Goal: Task Accomplishment & Management: Manage account settings

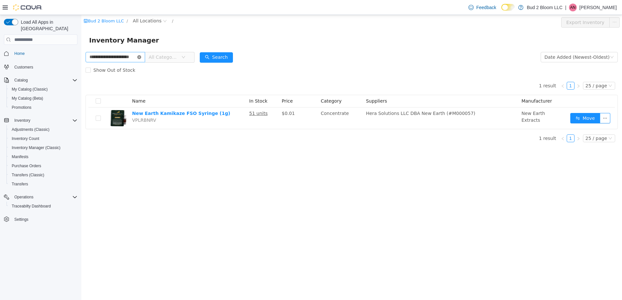
click at [141, 56] on icon "icon: close-circle" at bounding box center [139, 57] width 4 height 4
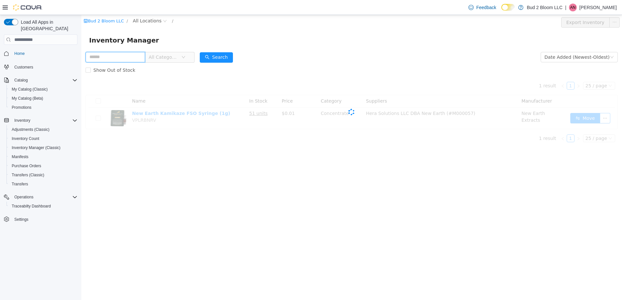
click at [138, 59] on input "text" at bounding box center [116, 57] width 60 height 10
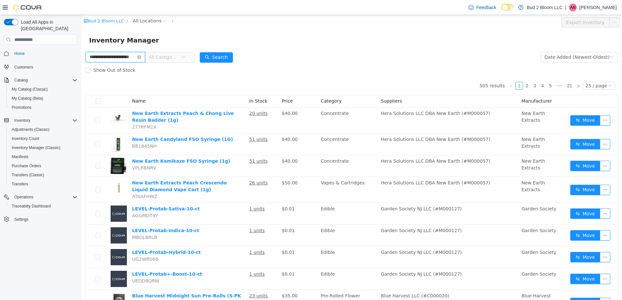
scroll to position [0, 9]
type input "**********"
click at [222, 58] on button "Search" at bounding box center [222, 57] width 33 height 10
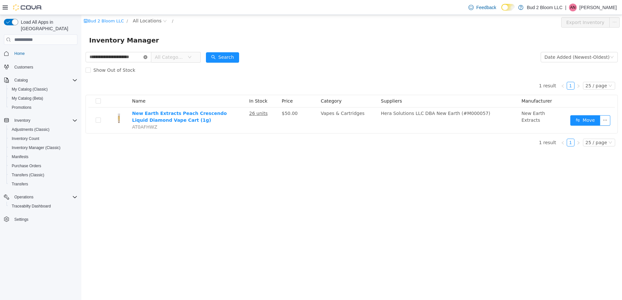
click at [146, 56] on icon "icon: close-circle" at bounding box center [145, 57] width 4 height 4
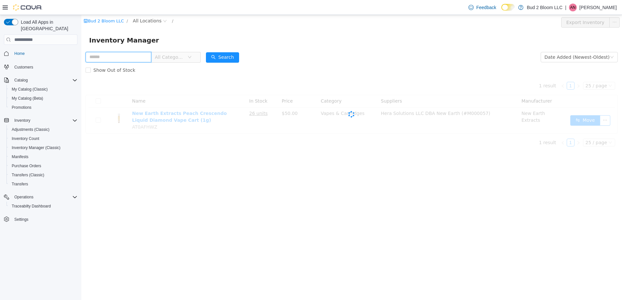
click at [138, 56] on input "text" at bounding box center [119, 57] width 66 height 10
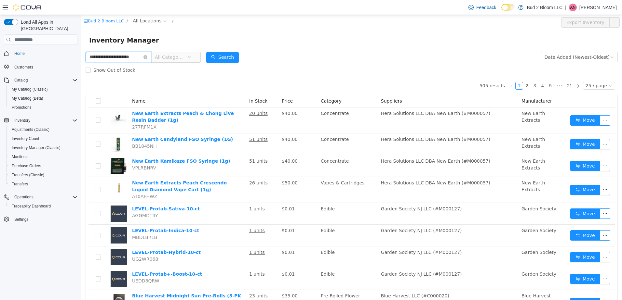
scroll to position [0, 8]
type input "**********"
click at [216, 58] on button "Search" at bounding box center [222, 57] width 33 height 10
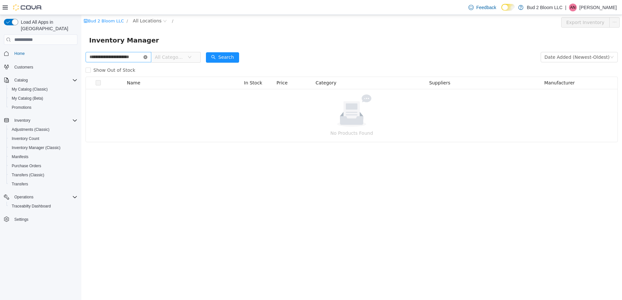
click at [146, 58] on icon "icon: close-circle" at bounding box center [145, 57] width 4 height 4
click at [132, 57] on input "text" at bounding box center [119, 57] width 66 height 10
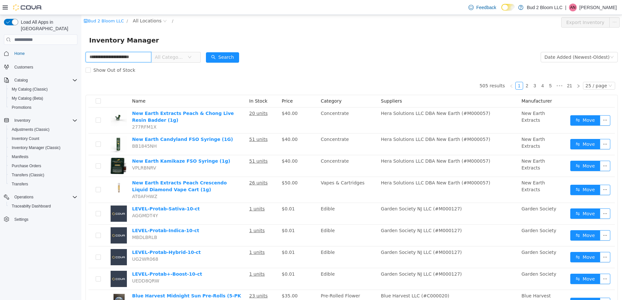
scroll to position [0, 8]
type input "**********"
click at [224, 56] on button "Search" at bounding box center [222, 57] width 33 height 10
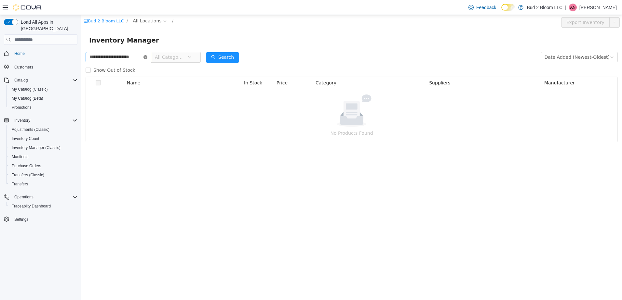
click at [145, 57] on icon "icon: close-circle" at bounding box center [145, 57] width 4 height 4
click at [135, 57] on input "text" at bounding box center [119, 57] width 66 height 10
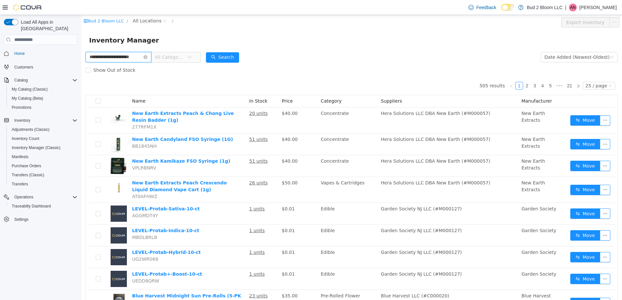
scroll to position [0, 7]
type input "**********"
click at [218, 57] on button "Search" at bounding box center [222, 57] width 33 height 10
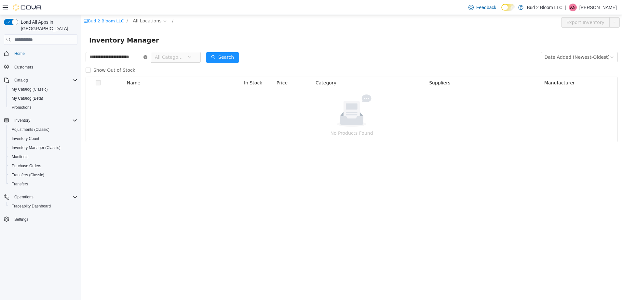
click at [146, 57] on icon "icon: close-circle" at bounding box center [145, 57] width 4 height 4
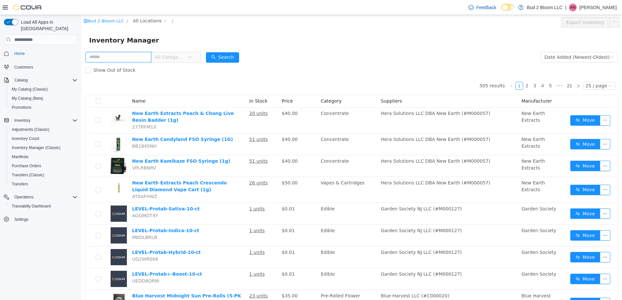
click at [135, 58] on input "text" at bounding box center [119, 57] width 66 height 10
type input "**********"
click at [216, 58] on button "Search" at bounding box center [222, 57] width 33 height 10
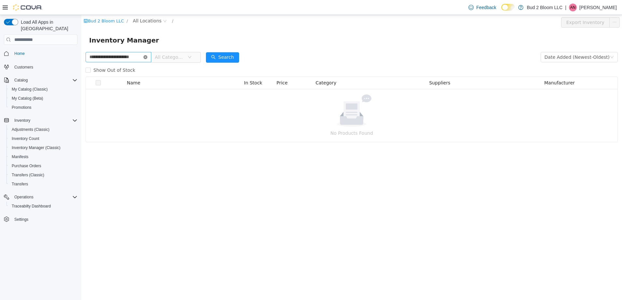
click at [145, 59] on icon "icon: close-circle" at bounding box center [145, 57] width 4 height 4
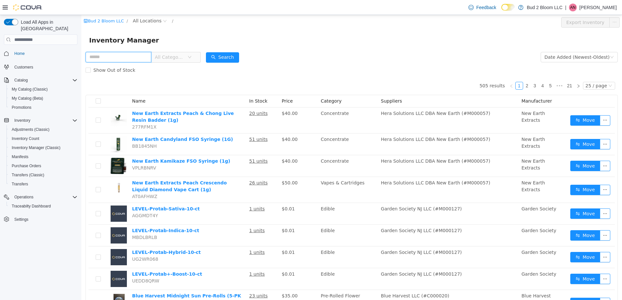
click at [115, 60] on input "text" at bounding box center [119, 57] width 66 height 10
type input "**********"
click at [218, 58] on button "Search" at bounding box center [222, 57] width 33 height 10
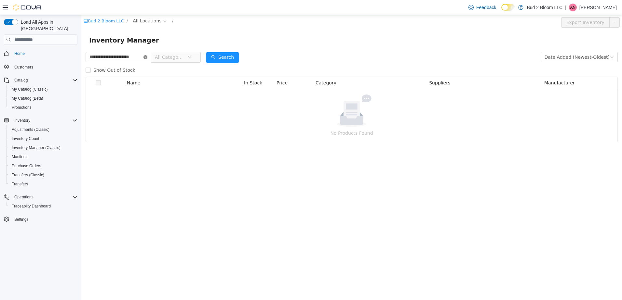
click at [145, 58] on icon "icon: close-circle" at bounding box center [145, 57] width 4 height 4
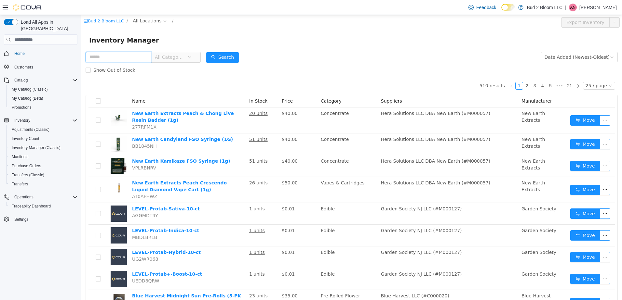
click at [132, 58] on input "text" at bounding box center [119, 57] width 66 height 10
type input "**********"
click at [221, 53] on button "Search" at bounding box center [222, 57] width 33 height 10
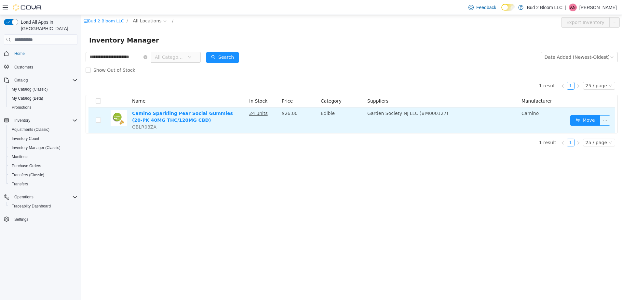
click at [607, 118] on button "button" at bounding box center [605, 120] width 10 height 10
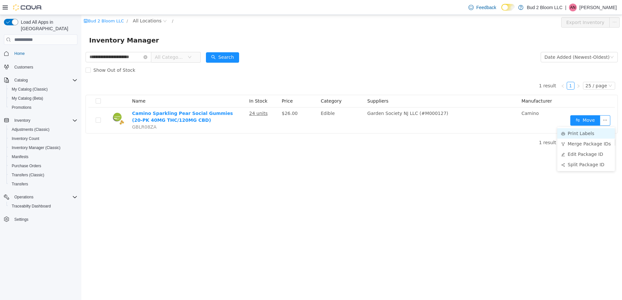
click at [582, 134] on li "Print Labels" at bounding box center [586, 133] width 58 height 10
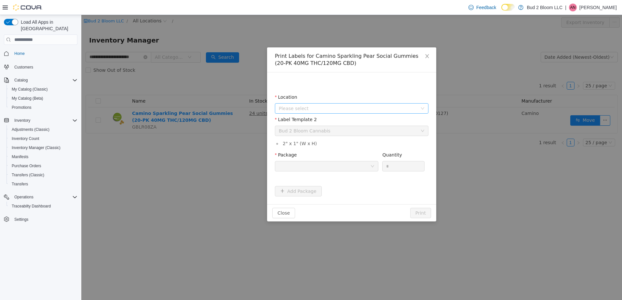
click at [304, 106] on span "Please select" at bounding box center [348, 108] width 139 height 7
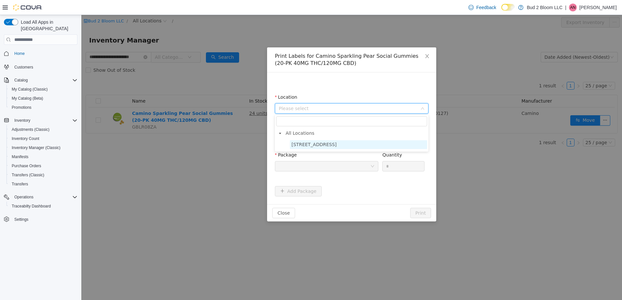
click at [311, 146] on span "123 Ledgewood Ave" at bounding box center [313, 144] width 45 height 5
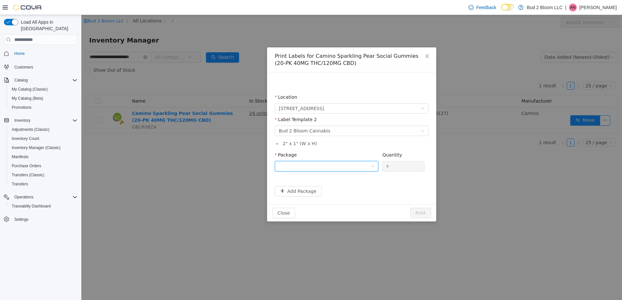
click at [311, 166] on div at bounding box center [324, 167] width 91 height 10
click at [317, 200] on strong "1A411030000445D000023724" at bounding box center [317, 200] width 77 height 5
click at [398, 169] on input "*" at bounding box center [403, 167] width 42 height 10
type input "**"
click at [410, 208] on button "Print" at bounding box center [420, 213] width 21 height 10
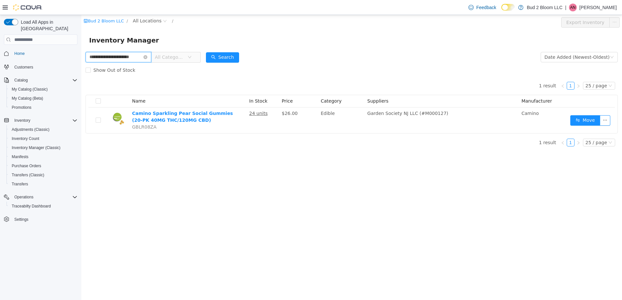
click at [143, 57] on input "**********" at bounding box center [119, 57] width 66 height 10
click at [145, 57] on icon "icon: close-circle" at bounding box center [145, 57] width 4 height 4
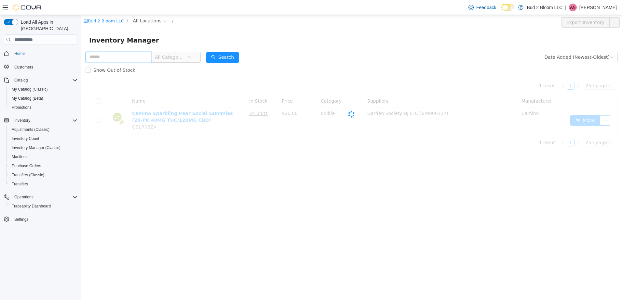
click at [134, 59] on input "text" at bounding box center [119, 57] width 66 height 10
type input "**********"
click at [218, 57] on button "Search" at bounding box center [222, 57] width 33 height 10
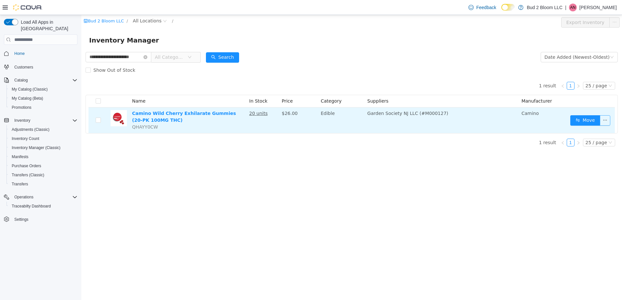
click at [606, 120] on button "button" at bounding box center [605, 120] width 10 height 10
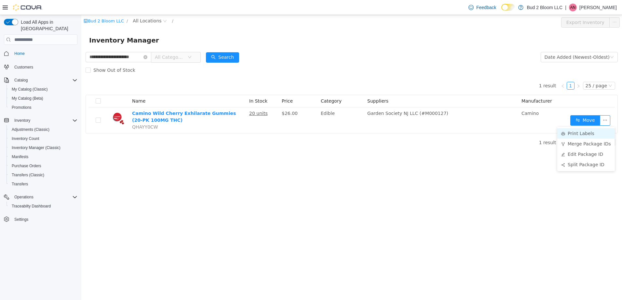
click at [574, 132] on li "Print Labels" at bounding box center [586, 133] width 58 height 10
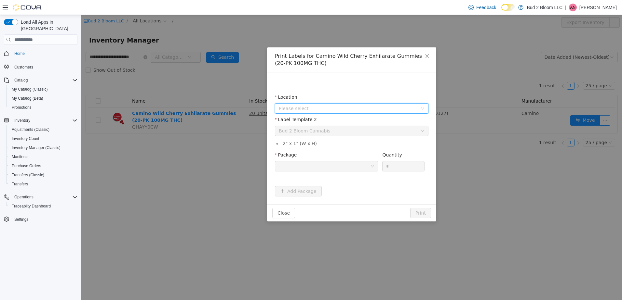
click at [312, 108] on span "Please select" at bounding box center [348, 108] width 139 height 7
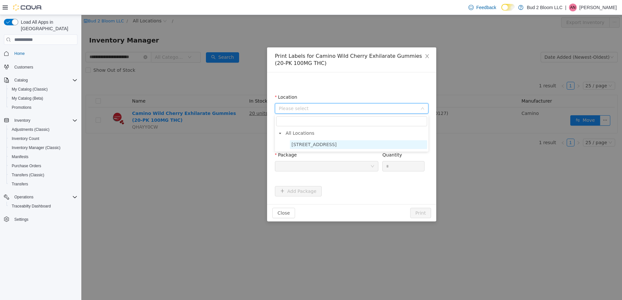
click at [316, 145] on span "123 Ledgewood Ave" at bounding box center [313, 144] width 45 height 5
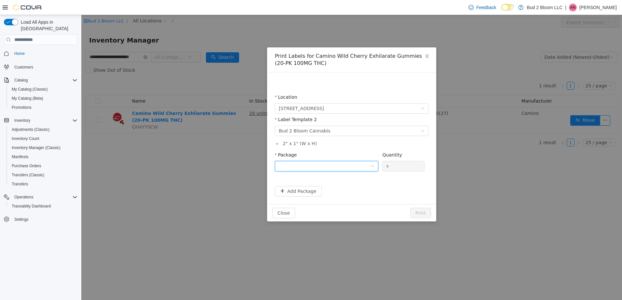
click at [314, 166] on div at bounding box center [324, 167] width 91 height 10
click at [323, 188] on strong "1A411030000445D000023725" at bounding box center [317, 189] width 77 height 5
click at [394, 166] on input "*" at bounding box center [403, 167] width 42 height 10
type input "**"
click at [410, 208] on button "Print" at bounding box center [420, 213] width 21 height 10
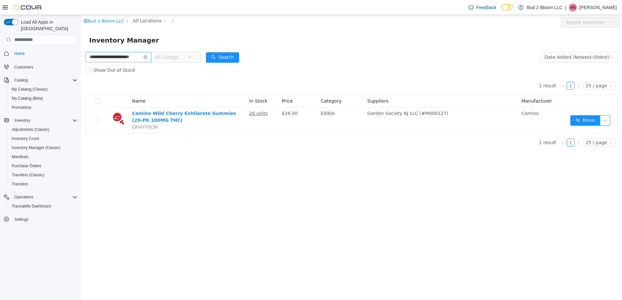
click at [146, 58] on icon "icon: close-circle" at bounding box center [145, 57] width 4 height 4
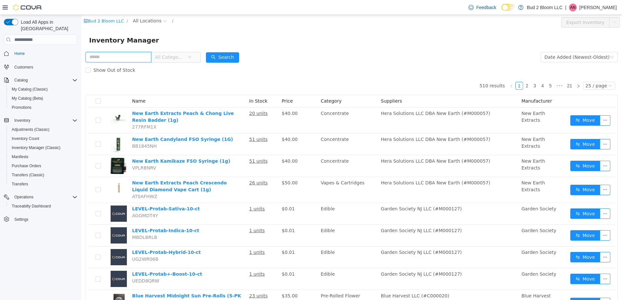
click at [129, 58] on input "text" at bounding box center [119, 57] width 66 height 10
type input "**********"
click at [212, 60] on button "Search" at bounding box center [222, 57] width 33 height 10
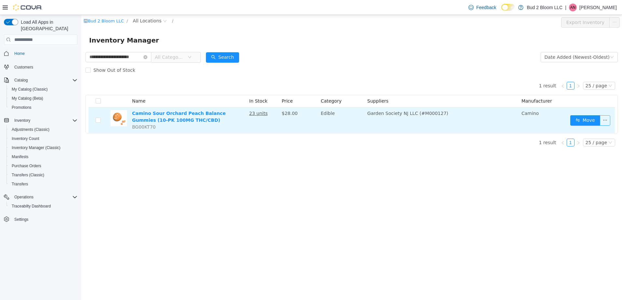
click at [605, 119] on button "button" at bounding box center [605, 120] width 10 height 10
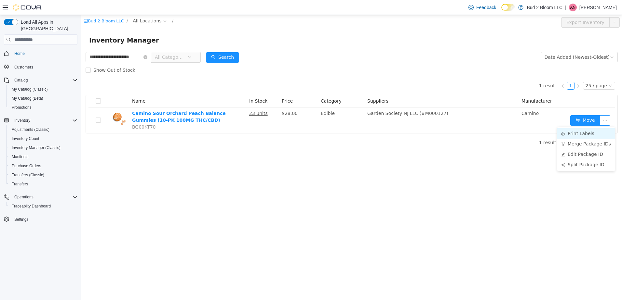
click at [583, 134] on li "Print Labels" at bounding box center [586, 133] width 58 height 10
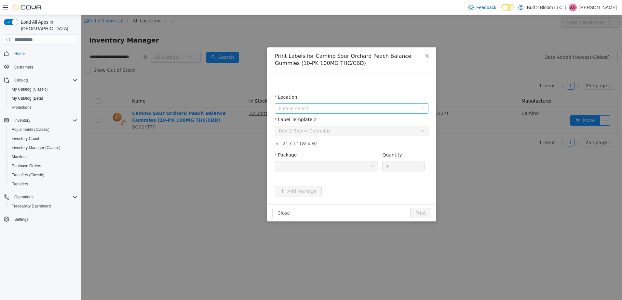
click at [305, 109] on span "Please select" at bounding box center [348, 108] width 139 height 7
click at [312, 145] on span "123 Ledgewood Ave" at bounding box center [313, 144] width 45 height 5
click at [316, 129] on div "Bud 2 Bloom Cannabis" at bounding box center [305, 131] width 52 height 10
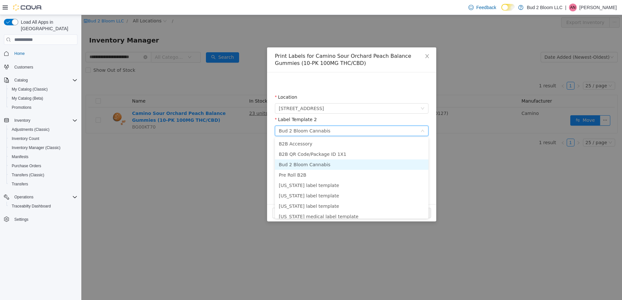
click at [323, 166] on li "Bud 2 Bloom Cannabis" at bounding box center [351, 165] width 153 height 10
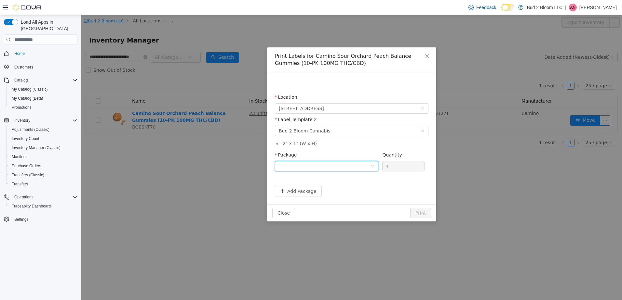
click at [323, 167] on div at bounding box center [324, 167] width 91 height 10
drag, startPoint x: 336, startPoint y: 188, endPoint x: 344, endPoint y: 185, distance: 8.4
click at [336, 188] on strong "1A411030000445D000023729" at bounding box center [317, 189] width 77 height 5
click at [399, 169] on input "*" at bounding box center [403, 167] width 42 height 10
type input "**"
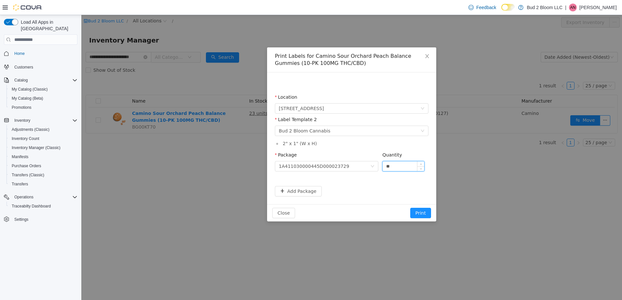
click at [410, 208] on button "Print" at bounding box center [420, 213] width 21 height 10
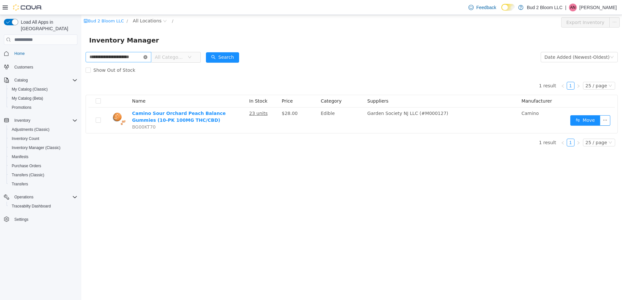
click at [144, 58] on icon "icon: close-circle" at bounding box center [145, 57] width 4 height 4
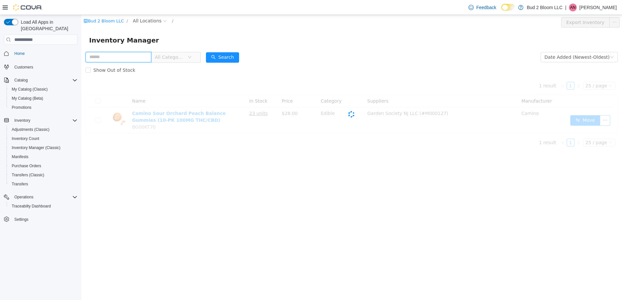
click at [123, 57] on input "text" at bounding box center [119, 57] width 66 height 10
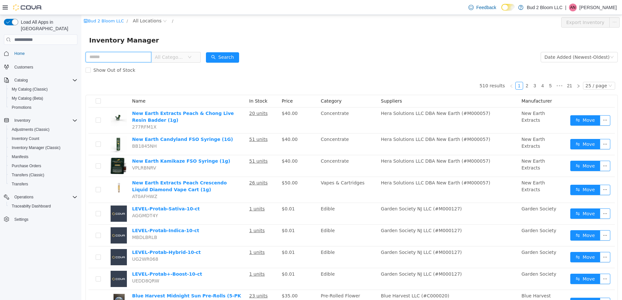
click at [124, 57] on input "text" at bounding box center [119, 57] width 66 height 10
type input "**********"
click at [225, 56] on button "Search" at bounding box center [222, 57] width 33 height 10
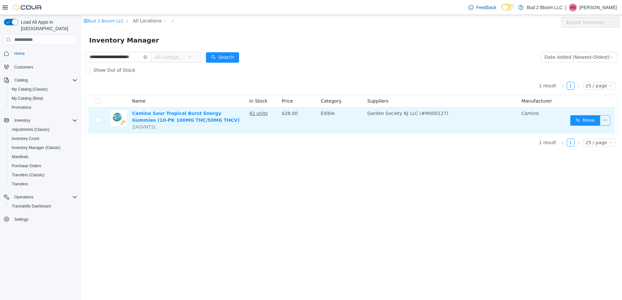
click at [604, 120] on button "button" at bounding box center [605, 120] width 10 height 10
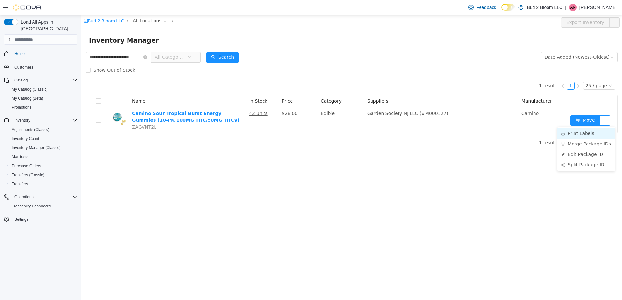
click at [583, 134] on li "Print Labels" at bounding box center [586, 133] width 58 height 10
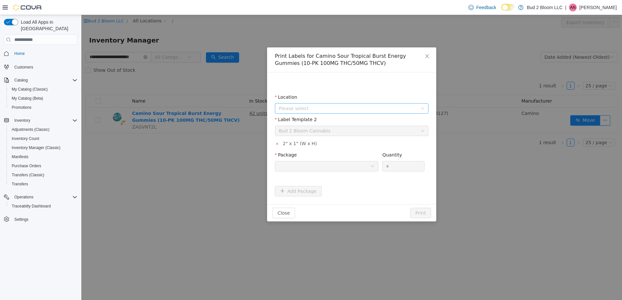
click at [315, 112] on span "Please select" at bounding box center [349, 109] width 141 height 10
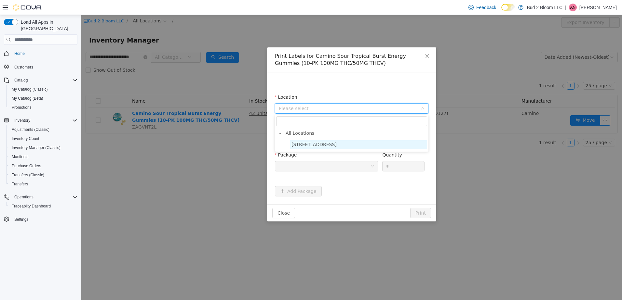
click at [320, 144] on span "123 Ledgewood Ave" at bounding box center [313, 144] width 45 height 5
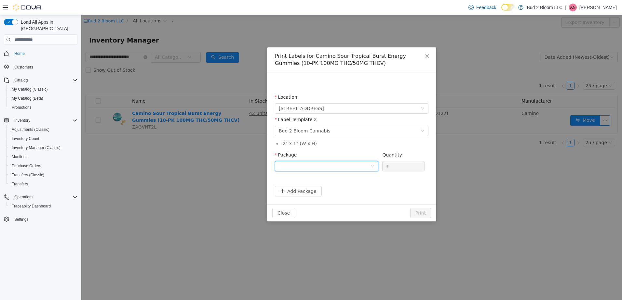
click at [317, 165] on div at bounding box center [324, 167] width 91 height 10
click at [330, 199] on strong "1A411030000445D000023730" at bounding box center [317, 200] width 77 height 5
click at [395, 167] on input "*" at bounding box center [403, 167] width 42 height 10
type input "**"
click at [410, 208] on button "Print" at bounding box center [420, 213] width 21 height 10
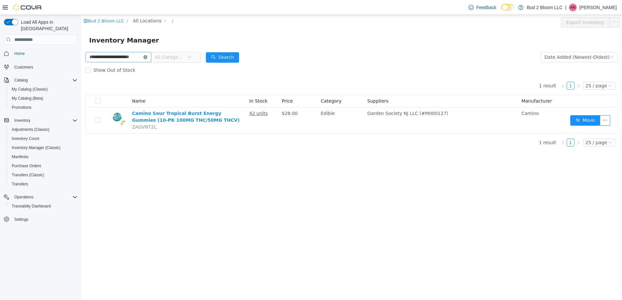
click at [145, 57] on icon "icon: close-circle" at bounding box center [145, 57] width 4 height 4
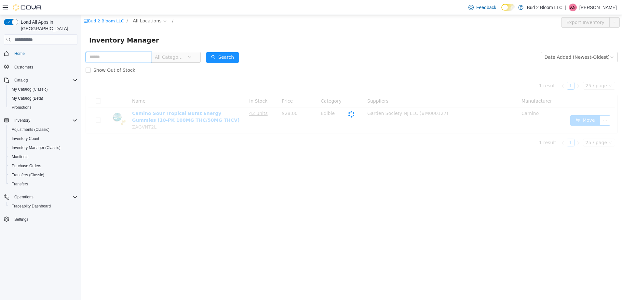
click at [131, 59] on input "text" at bounding box center [119, 57] width 66 height 10
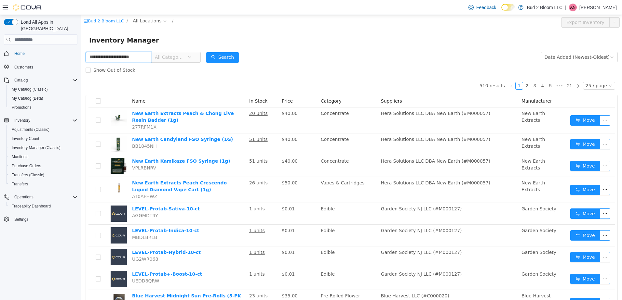
scroll to position [0, 8]
type input "**********"
click at [221, 60] on button "Search" at bounding box center [222, 57] width 33 height 10
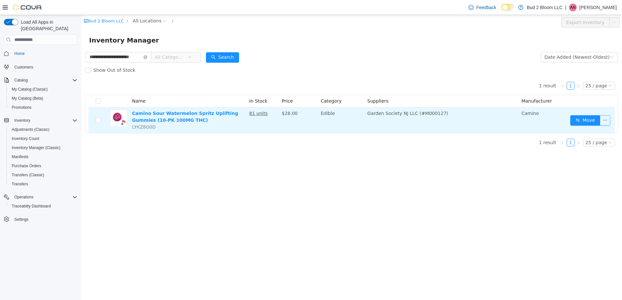
click at [606, 121] on button "button" at bounding box center [605, 120] width 10 height 10
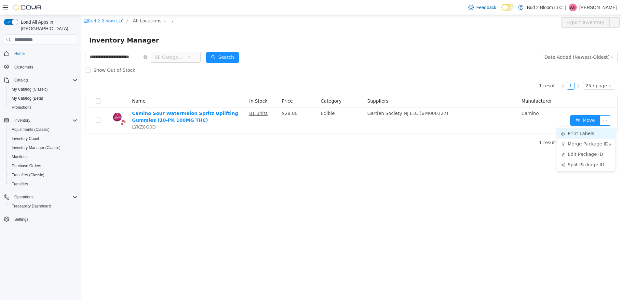
click at [583, 135] on li "Print Labels" at bounding box center [586, 133] width 58 height 10
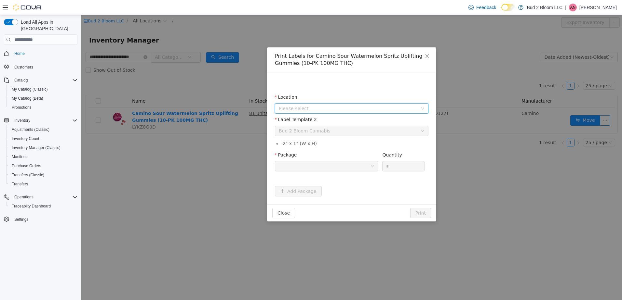
click at [314, 108] on span "Please select" at bounding box center [348, 108] width 139 height 7
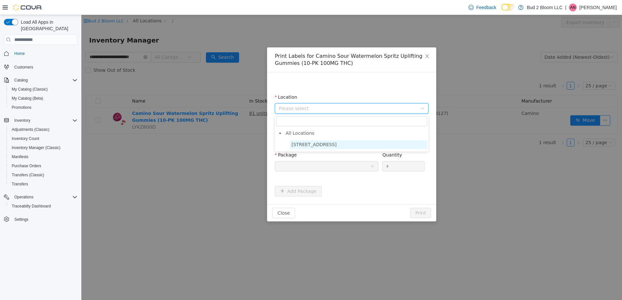
click at [331, 145] on span "123 Ledgewood Ave" at bounding box center [313, 144] width 45 height 5
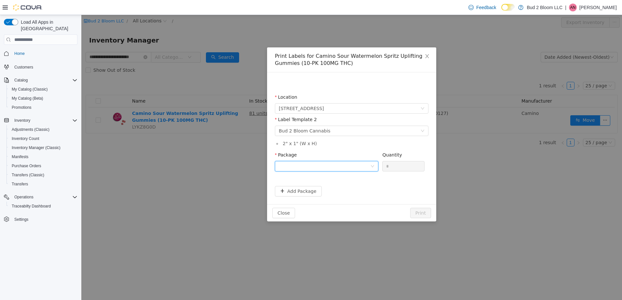
click at [322, 168] on div at bounding box center [324, 167] width 91 height 10
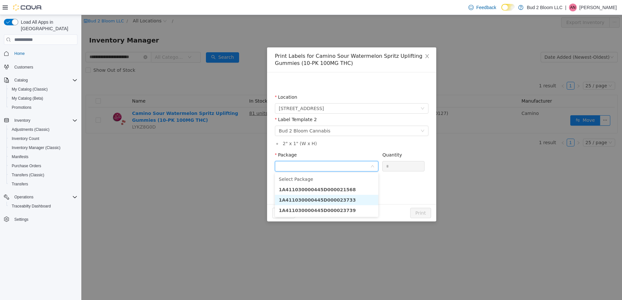
click at [342, 199] on li "1A411030000445D000023733" at bounding box center [326, 200] width 103 height 10
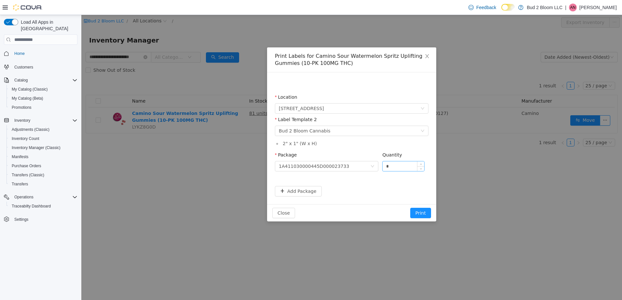
click at [405, 171] on div "*" at bounding box center [403, 166] width 42 height 10
click at [415, 162] on input "*" at bounding box center [403, 167] width 42 height 10
type input "**"
click at [410, 208] on button "Print" at bounding box center [420, 213] width 21 height 10
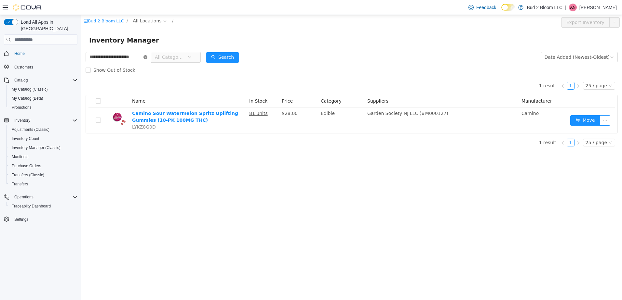
click at [144, 57] on icon "icon: close-circle" at bounding box center [145, 57] width 4 height 4
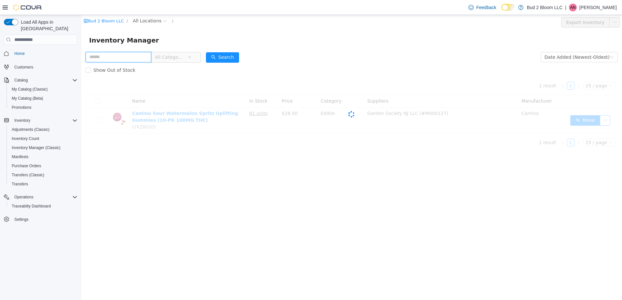
click at [125, 56] on input "text" at bounding box center [119, 57] width 66 height 10
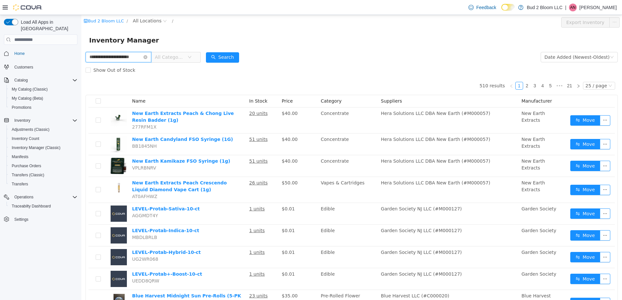
scroll to position [0, 8]
type input "**********"
click at [225, 55] on button "Search" at bounding box center [222, 57] width 33 height 10
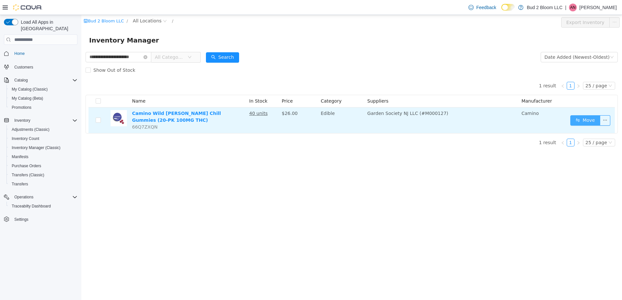
click at [588, 121] on button "Move" at bounding box center [585, 120] width 30 height 10
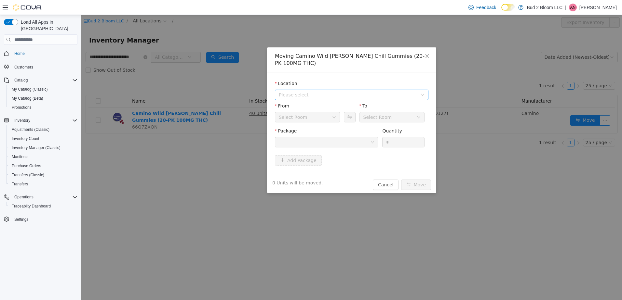
click at [308, 92] on span "Please select" at bounding box center [348, 95] width 139 height 7
click at [314, 112] on span "123 Ledgewood Ave" at bounding box center [313, 111] width 45 height 5
click at [308, 138] on div at bounding box center [324, 143] width 91 height 10
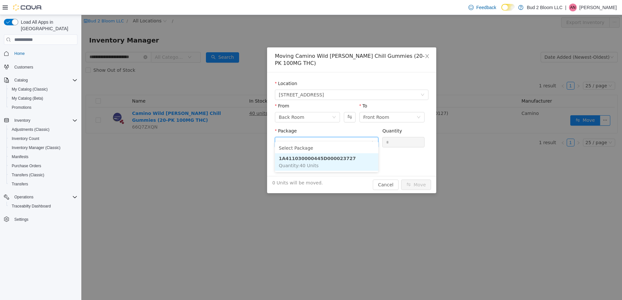
click at [311, 159] on strong "1A411030000445D000023727" at bounding box center [317, 158] width 77 height 5
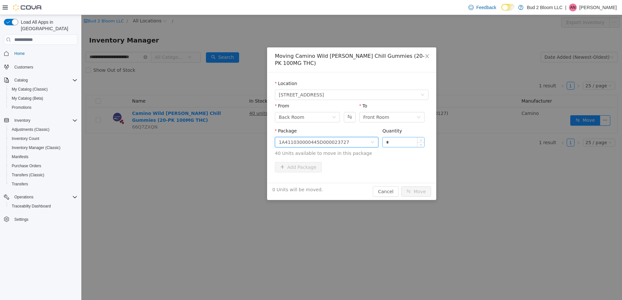
click at [399, 138] on input "*" at bounding box center [403, 143] width 42 height 10
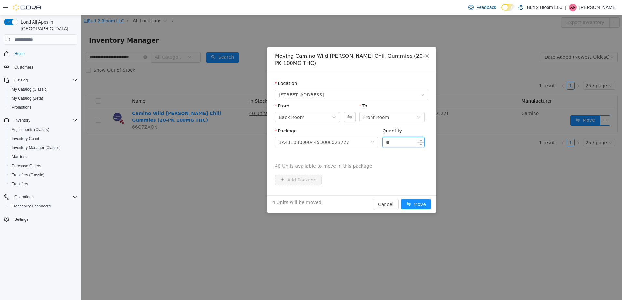
type input "**"
click at [401, 199] on button "Move" at bounding box center [416, 204] width 30 height 10
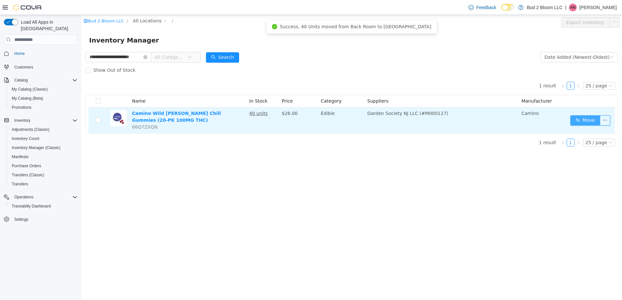
click at [585, 119] on button "Move" at bounding box center [585, 120] width 30 height 10
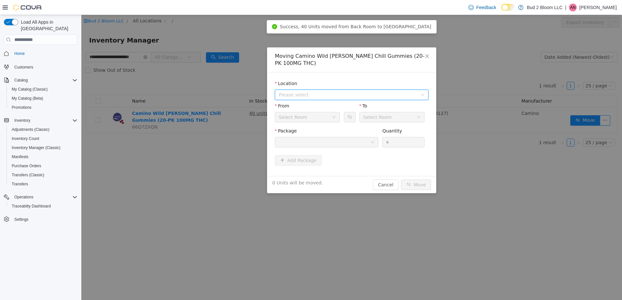
click at [313, 92] on span "Please select" at bounding box center [349, 95] width 141 height 10
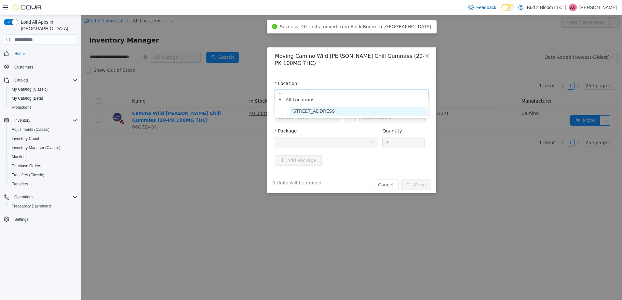
click at [310, 112] on span "123 Ledgewood Ave" at bounding box center [313, 111] width 45 height 5
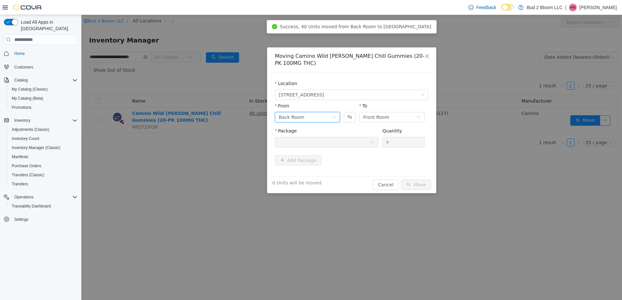
click at [305, 113] on div "Back Room" at bounding box center [305, 118] width 53 height 10
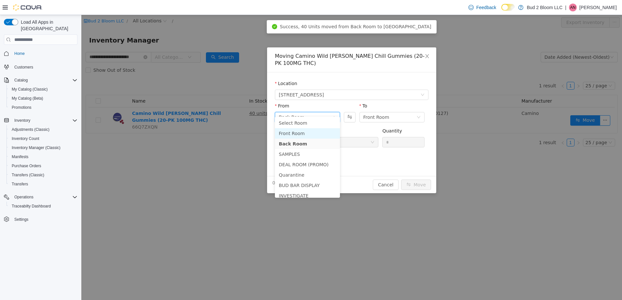
click at [303, 135] on li "Front Room" at bounding box center [307, 133] width 65 height 10
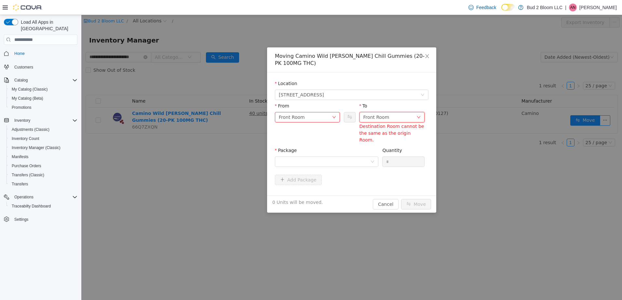
click at [390, 113] on div "Front Room" at bounding box center [389, 118] width 53 height 10
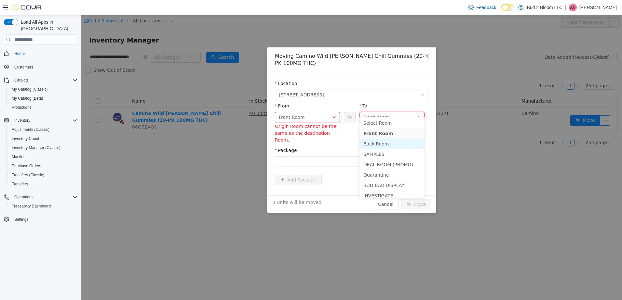
click at [381, 144] on li "Back Room" at bounding box center [391, 144] width 65 height 10
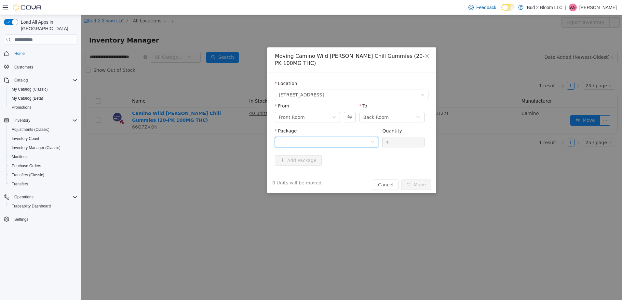
click at [339, 138] on div at bounding box center [324, 143] width 91 height 10
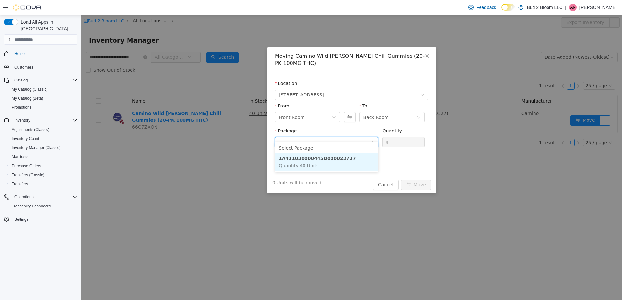
click at [337, 158] on strong "1A411030000445D000023727" at bounding box center [317, 158] width 77 height 5
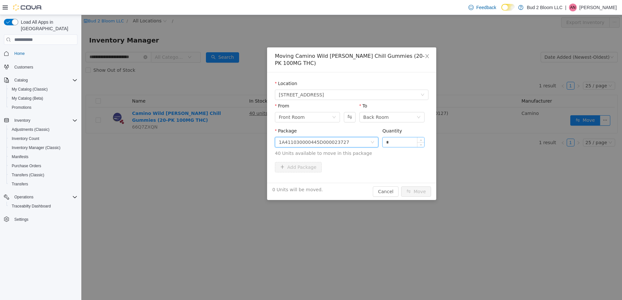
click at [409, 139] on input "*" at bounding box center [403, 143] width 42 height 10
type input "**"
click at [413, 187] on button "Move" at bounding box center [416, 192] width 30 height 10
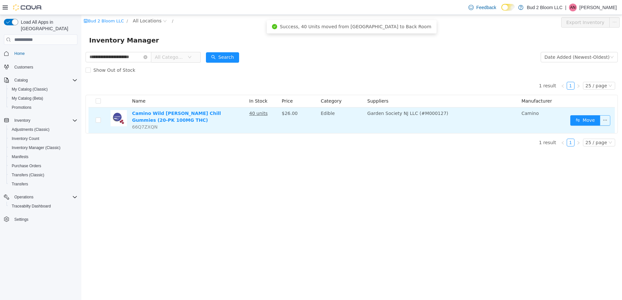
click at [604, 118] on button "button" at bounding box center [605, 120] width 10 height 10
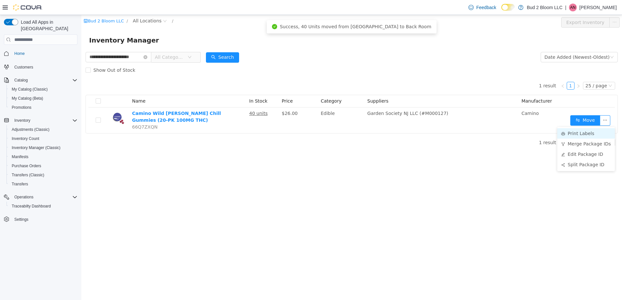
click at [589, 131] on li "Print Labels" at bounding box center [586, 133] width 58 height 10
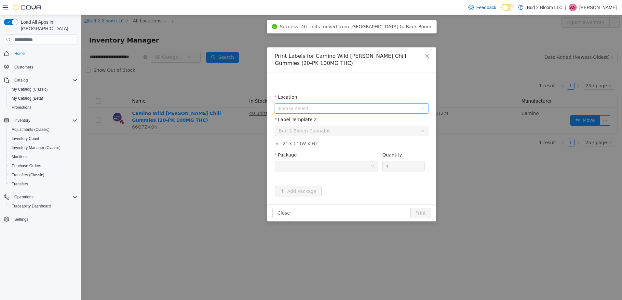
click at [300, 107] on span "Please select" at bounding box center [348, 108] width 139 height 7
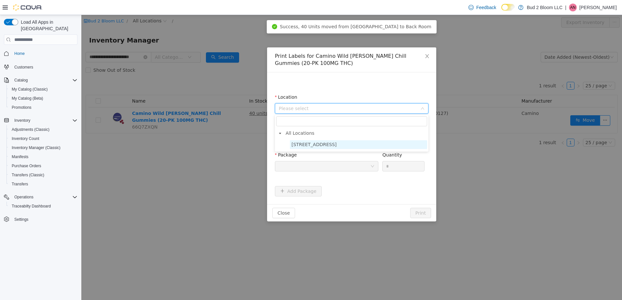
click at [307, 144] on span "123 Ledgewood Ave" at bounding box center [313, 144] width 45 height 5
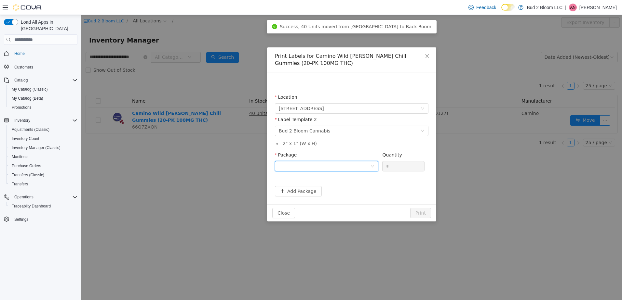
click at [317, 165] on div at bounding box center [324, 167] width 91 height 10
click at [321, 188] on strong "1A411030000445D000023727" at bounding box center [317, 189] width 77 height 5
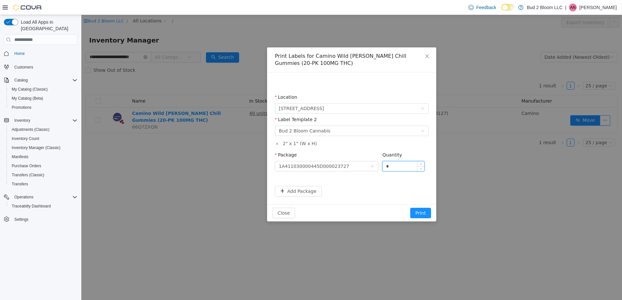
click at [395, 165] on input "*" at bounding box center [403, 167] width 42 height 10
type input "**"
click at [410, 208] on button "Print" at bounding box center [420, 213] width 21 height 10
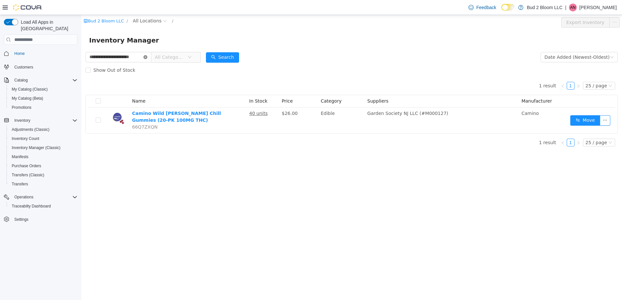
click at [146, 56] on icon "icon: close-circle" at bounding box center [145, 57] width 4 height 4
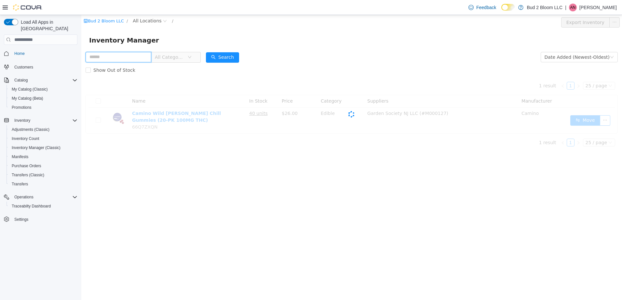
click at [104, 59] on input "text" at bounding box center [119, 57] width 66 height 10
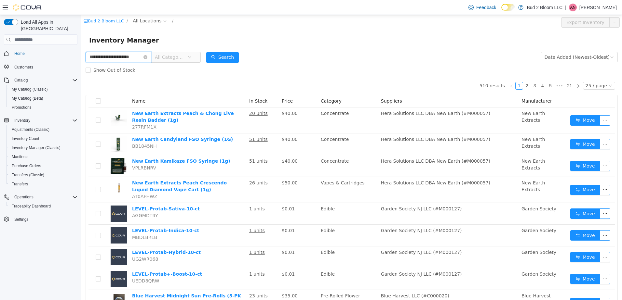
scroll to position [0, 8]
type input "**********"
click at [221, 57] on button "Search" at bounding box center [222, 57] width 33 height 10
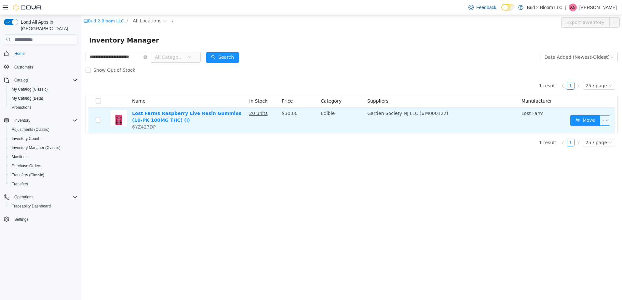
click at [605, 123] on button "button" at bounding box center [605, 120] width 10 height 10
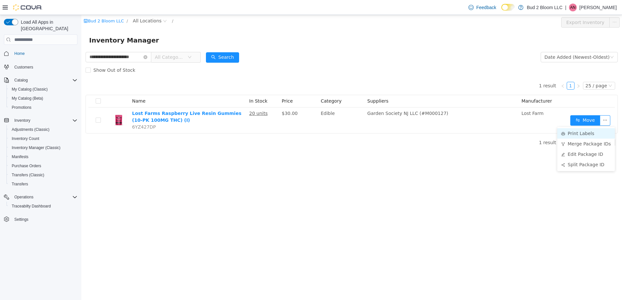
click at [584, 134] on li "Print Labels" at bounding box center [586, 133] width 58 height 10
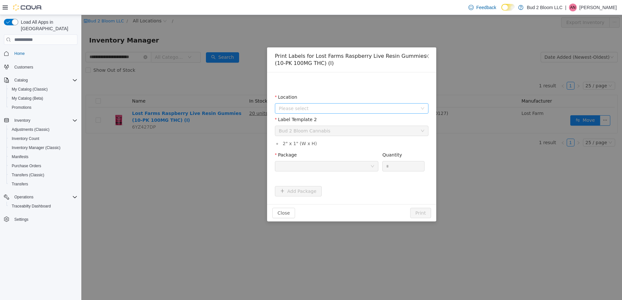
click at [347, 108] on span "Please select" at bounding box center [348, 108] width 139 height 7
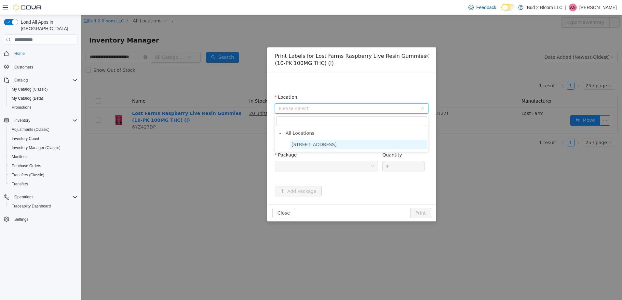
click at [341, 146] on span "123 Ledgewood Ave" at bounding box center [358, 144] width 137 height 9
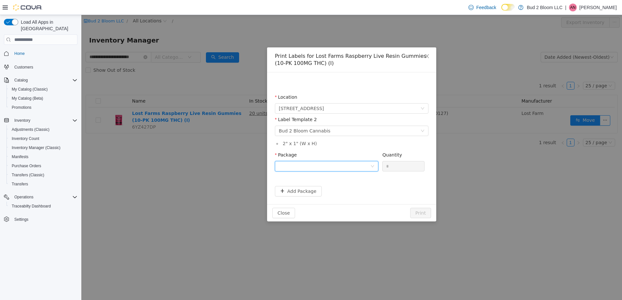
click at [314, 166] on div at bounding box center [324, 167] width 91 height 10
click at [317, 190] on strong "1A411030000445D000023735" at bounding box center [317, 189] width 77 height 5
click at [395, 166] on input "*" at bounding box center [403, 167] width 42 height 10
type input "**"
click at [410, 208] on button "Print" at bounding box center [420, 213] width 21 height 10
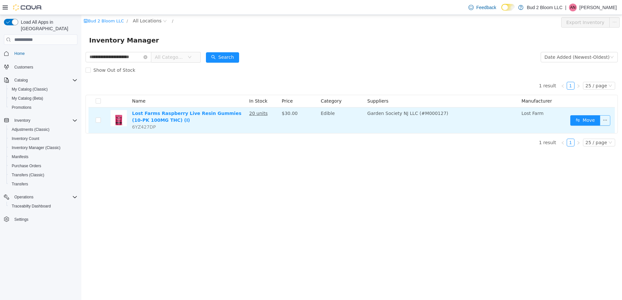
click at [604, 117] on button "button" at bounding box center [605, 120] width 10 height 10
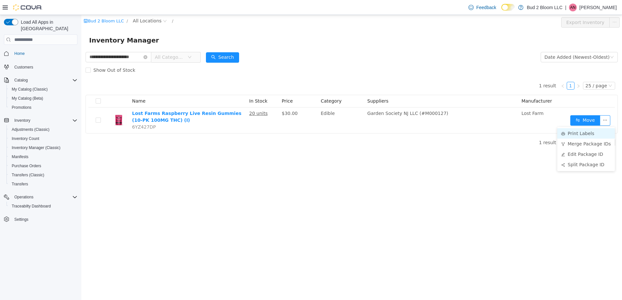
click at [584, 133] on li "Print Labels" at bounding box center [586, 133] width 58 height 10
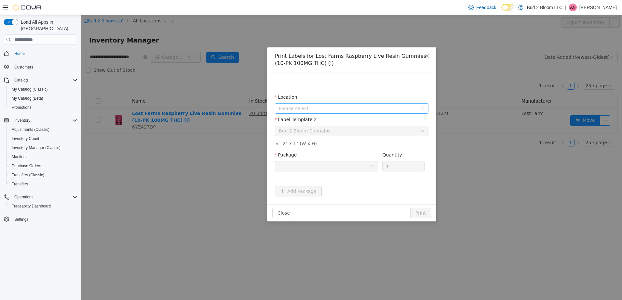
click at [298, 108] on span "Please select" at bounding box center [348, 108] width 139 height 7
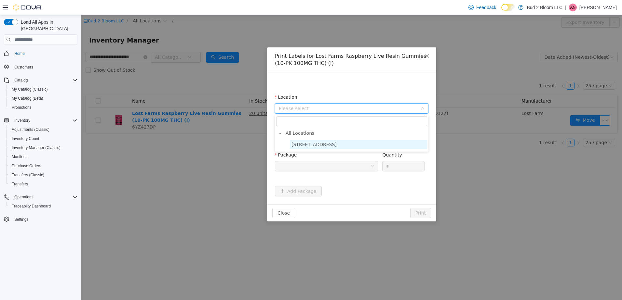
click at [320, 146] on span "123 Ledgewood Ave" at bounding box center [313, 144] width 45 height 5
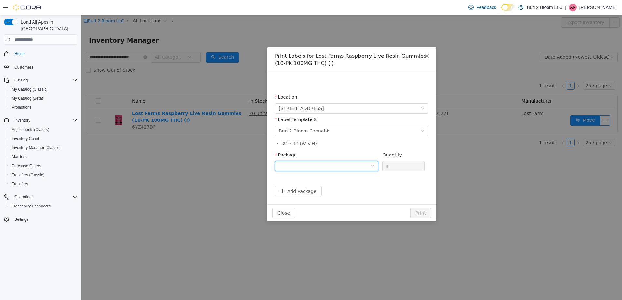
click at [320, 167] on div at bounding box center [324, 167] width 91 height 10
click at [340, 190] on strong "1A411030000445D000023735" at bounding box center [317, 189] width 77 height 5
click at [425, 212] on button "Print" at bounding box center [420, 213] width 21 height 10
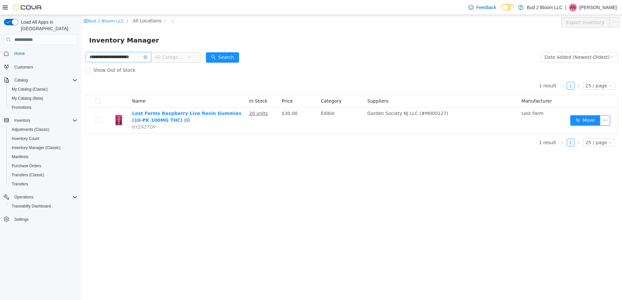
click at [146, 57] on icon "icon: close-circle" at bounding box center [145, 57] width 4 height 4
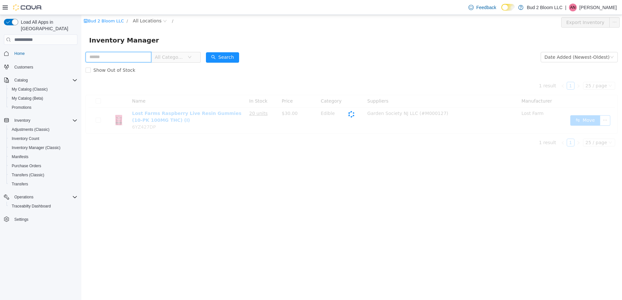
click at [120, 57] on input "text" at bounding box center [119, 57] width 66 height 10
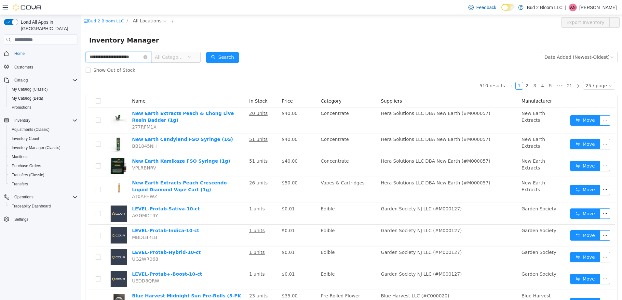
scroll to position [0, 8]
type input "**********"
click at [219, 58] on button "Search" at bounding box center [222, 57] width 33 height 10
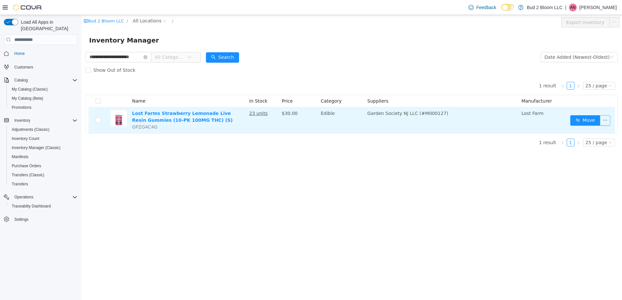
click at [607, 119] on button "button" at bounding box center [605, 120] width 10 height 10
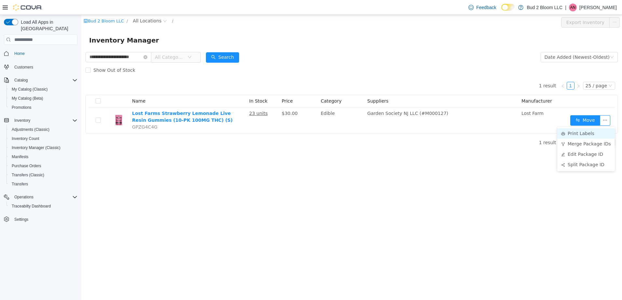
click at [587, 134] on li "Print Labels" at bounding box center [586, 133] width 58 height 10
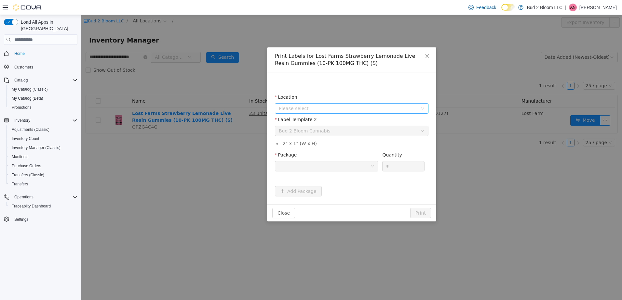
click at [314, 107] on span "Please select" at bounding box center [348, 108] width 139 height 7
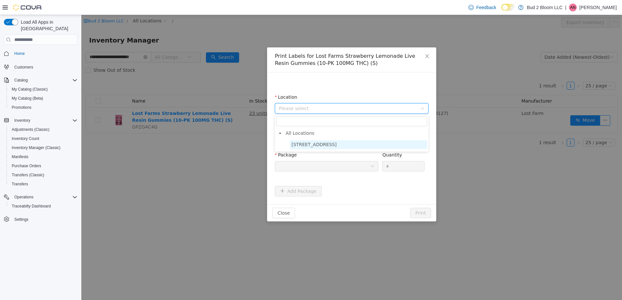
click at [325, 144] on span "123 Ledgewood Ave" at bounding box center [313, 144] width 45 height 5
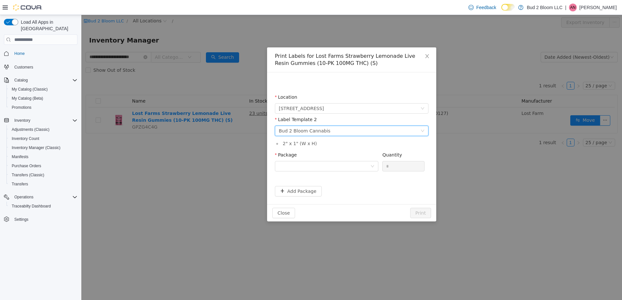
click at [320, 131] on div "Bud 2 Bloom Cannabis" at bounding box center [305, 131] width 52 height 10
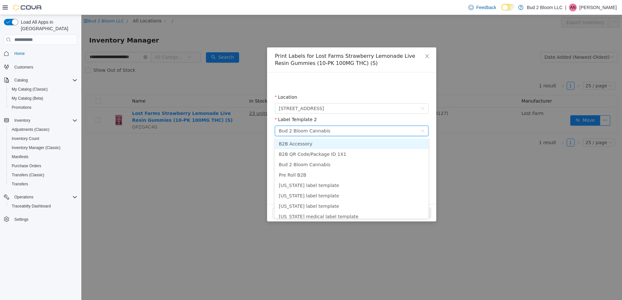
click at [320, 130] on div "Bud 2 Bloom Cannabis" at bounding box center [305, 131] width 52 height 10
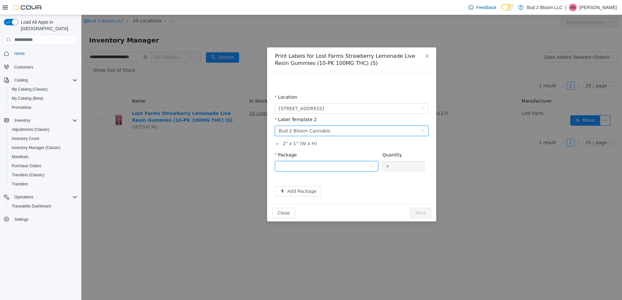
click at [326, 166] on div at bounding box center [324, 167] width 91 height 10
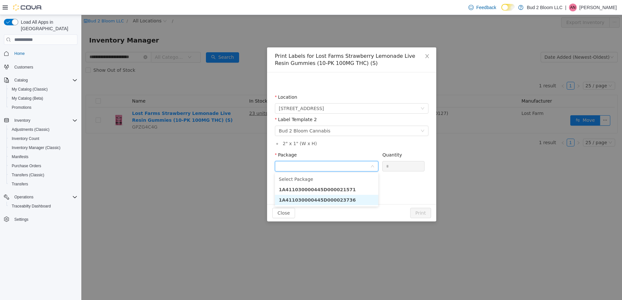
click at [342, 199] on li "1A411030000445D000023736" at bounding box center [326, 200] width 103 height 10
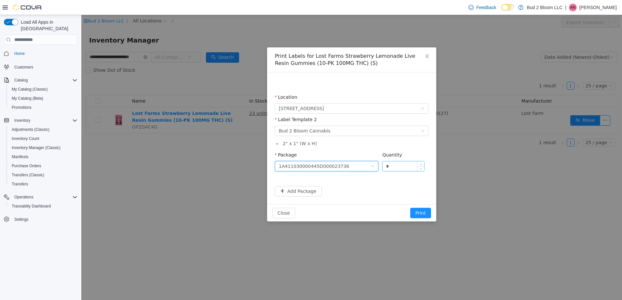
click at [393, 165] on input "*" at bounding box center [403, 167] width 42 height 10
type input "**"
click at [410, 208] on button "Print" at bounding box center [420, 213] width 21 height 10
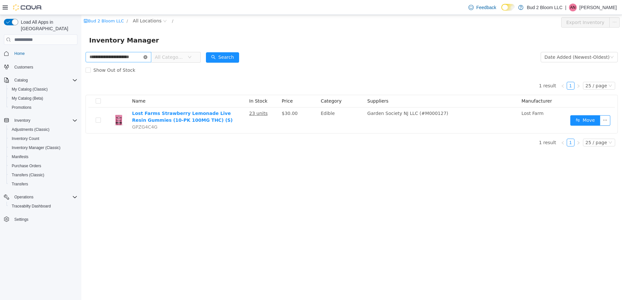
click at [146, 57] on icon "icon: close-circle" at bounding box center [145, 57] width 4 height 4
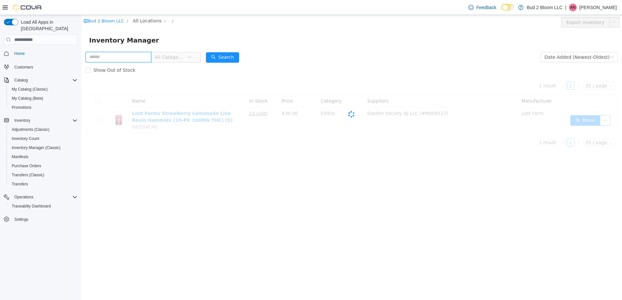
click at [127, 62] on input "text" at bounding box center [119, 57] width 66 height 10
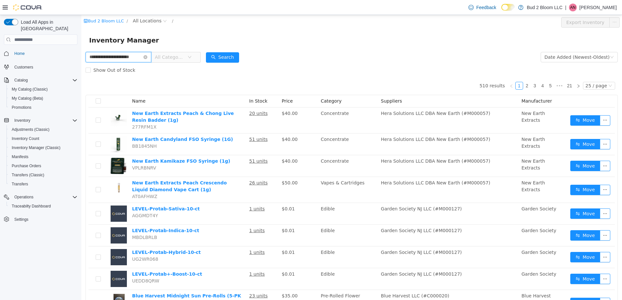
scroll to position [0, 8]
type input "**********"
click at [219, 59] on button "Search" at bounding box center [222, 57] width 33 height 10
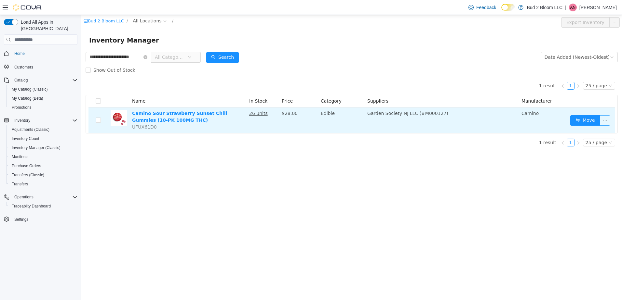
click at [604, 120] on button "button" at bounding box center [605, 120] width 10 height 10
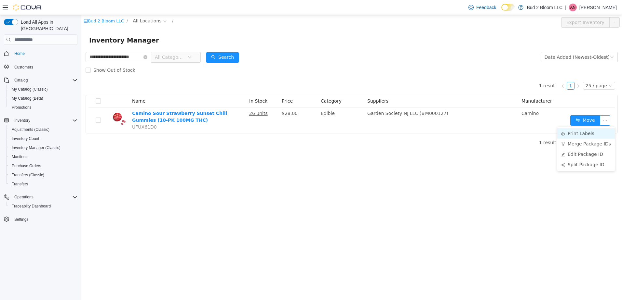
click at [584, 132] on li "Print Labels" at bounding box center [586, 133] width 58 height 10
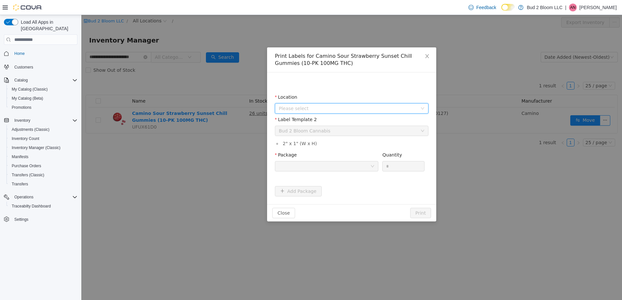
click at [314, 108] on span "Please select" at bounding box center [348, 108] width 139 height 7
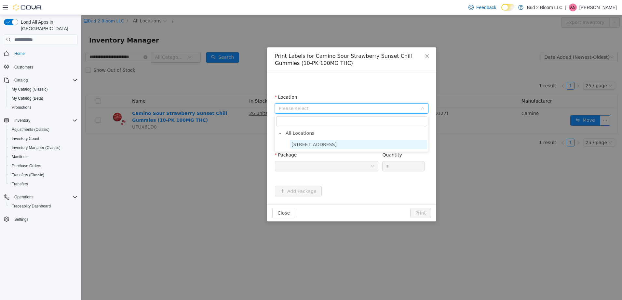
click at [314, 143] on span "123 Ledgewood Ave" at bounding box center [313, 144] width 45 height 5
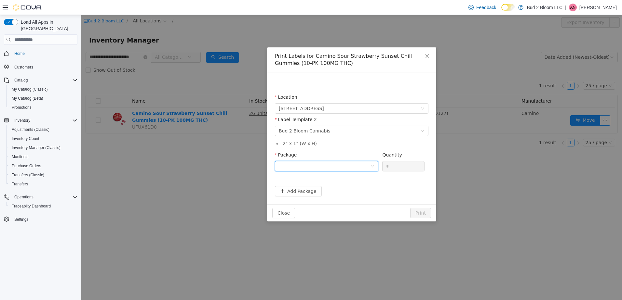
click at [325, 165] on div at bounding box center [324, 167] width 91 height 10
click at [324, 199] on strong "1A411030000445D000023732" at bounding box center [317, 200] width 77 height 5
click at [398, 166] on input "*" at bounding box center [403, 167] width 42 height 10
type input "**"
click at [410, 208] on button "Print" at bounding box center [420, 213] width 21 height 10
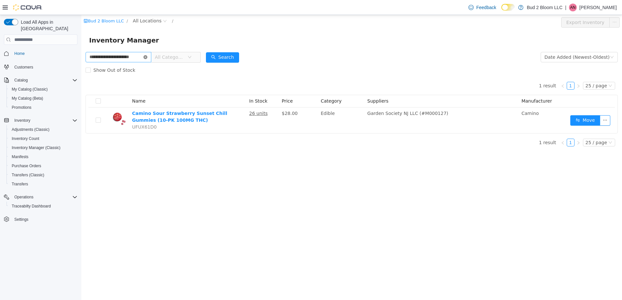
click at [146, 57] on icon "icon: close-circle" at bounding box center [145, 57] width 4 height 4
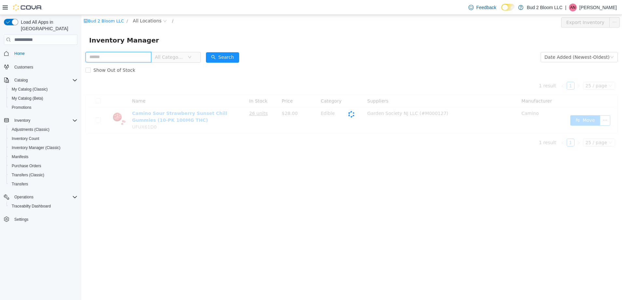
click at [136, 55] on input "text" at bounding box center [119, 57] width 66 height 10
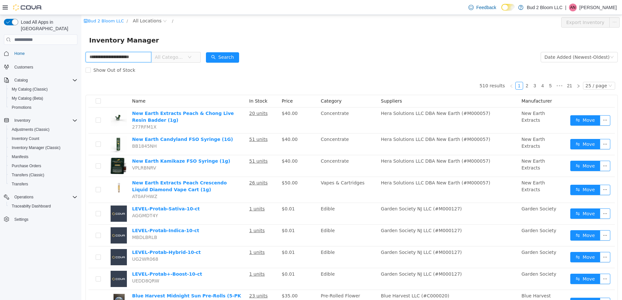
scroll to position [0, 8]
type input "**********"
click at [229, 58] on button "Search" at bounding box center [222, 57] width 33 height 10
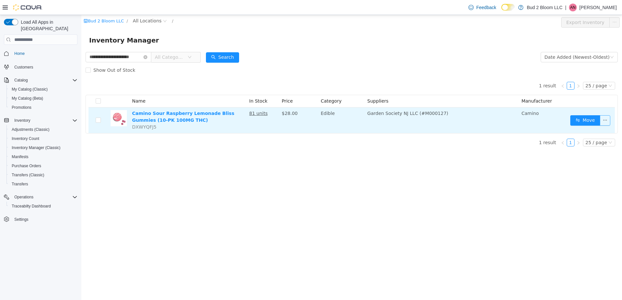
click at [604, 120] on button "button" at bounding box center [605, 120] width 10 height 10
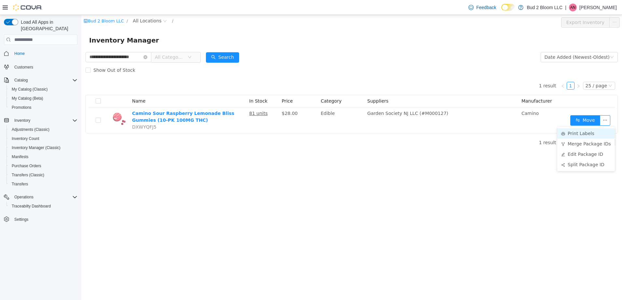
click at [580, 133] on li "Print Labels" at bounding box center [586, 133] width 58 height 10
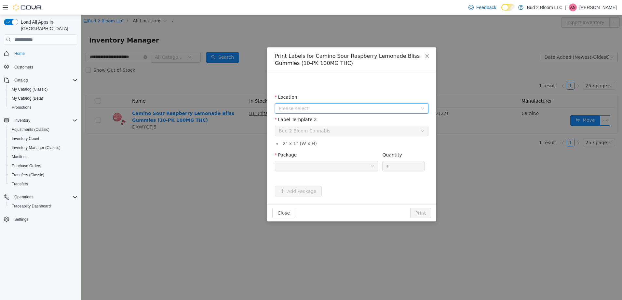
click at [305, 108] on span "Please select" at bounding box center [348, 108] width 139 height 7
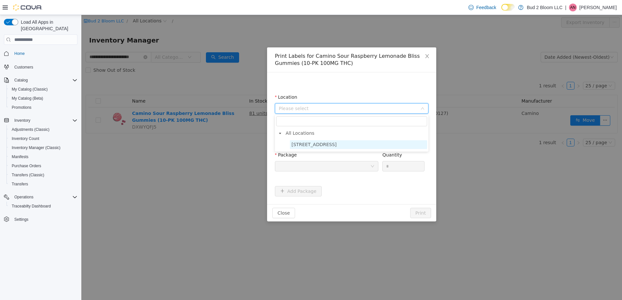
click at [310, 144] on span "123 Ledgewood Ave" at bounding box center [313, 144] width 45 height 5
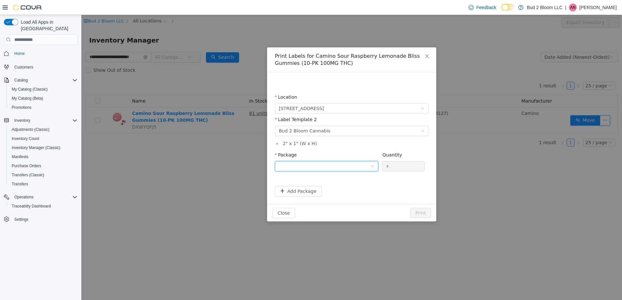
click at [311, 167] on div at bounding box center [324, 167] width 91 height 10
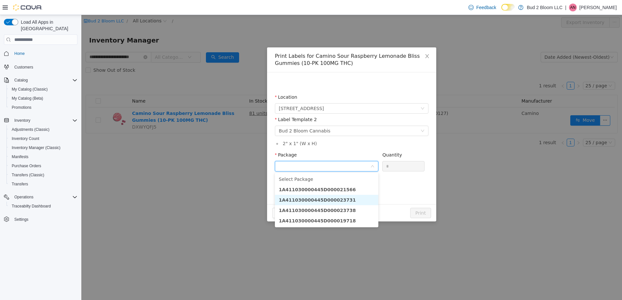
click at [321, 201] on strong "1A411030000445D000023731" at bounding box center [317, 200] width 77 height 5
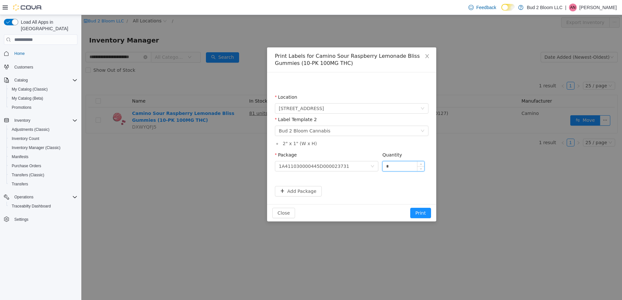
click at [399, 166] on input "*" at bounding box center [403, 167] width 42 height 10
type input "**"
click at [410, 208] on button "Print" at bounding box center [420, 213] width 21 height 10
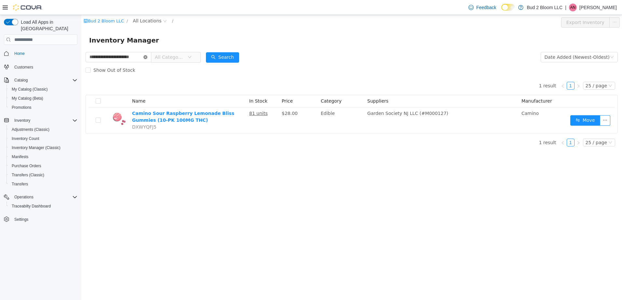
click at [145, 57] on icon "icon: close-circle" at bounding box center [145, 57] width 4 height 4
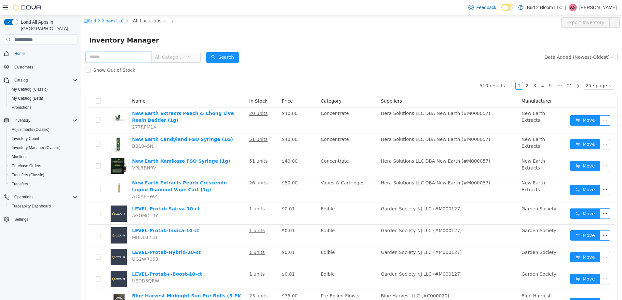
click at [136, 56] on input "text" at bounding box center [119, 57] width 66 height 10
type input "**********"
click at [232, 56] on button "Search" at bounding box center [222, 57] width 33 height 10
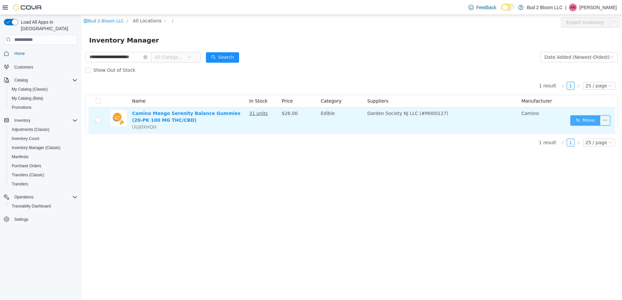
click at [589, 119] on button "Move" at bounding box center [585, 120] width 30 height 10
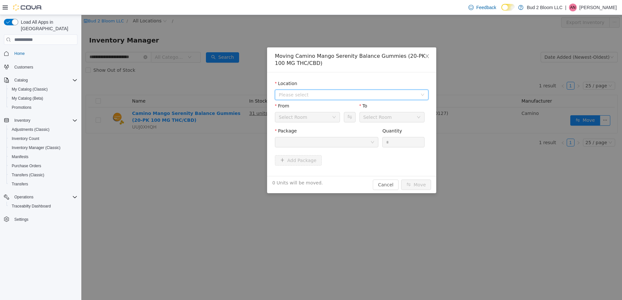
click at [303, 96] on span "Please select" at bounding box center [348, 95] width 139 height 7
click at [322, 118] on span "123 Ledgewood Ave" at bounding box center [313, 118] width 45 height 5
click at [350, 142] on div at bounding box center [324, 143] width 91 height 10
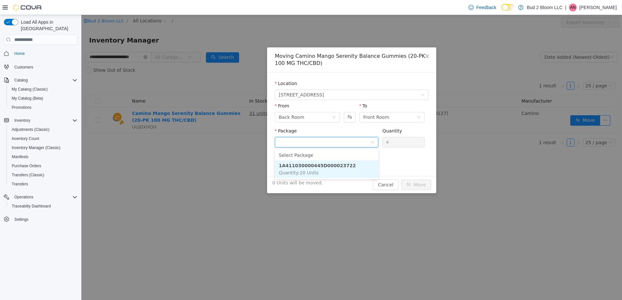
click at [342, 167] on li "1A411030000445D000023722 Quantity : 20 Units" at bounding box center [326, 170] width 103 height 18
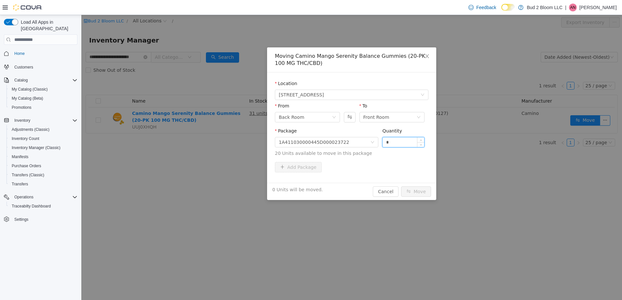
click at [407, 142] on input "*" at bounding box center [403, 143] width 42 height 10
type input "**"
click at [401, 187] on button "Move" at bounding box center [416, 192] width 30 height 10
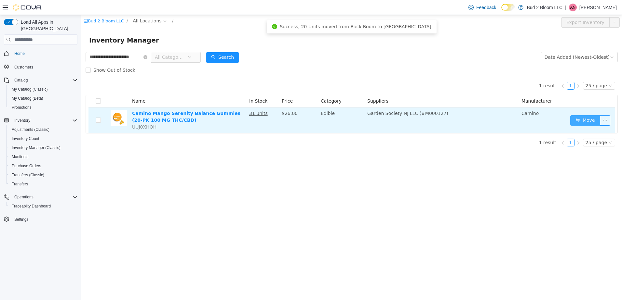
click at [585, 123] on button "Move" at bounding box center [585, 120] width 30 height 10
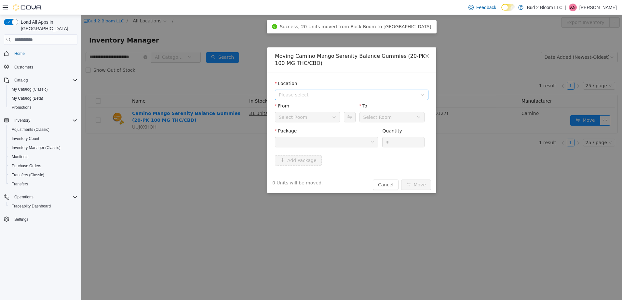
click at [308, 97] on span "Please select" at bounding box center [348, 95] width 139 height 7
click at [306, 119] on span "123 Ledgewood Ave" at bounding box center [313, 118] width 45 height 5
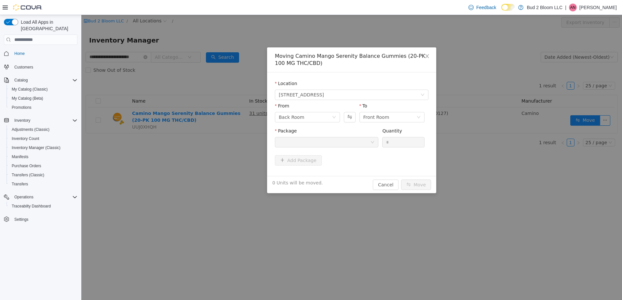
click at [302, 144] on div at bounding box center [324, 143] width 91 height 10
click at [335, 118] on icon "icon: down" at bounding box center [334, 117] width 4 height 4
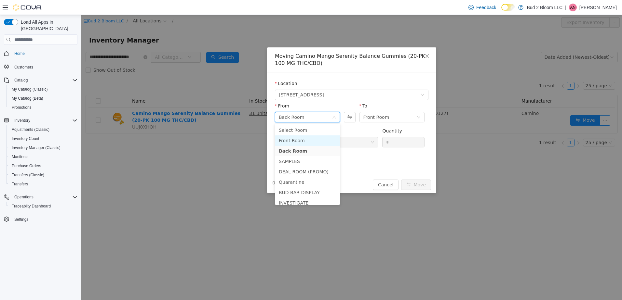
click at [302, 141] on li "Front Room" at bounding box center [307, 141] width 65 height 10
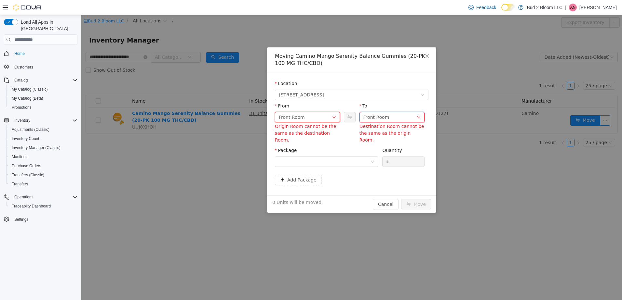
click at [387, 117] on div "Front Room" at bounding box center [389, 118] width 53 height 10
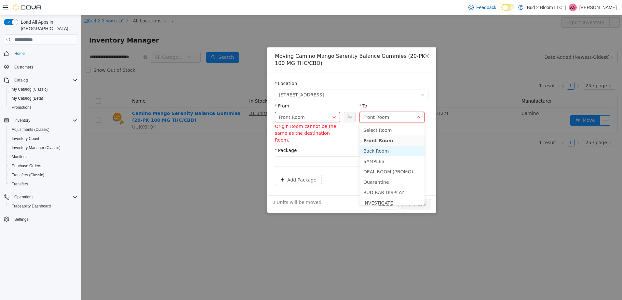
click at [380, 150] on li "Back Room" at bounding box center [391, 151] width 65 height 10
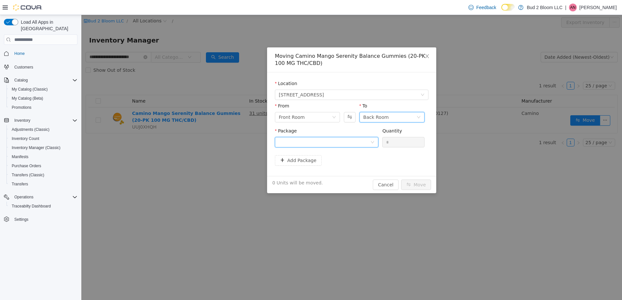
click at [353, 140] on div at bounding box center [324, 143] width 91 height 10
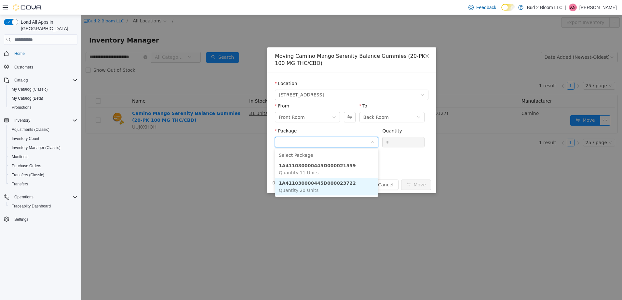
click at [343, 181] on li "1A411030000445D000023722 Quantity : 20 Units" at bounding box center [326, 187] width 103 height 18
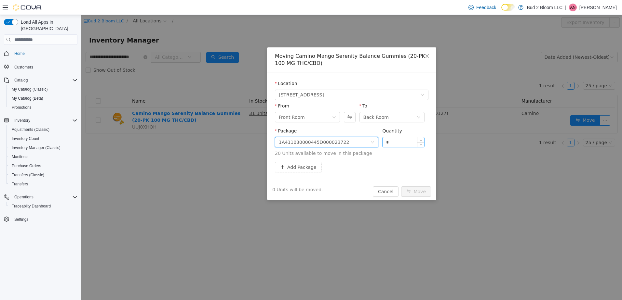
click at [396, 142] on input "*" at bounding box center [403, 143] width 42 height 10
type input "**"
click at [401, 187] on button "Move" at bounding box center [416, 192] width 30 height 10
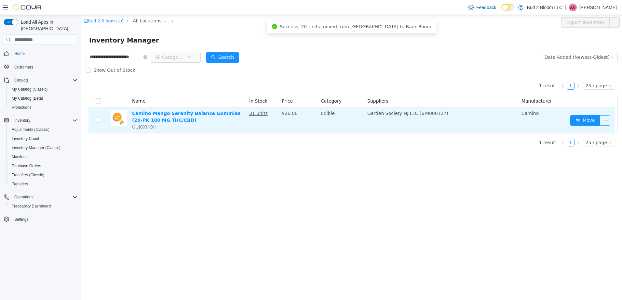
click at [602, 117] on button "button" at bounding box center [605, 120] width 10 height 10
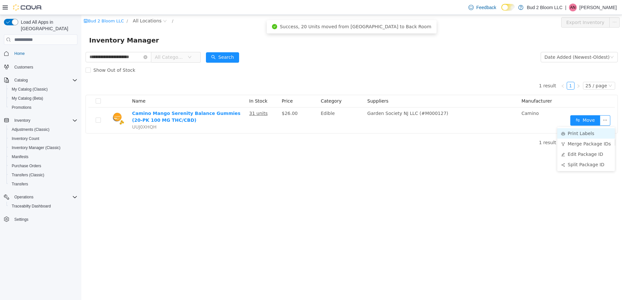
click at [587, 132] on li "Print Labels" at bounding box center [586, 133] width 58 height 10
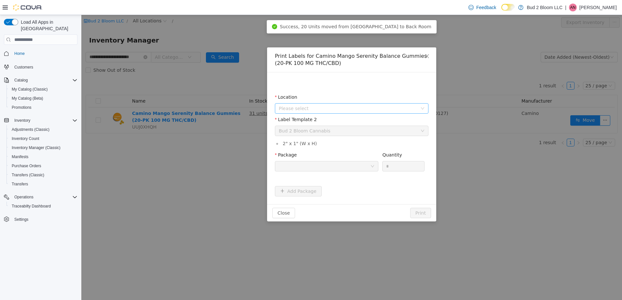
click at [300, 106] on span "Please select" at bounding box center [349, 109] width 141 height 10
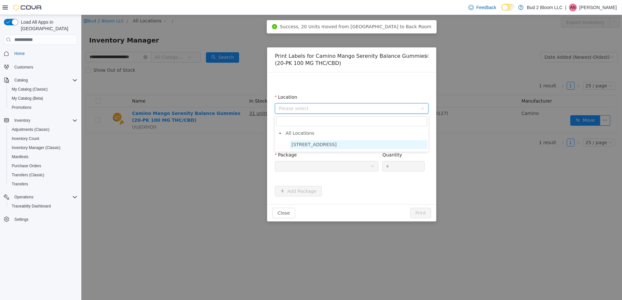
click at [323, 147] on span "123 Ledgewood Ave" at bounding box center [313, 144] width 45 height 5
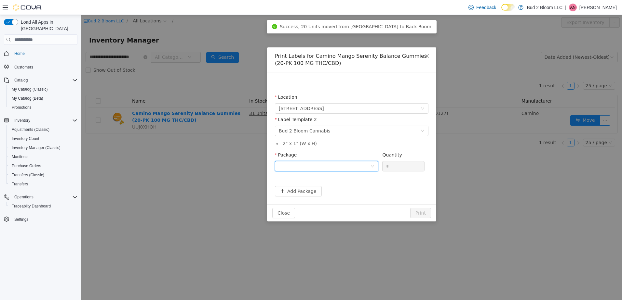
click at [313, 165] on div at bounding box center [324, 167] width 91 height 10
click at [322, 199] on strong "1A411030000445D000023722" at bounding box center [317, 200] width 77 height 5
click at [389, 162] on input "*" at bounding box center [403, 167] width 42 height 10
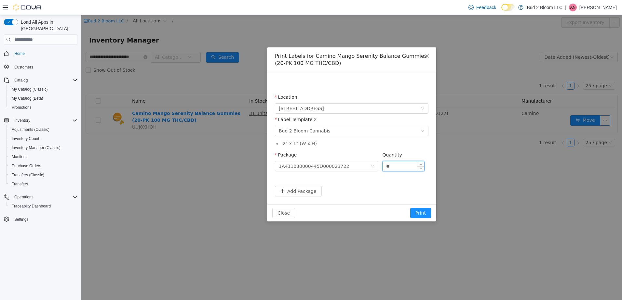
type input "**"
click at [410, 208] on button "Print" at bounding box center [420, 213] width 21 height 10
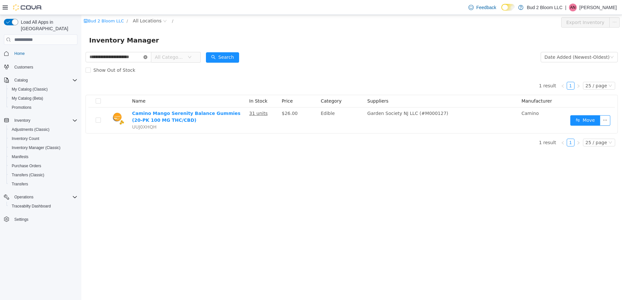
click at [145, 56] on icon "icon: close-circle" at bounding box center [145, 57] width 4 height 4
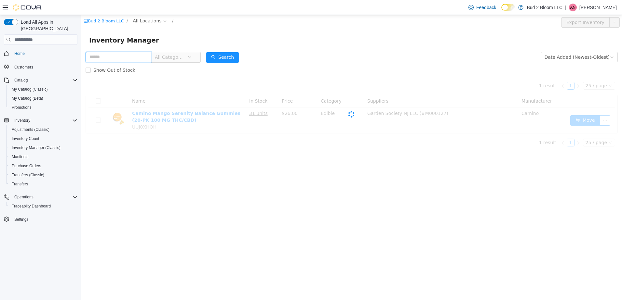
click at [131, 55] on input "text" at bounding box center [119, 57] width 66 height 10
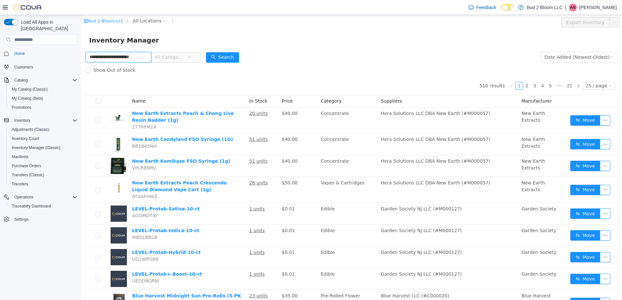
scroll to position [0, 8]
type input "**********"
click at [223, 60] on button "Search" at bounding box center [222, 57] width 33 height 10
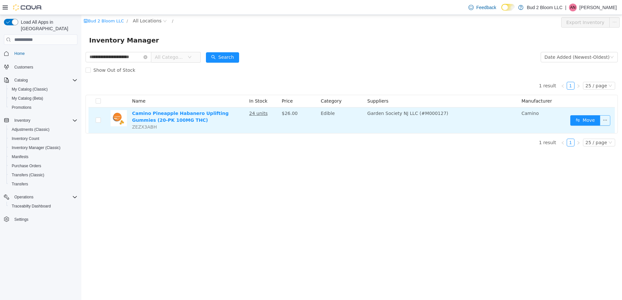
click at [603, 122] on button "button" at bounding box center [605, 120] width 10 height 10
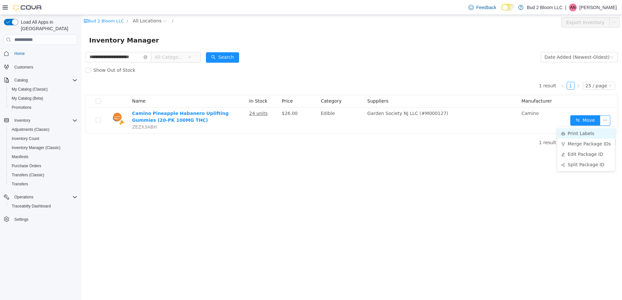
click at [594, 131] on li "Print Labels" at bounding box center [586, 133] width 58 height 10
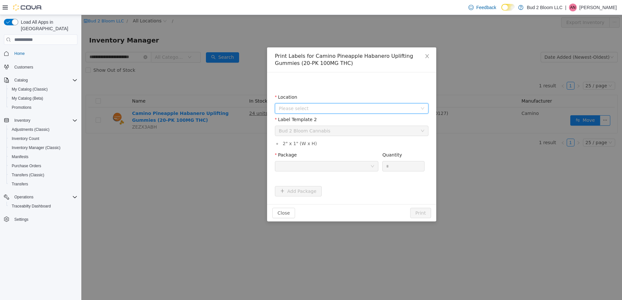
click at [322, 109] on span "Please select" at bounding box center [348, 108] width 139 height 7
drag, startPoint x: 144, startPoint y: 55, endPoint x: 150, endPoint y: 56, distance: 6.3
click at [144, 55] on div "Print Labels for Camino Pineapple Habanero Uplifting Gummies (20-PK 100MG THC) …" at bounding box center [351, 158] width 540 height 286
click at [427, 55] on icon "icon: close" at bounding box center [426, 56] width 5 height 5
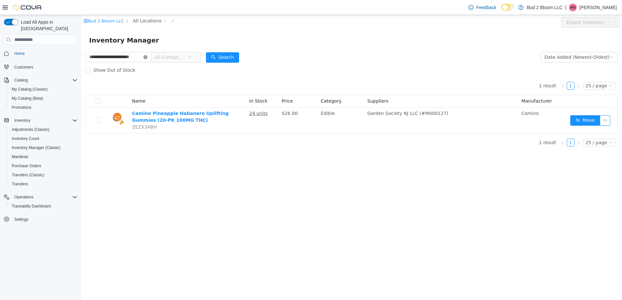
click at [146, 56] on icon "icon: close-circle" at bounding box center [145, 57] width 4 height 4
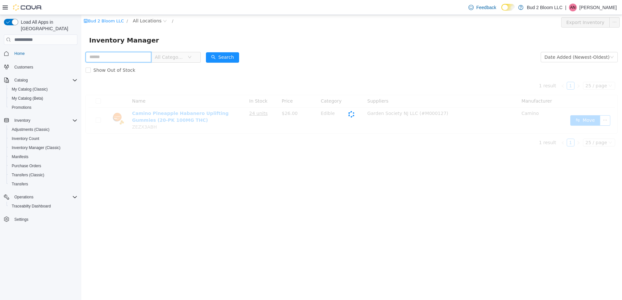
click at [129, 57] on input "text" at bounding box center [119, 57] width 66 height 10
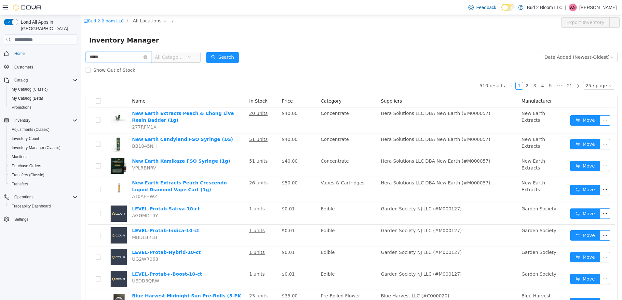
type input "*****"
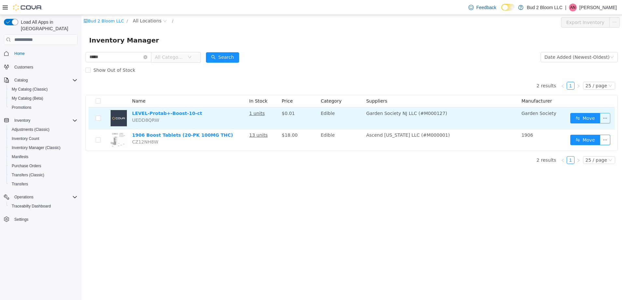
click at [607, 118] on button "button" at bounding box center [605, 118] width 10 height 10
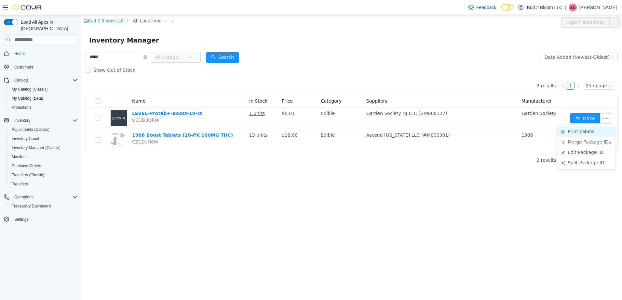
click at [584, 130] on li "Print Labels" at bounding box center [586, 131] width 58 height 10
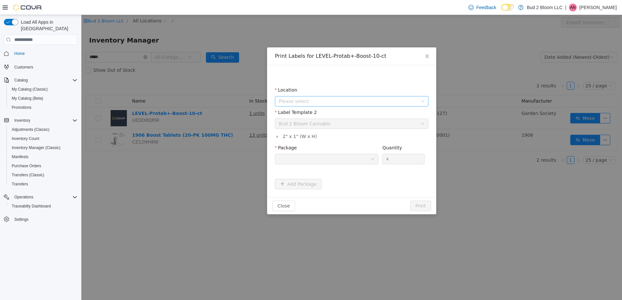
click at [302, 103] on span "Please select" at bounding box center [348, 101] width 139 height 7
click at [314, 135] on span "123 Ledgewood Ave" at bounding box center [313, 137] width 45 height 5
click at [309, 158] on div at bounding box center [324, 159] width 91 height 10
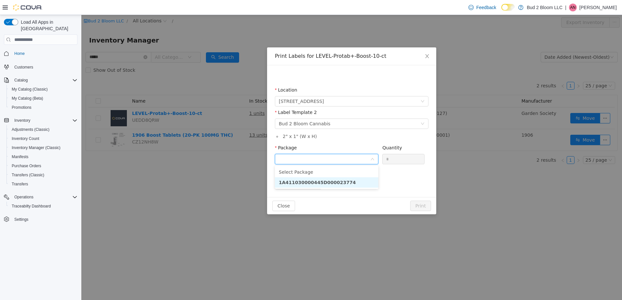
click at [317, 183] on strong "1A411030000445D000023774" at bounding box center [317, 182] width 77 height 5
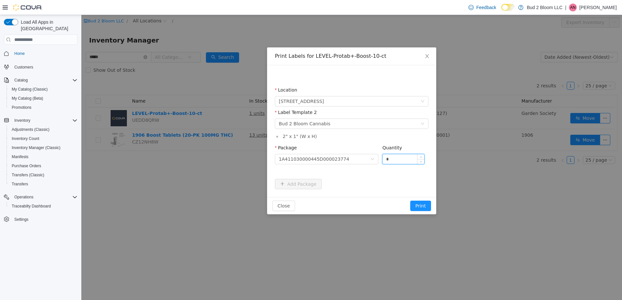
click at [392, 157] on input "*" at bounding box center [403, 159] width 42 height 10
click at [410, 201] on button "Print" at bounding box center [420, 206] width 21 height 10
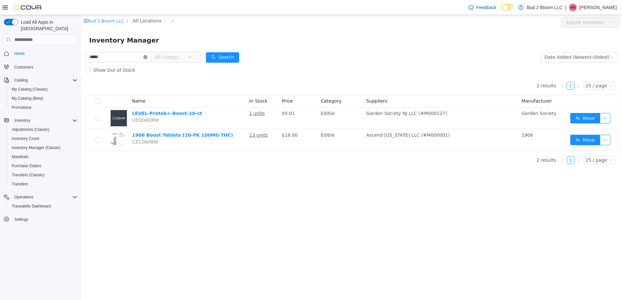
click at [146, 58] on icon "icon: close-circle" at bounding box center [145, 57] width 4 height 4
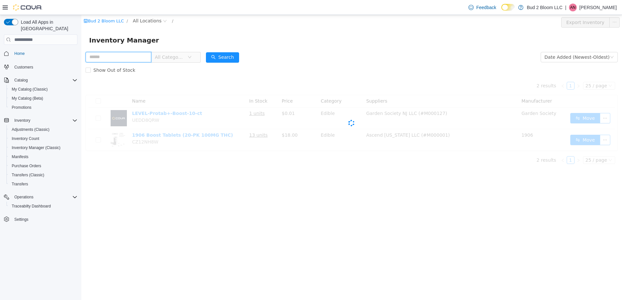
click at [127, 55] on input "text" at bounding box center [119, 57] width 66 height 10
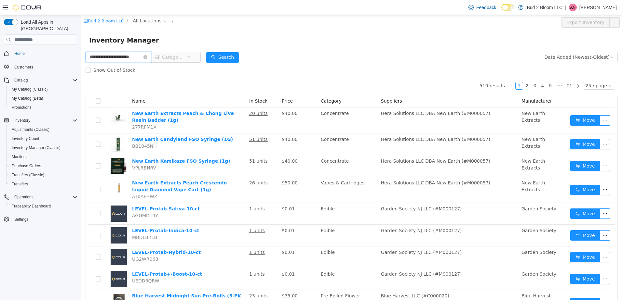
scroll to position [0, 8]
type input "**********"
click at [225, 57] on button "Search" at bounding box center [222, 57] width 33 height 10
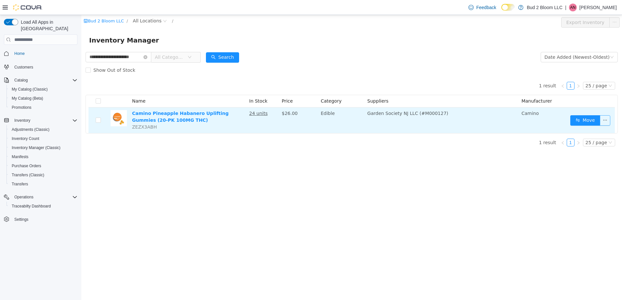
click at [607, 120] on button "button" at bounding box center [605, 120] width 10 height 10
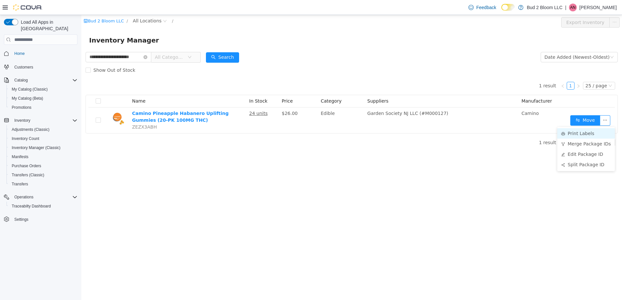
click at [573, 132] on li "Print Labels" at bounding box center [586, 133] width 58 height 10
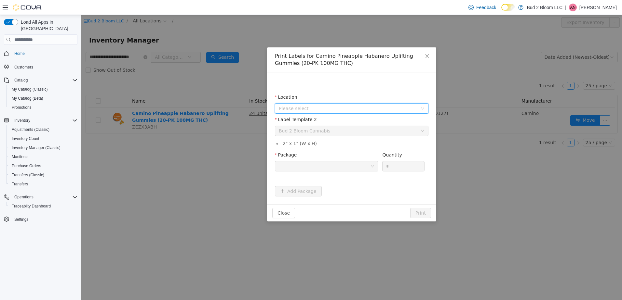
click at [301, 108] on span "Please select" at bounding box center [348, 108] width 139 height 7
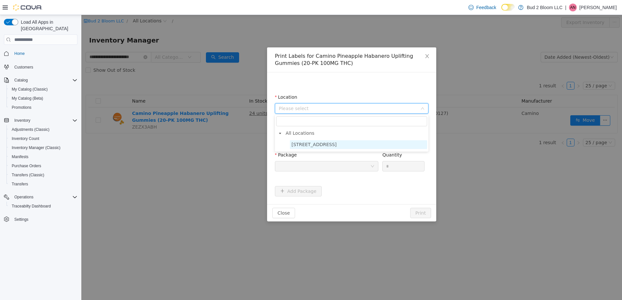
click at [318, 146] on span "123 Ledgewood Ave" at bounding box center [313, 144] width 45 height 5
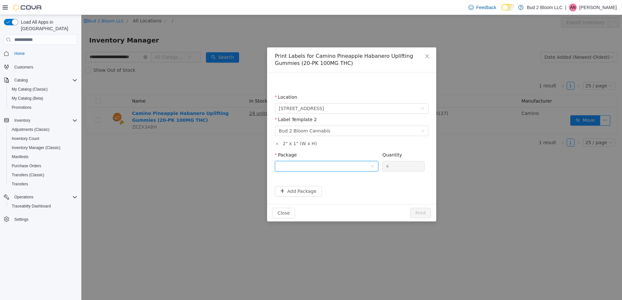
click at [318, 168] on div at bounding box center [324, 167] width 91 height 10
click at [332, 201] on strong "1A411030000445D000023726" at bounding box center [317, 200] width 77 height 5
click at [399, 168] on input "*" at bounding box center [403, 167] width 42 height 10
type input "**"
click at [410, 208] on button "Print" at bounding box center [420, 213] width 21 height 10
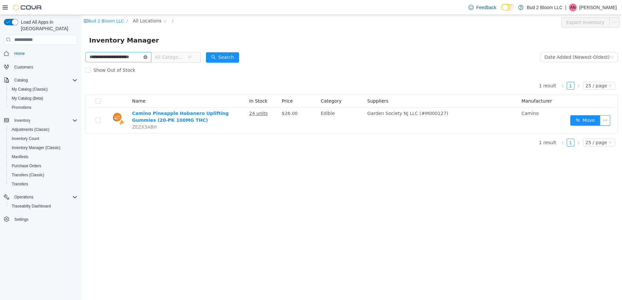
click at [145, 59] on icon "icon: close-circle" at bounding box center [145, 57] width 4 height 4
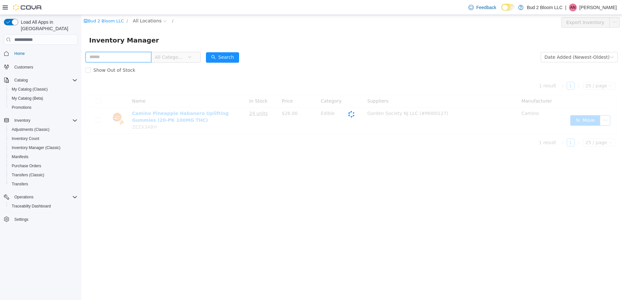
click at [114, 55] on input "text" at bounding box center [119, 57] width 66 height 10
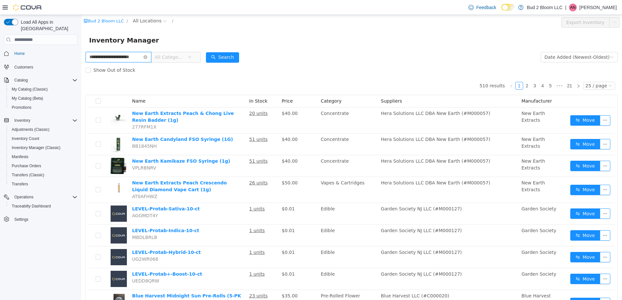
scroll to position [0, 8]
type input "**********"
click at [229, 56] on button "Search" at bounding box center [222, 57] width 33 height 10
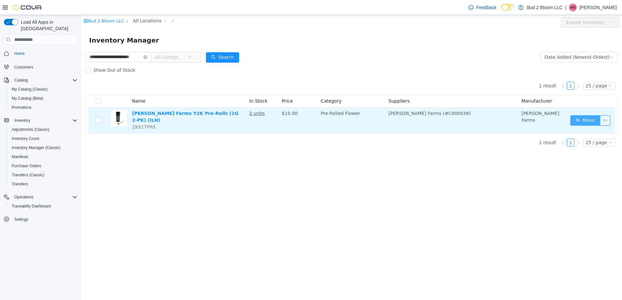
click at [588, 119] on button "Move" at bounding box center [585, 120] width 30 height 10
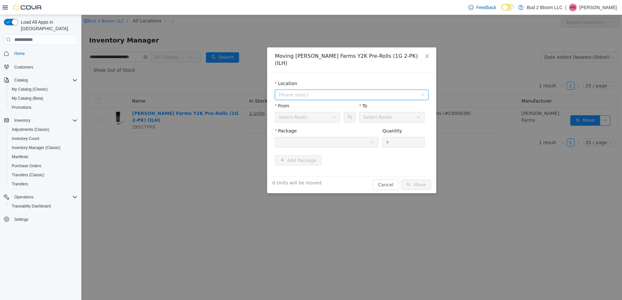
click at [334, 90] on span "Please select" at bounding box center [349, 95] width 141 height 10
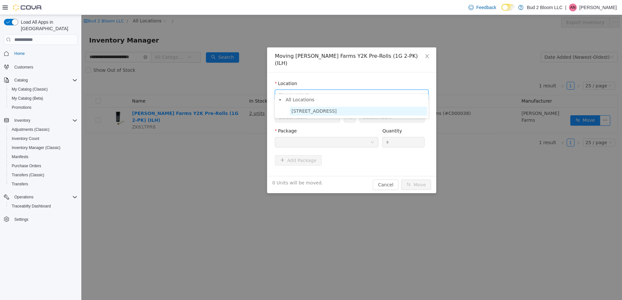
click at [330, 112] on span "123 Ledgewood Ave" at bounding box center [313, 111] width 45 height 5
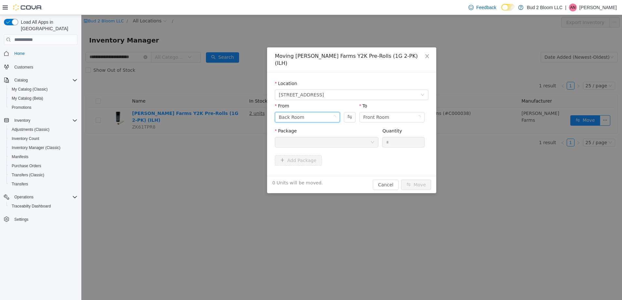
click at [330, 113] on div "Back Room" at bounding box center [305, 118] width 53 height 10
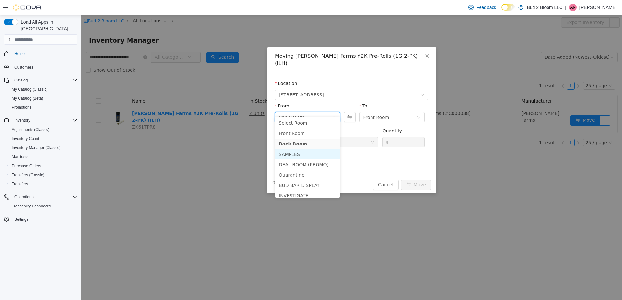
click at [300, 156] on li "SAMPLES" at bounding box center [307, 154] width 65 height 10
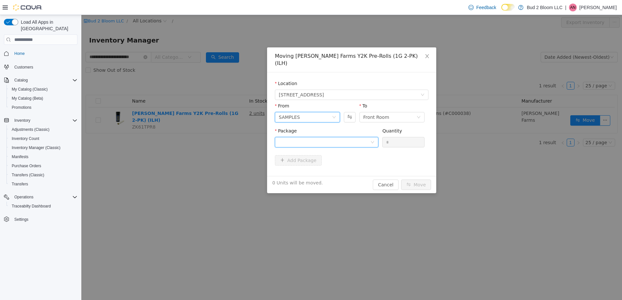
click at [352, 138] on div at bounding box center [324, 143] width 91 height 10
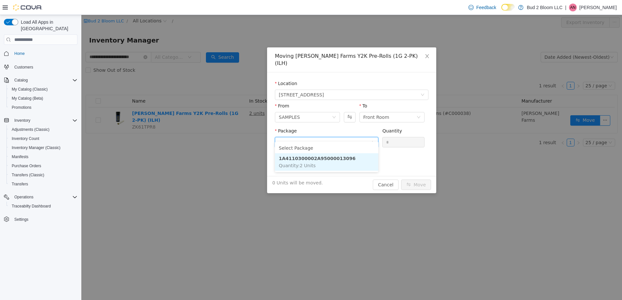
click at [343, 160] on li "1A4110300002A95000013096 Quantity : 2 Units" at bounding box center [326, 162] width 103 height 18
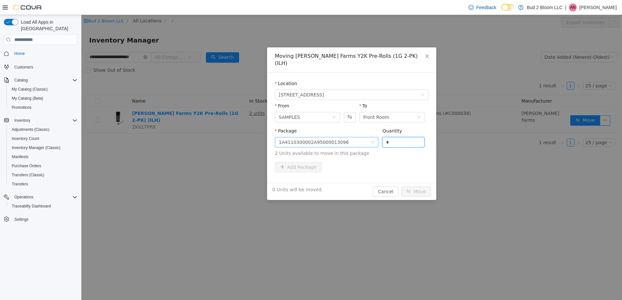
drag, startPoint x: 393, startPoint y: 134, endPoint x: 378, endPoint y: 132, distance: 15.4
click at [382, 137] on div "*" at bounding box center [403, 142] width 42 height 10
type input "*"
click at [401, 187] on button "Move" at bounding box center [416, 192] width 30 height 10
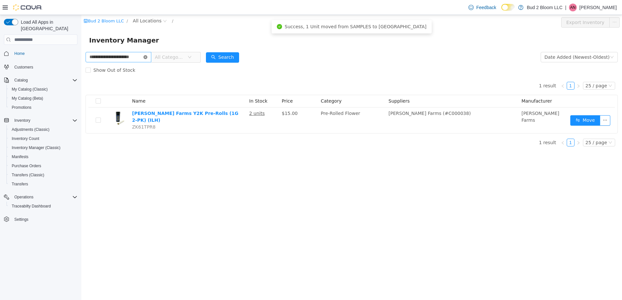
click at [143, 56] on icon "icon: close-circle" at bounding box center [145, 57] width 4 height 4
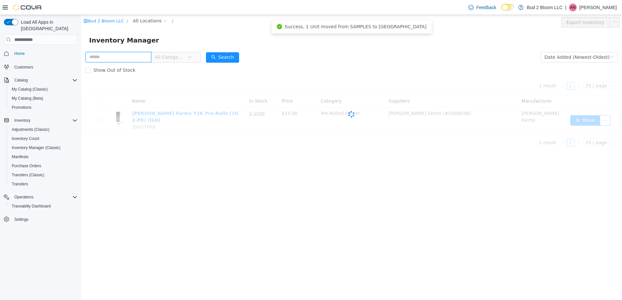
click at [120, 55] on input "text" at bounding box center [119, 57] width 66 height 10
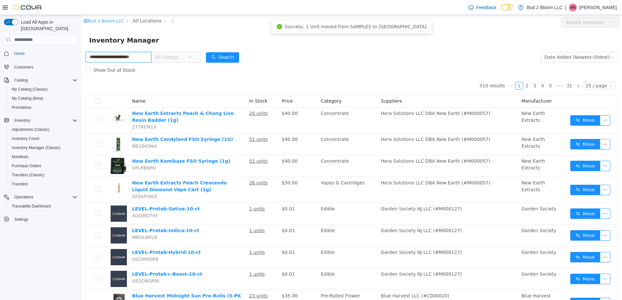
scroll to position [0, 8]
type input "**********"
click at [230, 59] on button "Search" at bounding box center [222, 57] width 33 height 10
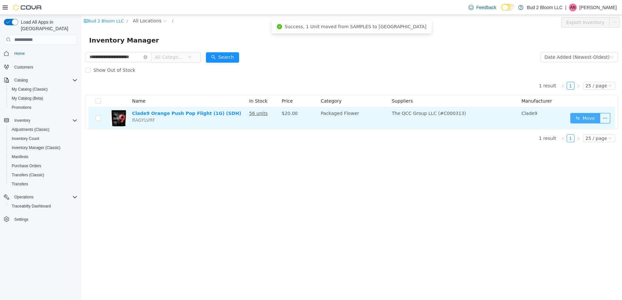
click at [585, 120] on button "Move" at bounding box center [585, 118] width 30 height 10
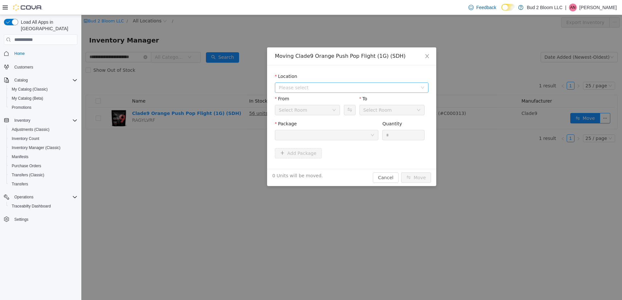
click at [324, 86] on span "Please select" at bounding box center [348, 88] width 139 height 7
click at [328, 112] on span "123 Ledgewood Ave" at bounding box center [313, 111] width 45 height 5
click at [328, 113] on div "Back Room" at bounding box center [305, 110] width 53 height 10
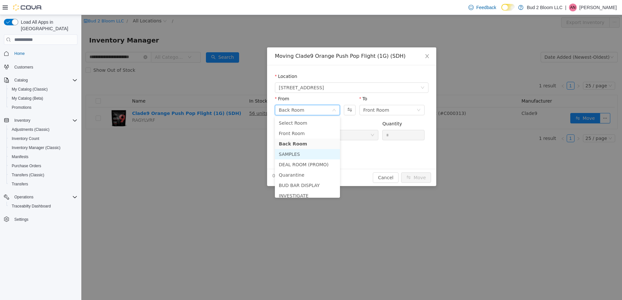
click at [315, 155] on li "SAMPLES" at bounding box center [307, 154] width 65 height 10
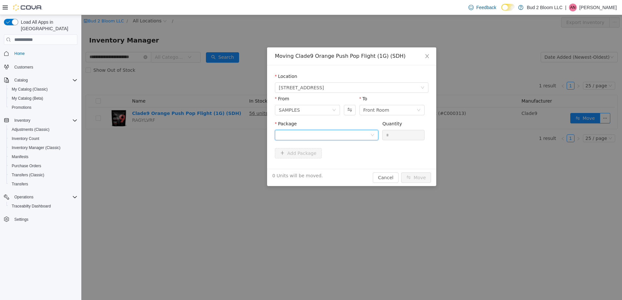
click at [313, 137] on div at bounding box center [324, 135] width 91 height 10
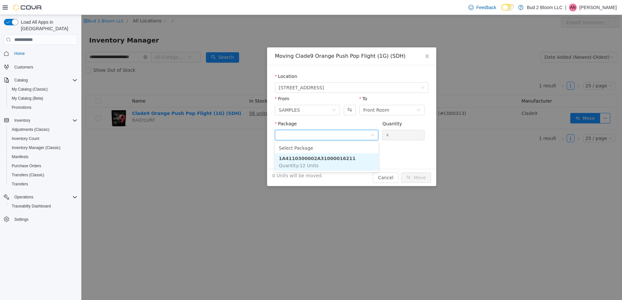
click at [322, 163] on li "1A4110300002A31000016211 Quantity : 12 Units" at bounding box center [326, 162] width 103 height 18
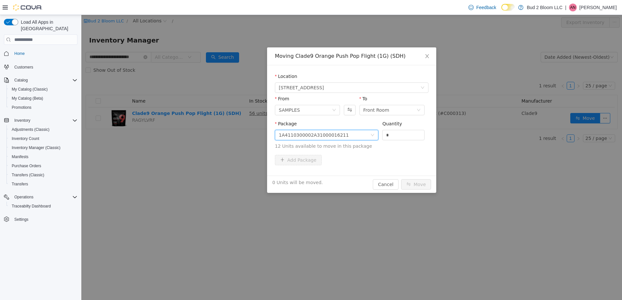
drag, startPoint x: 407, startPoint y: 138, endPoint x: 354, endPoint y: 132, distance: 53.0
click at [359, 132] on span "Package 1A4110300002A31000016211 Quantity * 12 Units available to move in this …" at bounding box center [351, 135] width 153 height 29
type input "*"
click at [401, 179] on button "Move" at bounding box center [416, 184] width 30 height 10
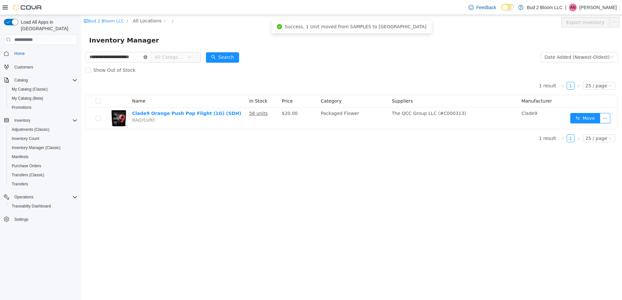
click at [145, 58] on icon "icon: close-circle" at bounding box center [145, 57] width 4 height 4
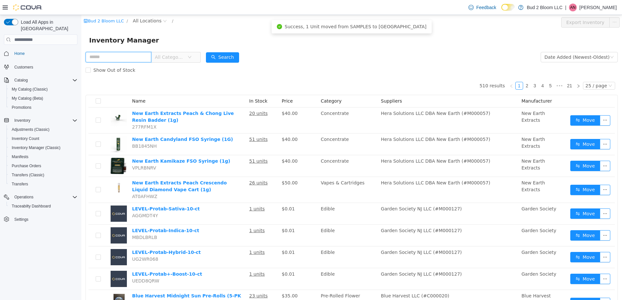
click at [127, 56] on input "text" at bounding box center [119, 57] width 66 height 10
type input "**********"
click at [220, 58] on button "Search" at bounding box center [222, 57] width 33 height 10
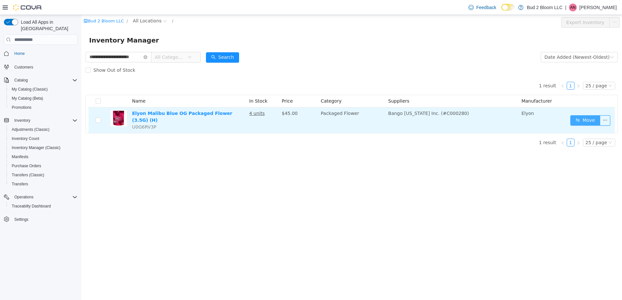
click at [584, 119] on button "Move" at bounding box center [585, 120] width 30 height 10
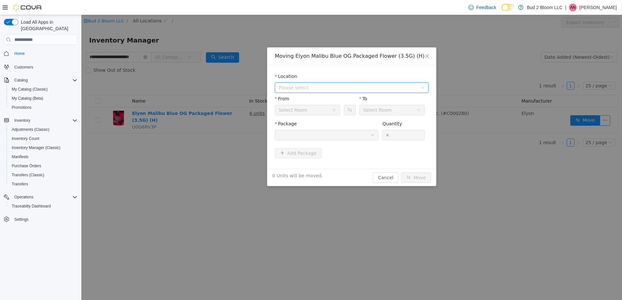
click at [331, 88] on span "Please select" at bounding box center [348, 88] width 139 height 7
click at [333, 115] on span "123 Ledgewood Ave" at bounding box center [358, 111] width 137 height 9
click at [330, 113] on div "Back Room" at bounding box center [305, 110] width 53 height 10
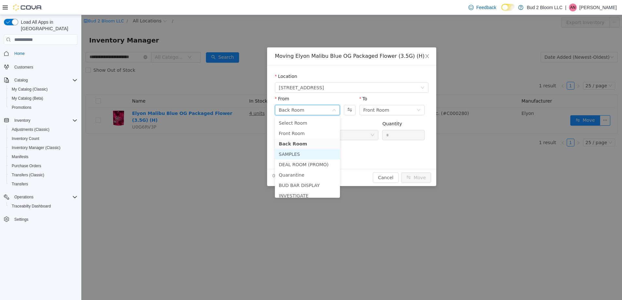
click at [319, 153] on li "SAMPLES" at bounding box center [307, 154] width 65 height 10
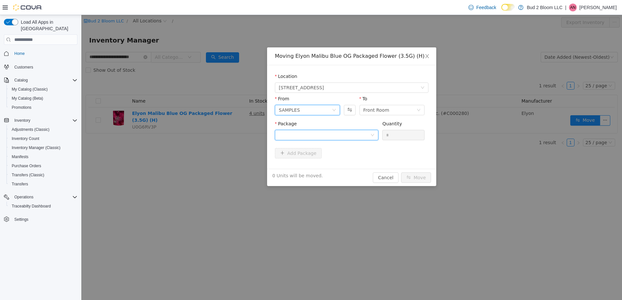
click at [332, 135] on div at bounding box center [324, 135] width 91 height 10
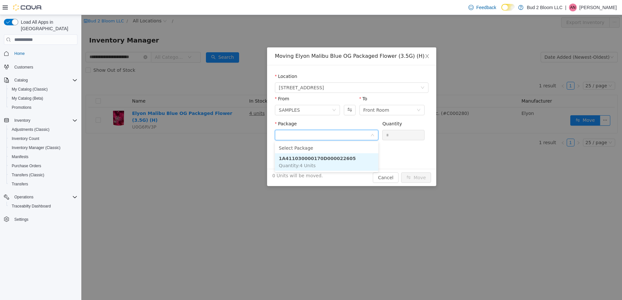
click at [328, 165] on li "1A411030000170D000022605 Quantity : 4 Units" at bounding box center [326, 162] width 103 height 18
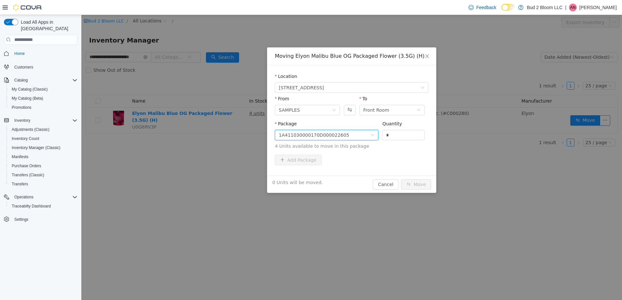
drag, startPoint x: 392, startPoint y: 136, endPoint x: 359, endPoint y: 128, distance: 33.8
click at [359, 128] on span "Package 1A411030000170D000022605 Quantity * 4 Units available to move in this p…" at bounding box center [351, 135] width 153 height 29
type input "*"
click at [401, 179] on button "Move" at bounding box center [416, 184] width 30 height 10
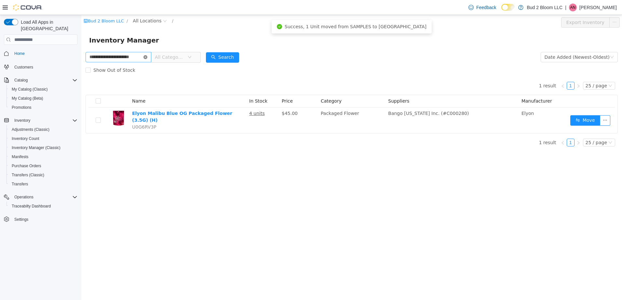
drag, startPoint x: 145, startPoint y: 57, endPoint x: 139, endPoint y: 57, distance: 5.5
click at [145, 57] on icon "icon: close-circle" at bounding box center [145, 57] width 4 height 4
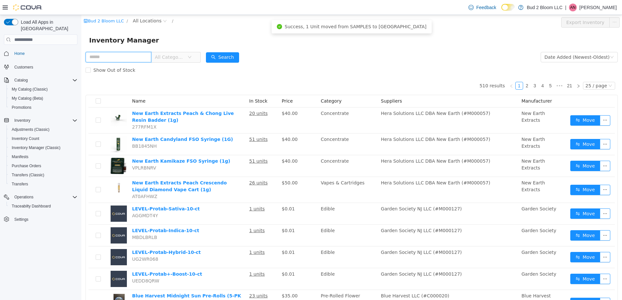
click at [134, 57] on input "text" at bounding box center [119, 57] width 66 height 10
type input "**********"
click at [229, 56] on button "Search" at bounding box center [222, 57] width 33 height 10
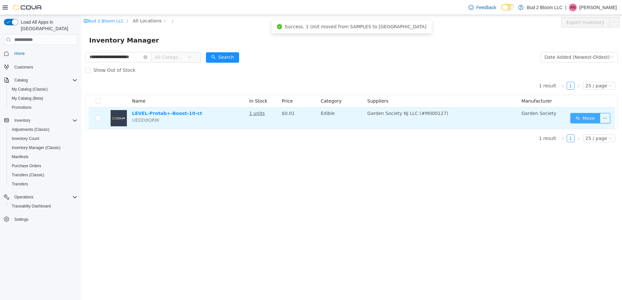
click at [580, 118] on button "Move" at bounding box center [585, 118] width 30 height 10
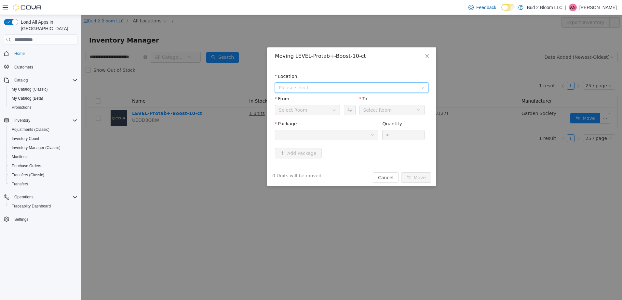
click at [321, 85] on span "Please select" at bounding box center [348, 88] width 139 height 7
click at [329, 110] on span "123 Ledgewood Ave" at bounding box center [313, 111] width 45 height 5
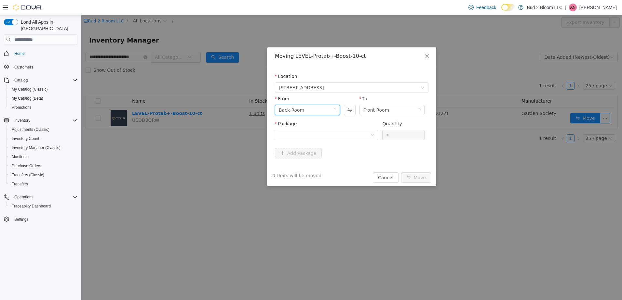
click at [329, 109] on div "Back Room" at bounding box center [305, 110] width 53 height 10
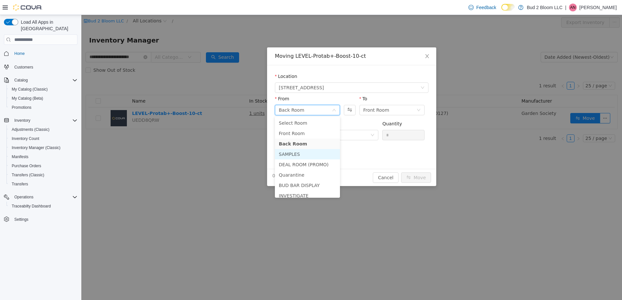
click at [319, 152] on li "SAMPLES" at bounding box center [307, 154] width 65 height 10
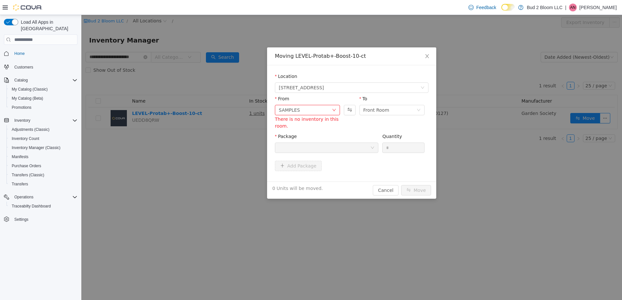
click at [340, 146] on div at bounding box center [324, 148] width 91 height 10
click at [330, 109] on div "SAMPLES" at bounding box center [305, 110] width 53 height 10
click at [314, 143] on li "Back Room" at bounding box center [307, 144] width 65 height 10
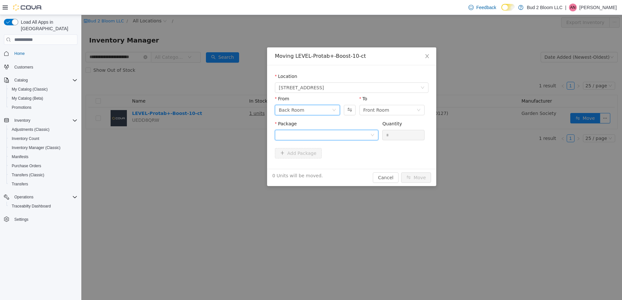
click at [354, 137] on div at bounding box center [324, 135] width 91 height 10
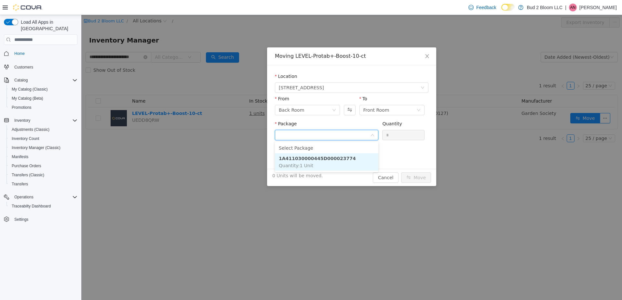
click at [349, 161] on li "1A411030000445D000023774 Quantity : 1 Unit" at bounding box center [326, 162] width 103 height 18
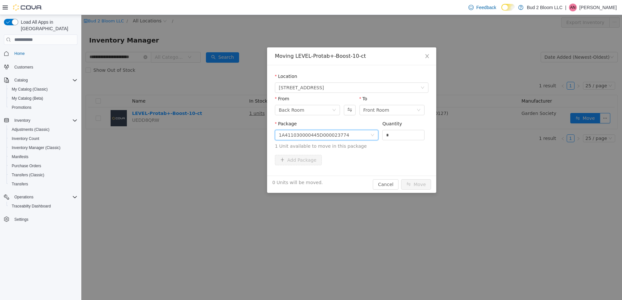
drag, startPoint x: 401, startPoint y: 134, endPoint x: 327, endPoint y: 128, distance: 73.7
click at [358, 131] on span "Package 1A411030000445D000023774 Quantity * 1 Unit available to move in this pa…" at bounding box center [351, 135] width 153 height 29
type input "*"
click at [401, 179] on button "Move" at bounding box center [416, 184] width 30 height 10
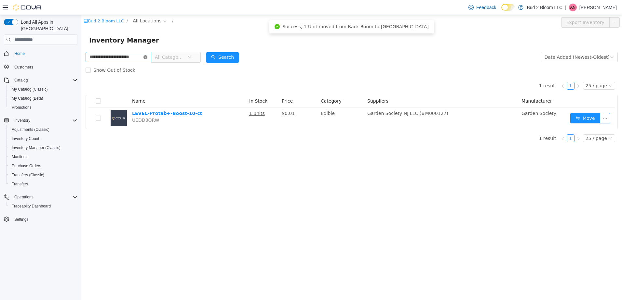
drag, startPoint x: 146, startPoint y: 58, endPoint x: 129, endPoint y: 66, distance: 18.9
click at [146, 58] on icon "icon: close-circle" at bounding box center [145, 57] width 4 height 4
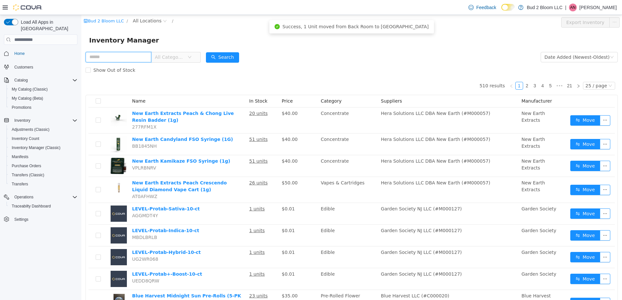
click at [127, 59] on input "text" at bounding box center [119, 57] width 66 height 10
type input "**********"
click at [224, 58] on button "Search" at bounding box center [222, 57] width 33 height 10
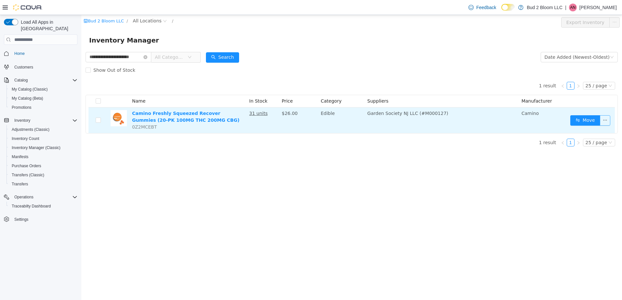
click at [605, 120] on button "button" at bounding box center [605, 120] width 10 height 10
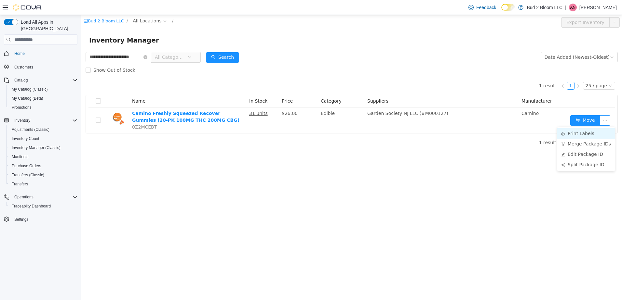
click at [588, 135] on li "Print Labels" at bounding box center [586, 133] width 58 height 10
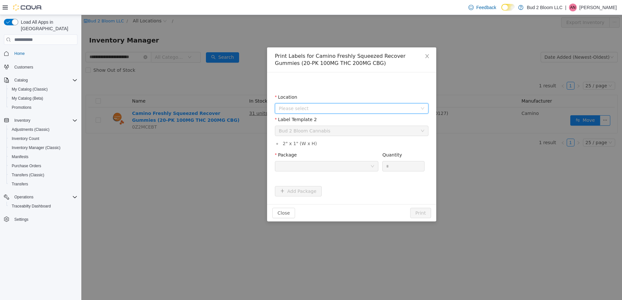
click at [295, 110] on span "Please select" at bounding box center [348, 108] width 139 height 7
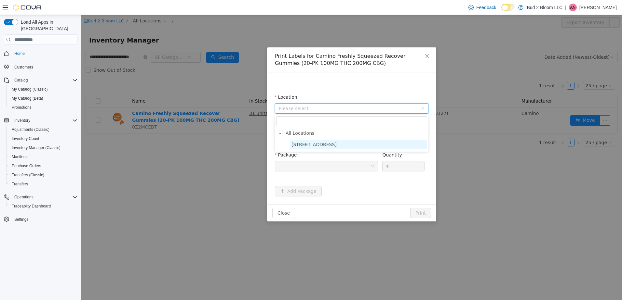
click at [312, 145] on span "123 Ledgewood Ave" at bounding box center [313, 144] width 45 height 5
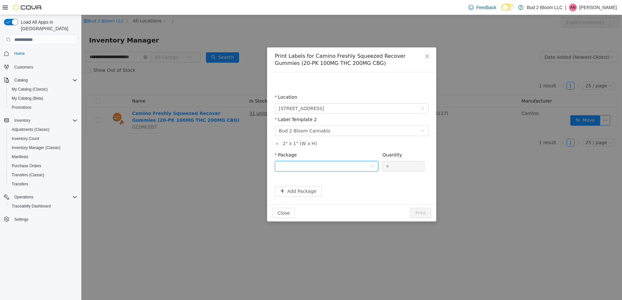
click at [327, 164] on div at bounding box center [324, 167] width 91 height 10
drag, startPoint x: 341, startPoint y: 197, endPoint x: 349, endPoint y: 194, distance: 8.5
click at [343, 197] on li "1A411030000445D000023721" at bounding box center [326, 200] width 103 height 10
click at [403, 167] on input "*" at bounding box center [403, 167] width 42 height 10
type input "**"
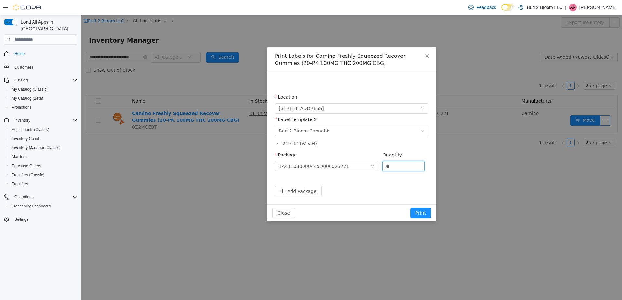
click at [410, 208] on button "Print" at bounding box center [420, 213] width 21 height 10
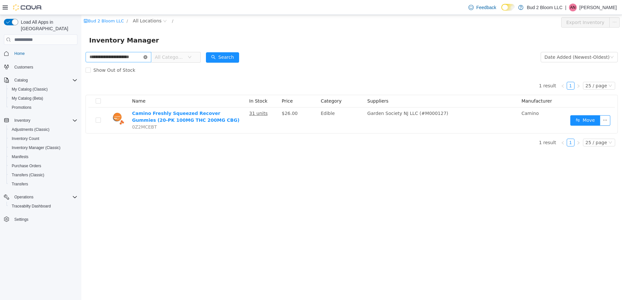
click at [146, 56] on icon "icon: close-circle" at bounding box center [145, 57] width 4 height 4
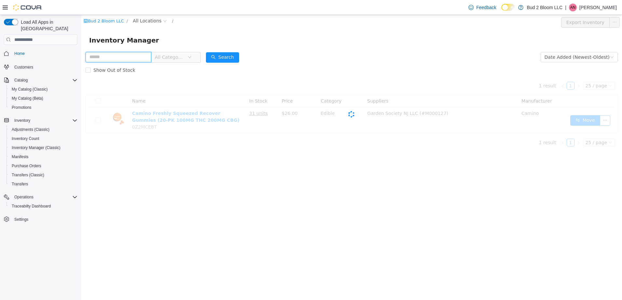
click at [136, 56] on input "text" at bounding box center [119, 57] width 66 height 10
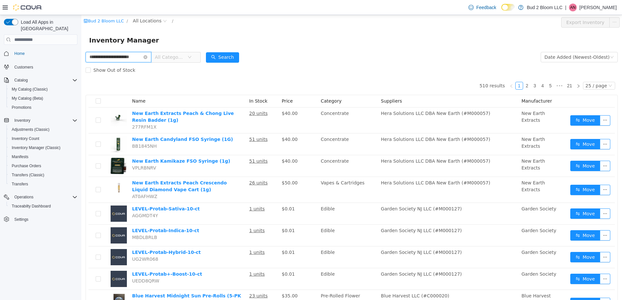
scroll to position [0, 8]
type input "**********"
click at [220, 53] on button "Search" at bounding box center [222, 57] width 33 height 10
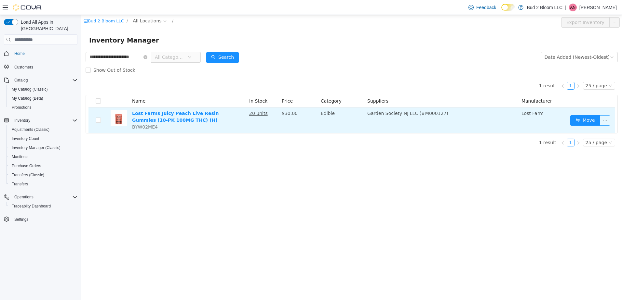
click at [606, 120] on button "button" at bounding box center [605, 120] width 10 height 10
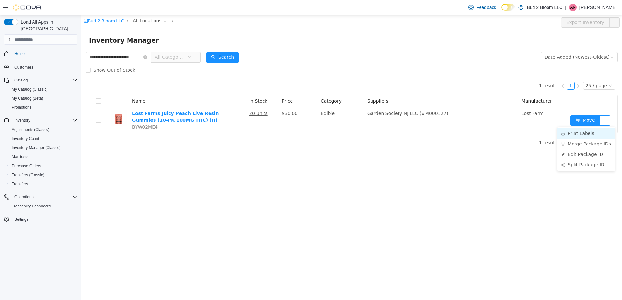
click at [583, 133] on li "Print Labels" at bounding box center [586, 133] width 58 height 10
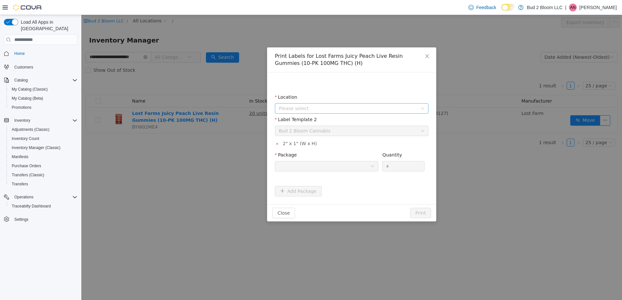
click at [303, 110] on span "Please select" at bounding box center [348, 108] width 139 height 7
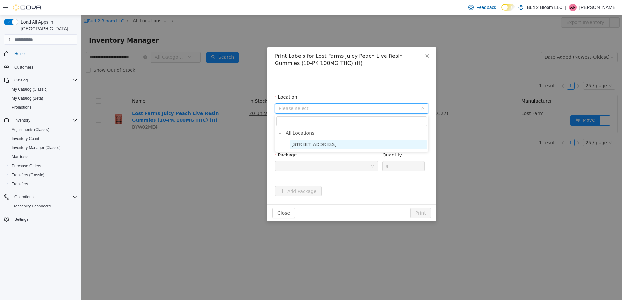
click at [310, 146] on span "123 Ledgewood Ave" at bounding box center [313, 144] width 45 height 5
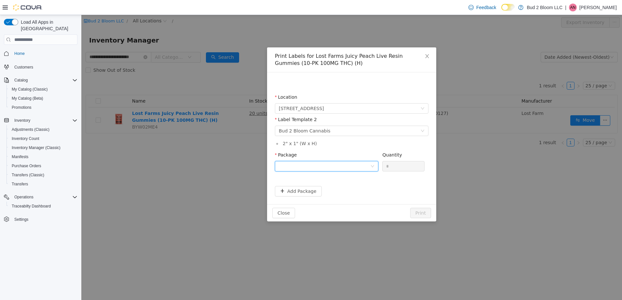
click at [312, 168] on div at bounding box center [324, 167] width 91 height 10
click at [314, 190] on strong "1A411030000445D000023734" at bounding box center [317, 189] width 77 height 5
click at [401, 169] on input "*" at bounding box center [403, 167] width 42 height 10
type input "**"
click at [410, 208] on button "Print" at bounding box center [420, 213] width 21 height 10
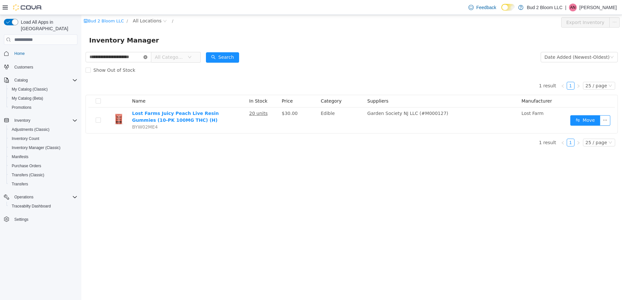
click at [146, 56] on icon "icon: close-circle" at bounding box center [145, 57] width 4 height 4
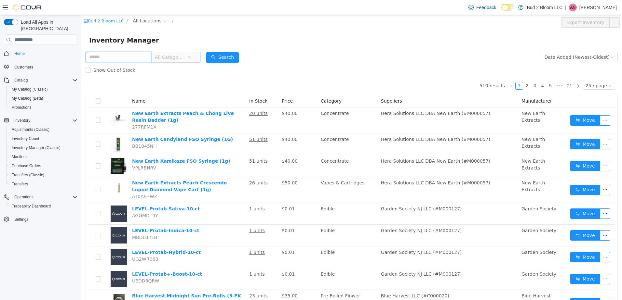
click at [123, 57] on input "text" at bounding box center [119, 57] width 66 height 10
type input "**********"
click at [217, 56] on button "Search" at bounding box center [222, 57] width 33 height 10
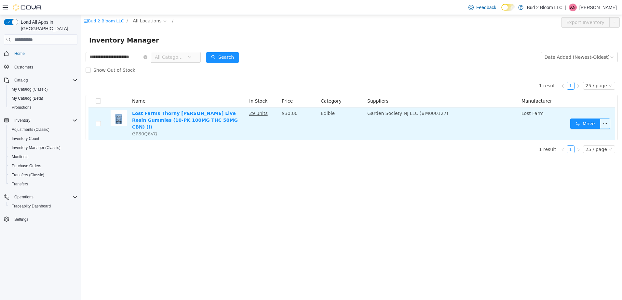
click at [602, 122] on button "button" at bounding box center [605, 124] width 10 height 10
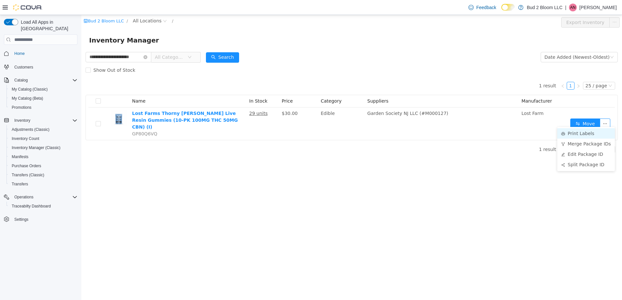
click at [593, 131] on li "Print Labels" at bounding box center [586, 133] width 58 height 10
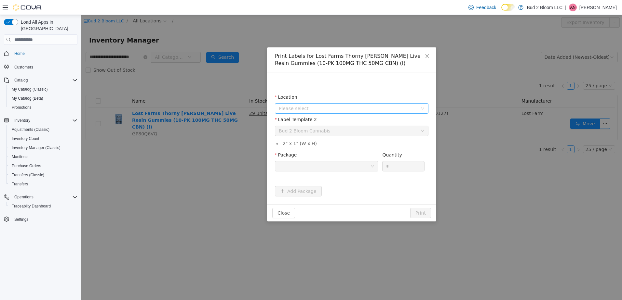
click at [349, 108] on span "Please select" at bounding box center [348, 108] width 139 height 7
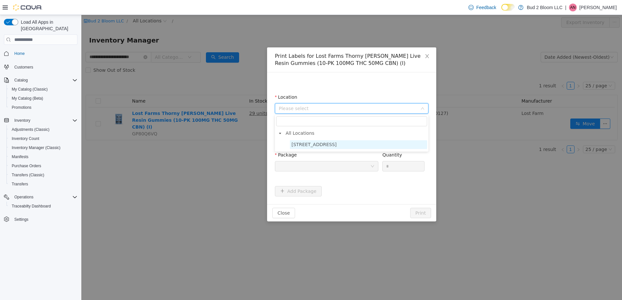
click at [344, 146] on span "123 Ledgewood Ave" at bounding box center [358, 144] width 137 height 9
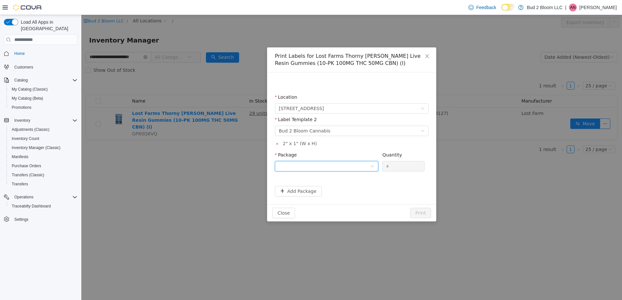
click at [343, 166] on div at bounding box center [324, 167] width 91 height 10
click at [350, 198] on li "1A411030000445D000023737" at bounding box center [326, 200] width 103 height 10
click at [394, 166] on input "*" at bounding box center [403, 167] width 42 height 10
type input "**"
click at [410, 208] on button "Print" at bounding box center [420, 213] width 21 height 10
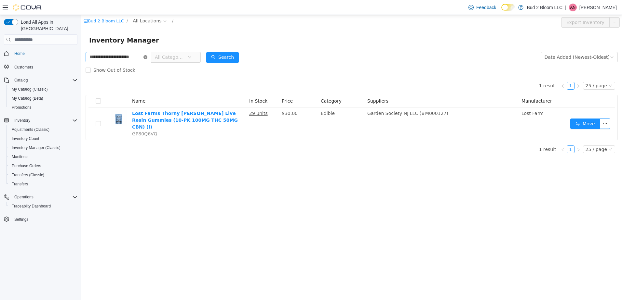
click at [145, 58] on icon "icon: close-circle" at bounding box center [145, 57] width 4 height 4
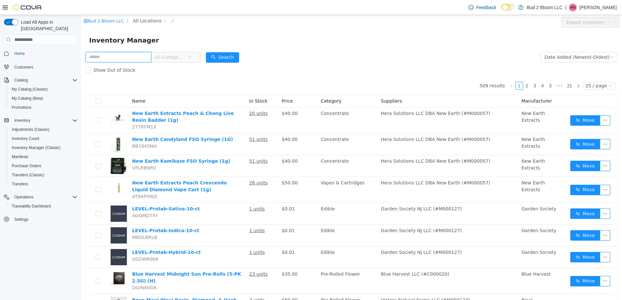
click at [132, 55] on input "text" at bounding box center [119, 57] width 66 height 10
type input "**********"
click at [225, 57] on button "Search" at bounding box center [222, 57] width 33 height 10
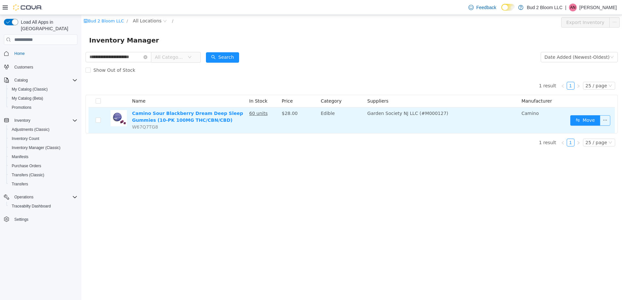
click at [604, 121] on button "button" at bounding box center [605, 120] width 10 height 10
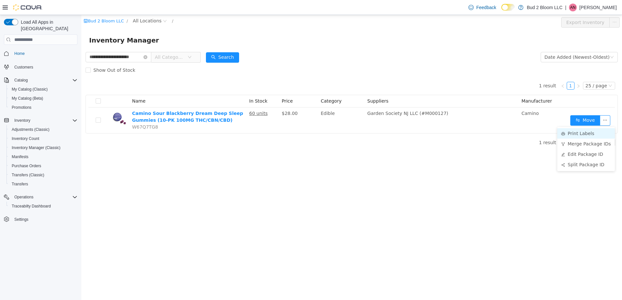
click at [584, 134] on li "Print Labels" at bounding box center [586, 133] width 58 height 10
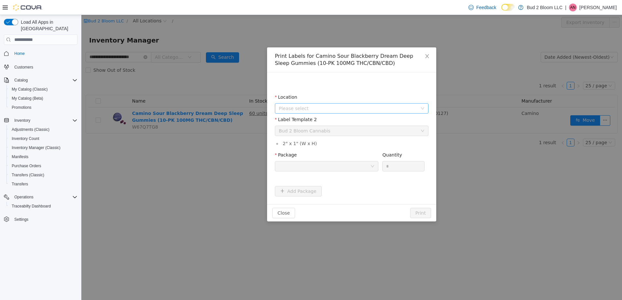
click at [317, 110] on span "Please select" at bounding box center [348, 108] width 139 height 7
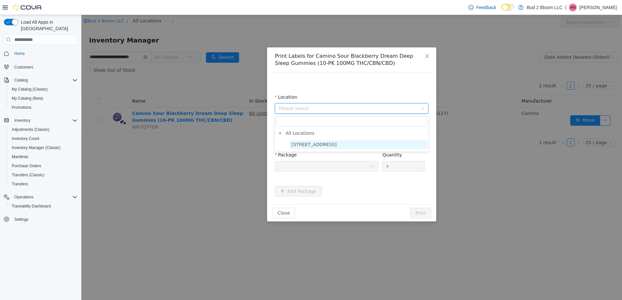
click at [328, 144] on span "123 Ledgewood Ave" at bounding box center [313, 144] width 45 height 5
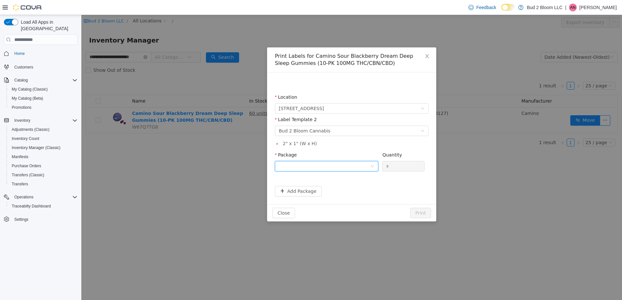
click at [325, 166] on div at bounding box center [324, 167] width 91 height 10
click at [338, 189] on strong "1A411030000445D000023728" at bounding box center [317, 189] width 77 height 5
click at [393, 169] on input "*" at bounding box center [403, 167] width 42 height 10
type input "**"
click at [410, 208] on button "Print" at bounding box center [420, 213] width 21 height 10
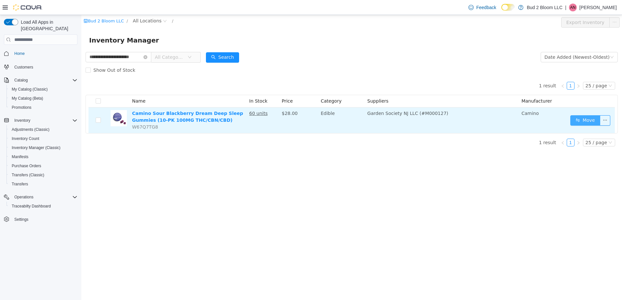
click at [585, 119] on button "Move" at bounding box center [585, 120] width 30 height 10
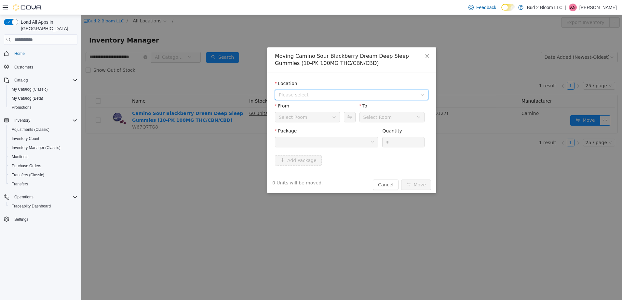
click at [309, 95] on span "Please select" at bounding box center [348, 95] width 139 height 7
click at [318, 116] on span "123 Ledgewood Ave" at bounding box center [313, 118] width 45 height 5
click at [328, 142] on div at bounding box center [324, 143] width 91 height 10
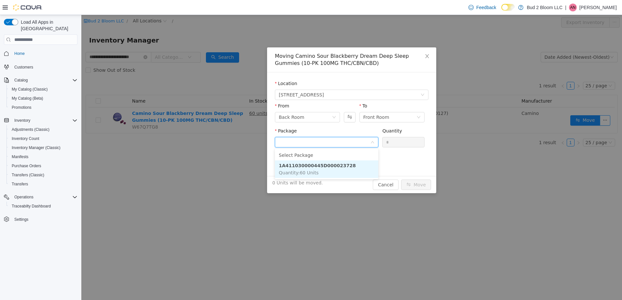
click at [332, 165] on strong "1A411030000445D000023728" at bounding box center [317, 165] width 77 height 5
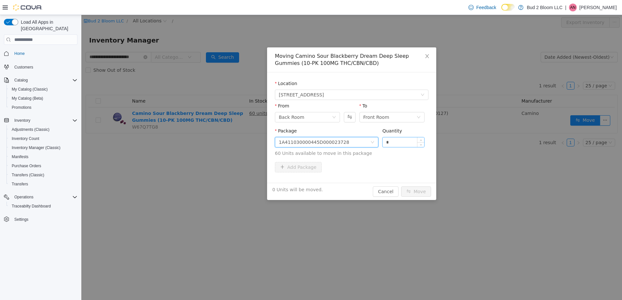
click at [398, 141] on input "*" at bounding box center [403, 143] width 42 height 10
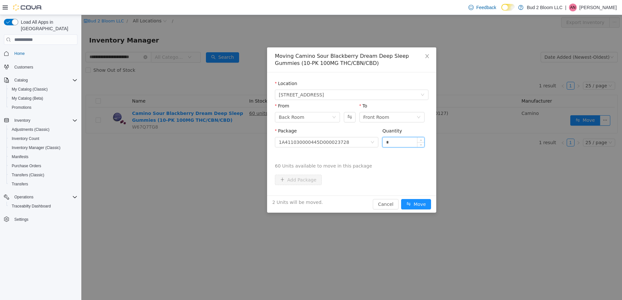
type input "*"
click at [401, 199] on button "Move" at bounding box center [416, 204] width 30 height 10
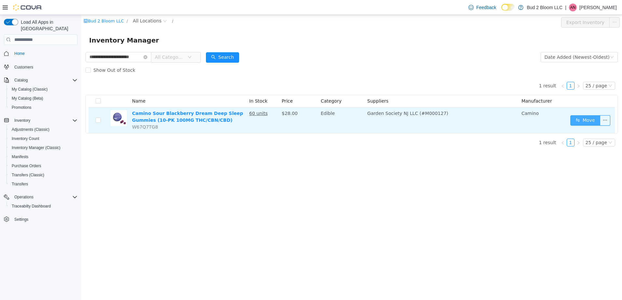
click at [584, 118] on button "Move" at bounding box center [585, 120] width 30 height 10
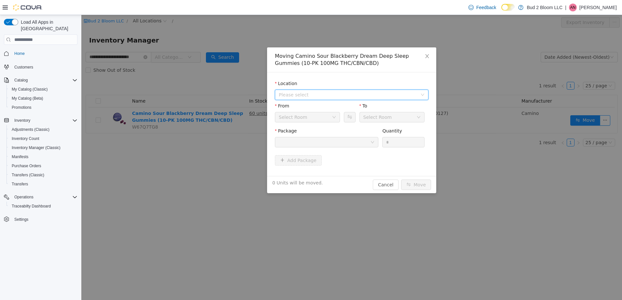
click at [332, 94] on span "Please select" at bounding box center [348, 95] width 139 height 7
click at [334, 120] on span "123 Ledgewood Ave" at bounding box center [358, 118] width 137 height 9
click at [338, 142] on div at bounding box center [324, 143] width 91 height 10
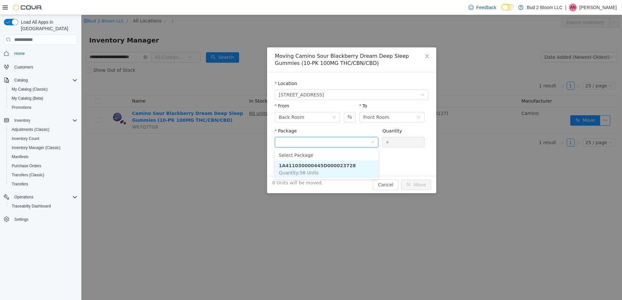
click at [336, 168] on strong "1A411030000445D000023728" at bounding box center [317, 165] width 77 height 5
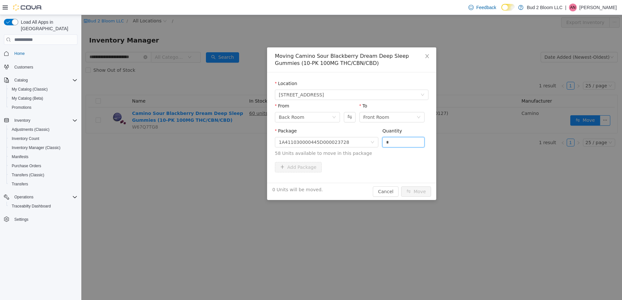
drag, startPoint x: 395, startPoint y: 143, endPoint x: 356, endPoint y: 135, distance: 39.9
click at [356, 135] on span "Package 1A411030000445D000023728 Quantity * 58 Units available to move in this …" at bounding box center [351, 142] width 153 height 29
type input "*"
click at [401, 187] on button "Move" at bounding box center [416, 192] width 30 height 10
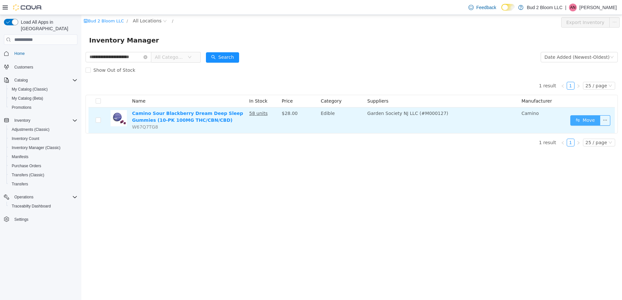
click at [592, 119] on button "Move" at bounding box center [585, 120] width 30 height 10
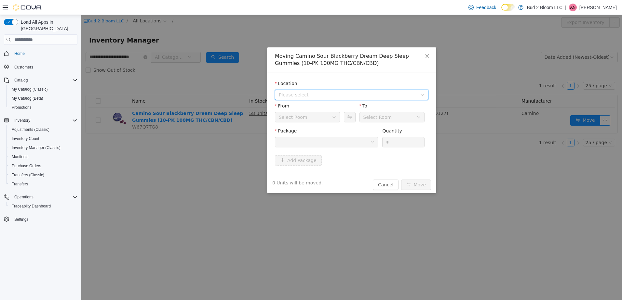
click at [315, 92] on span "Please select" at bounding box center [348, 95] width 139 height 7
click at [319, 117] on span "123 Ledgewood Ave" at bounding box center [313, 118] width 45 height 5
click at [341, 141] on div at bounding box center [324, 143] width 91 height 10
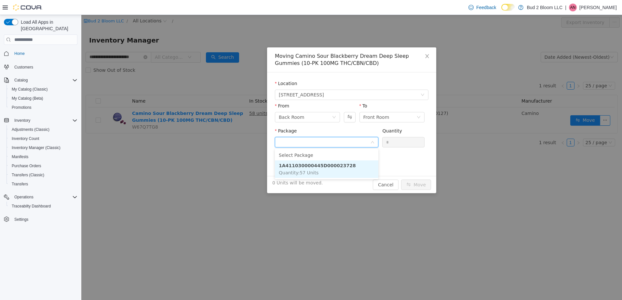
click at [325, 166] on strong "1A411030000445D000023728" at bounding box center [317, 165] width 77 height 5
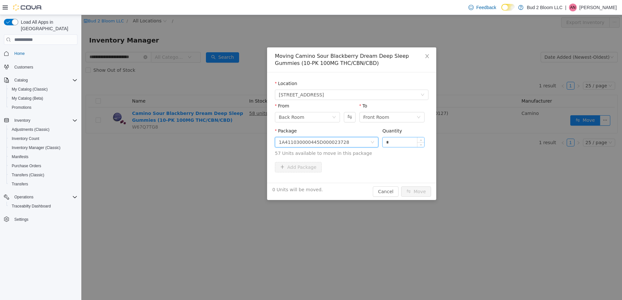
click at [395, 143] on input "*" at bounding box center [403, 143] width 42 height 10
type input "**"
click at [401, 187] on button "Move" at bounding box center [416, 192] width 30 height 10
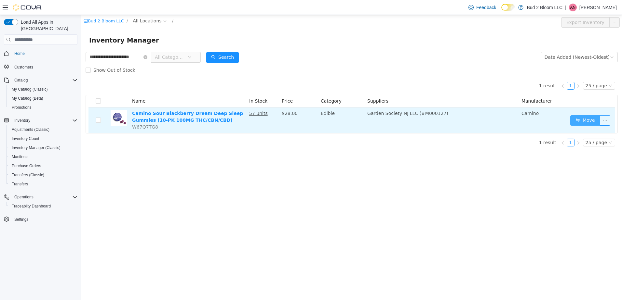
click at [591, 121] on button "Move" at bounding box center [585, 120] width 30 height 10
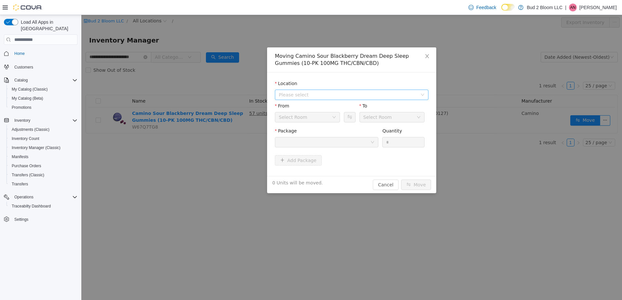
click at [315, 97] on span "Please select" at bounding box center [348, 95] width 139 height 7
click at [317, 118] on span "123 Ledgewood Ave" at bounding box center [313, 118] width 45 height 5
click at [329, 144] on div at bounding box center [324, 143] width 91 height 10
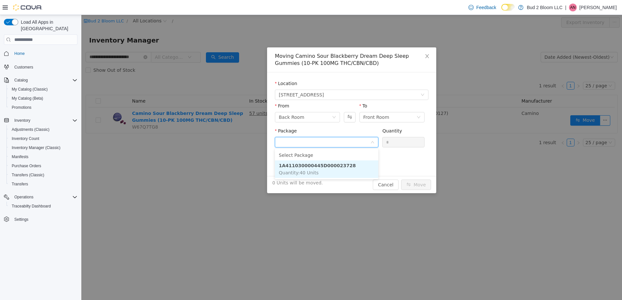
click at [330, 165] on strong "1A411030000445D000023728" at bounding box center [317, 165] width 77 height 5
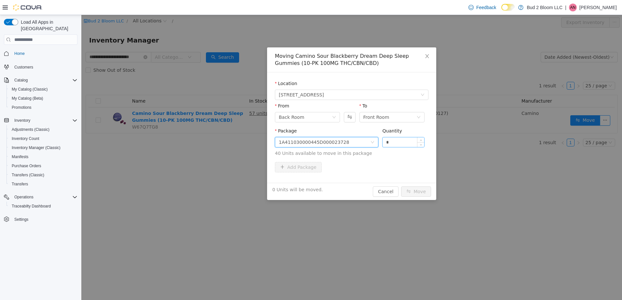
click at [396, 142] on input "*" at bounding box center [403, 143] width 42 height 10
type input "**"
click at [401, 187] on button "Move" at bounding box center [416, 192] width 30 height 10
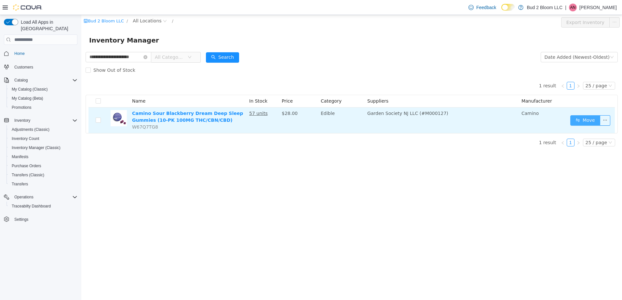
click at [588, 117] on button "Move" at bounding box center [585, 120] width 30 height 10
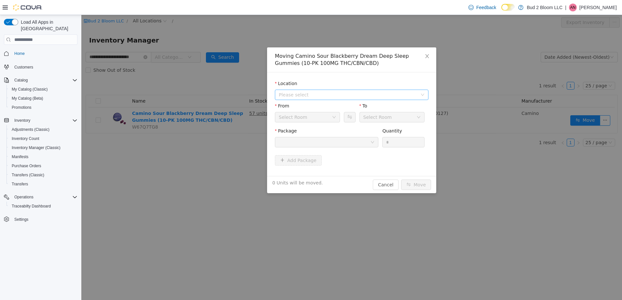
click at [323, 93] on span "Please select" at bounding box center [348, 95] width 139 height 7
click at [319, 117] on span "123 Ledgewood Ave" at bounding box center [313, 118] width 45 height 5
click at [324, 119] on div "Back Room" at bounding box center [305, 118] width 53 height 10
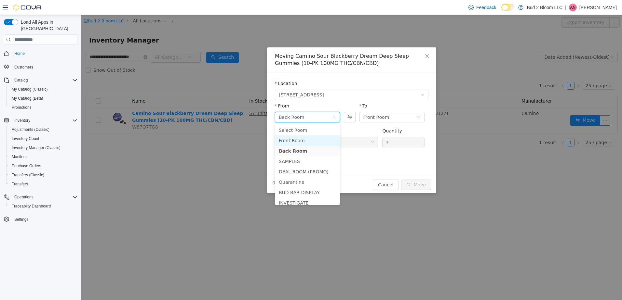
click at [307, 141] on li "Front Room" at bounding box center [307, 141] width 65 height 10
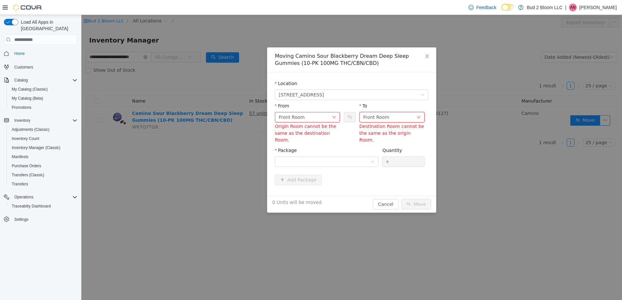
click at [370, 119] on div "Front Room" at bounding box center [376, 118] width 26 height 10
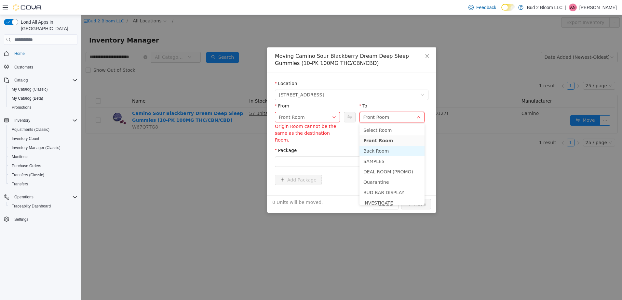
click at [371, 150] on li "Back Room" at bounding box center [391, 151] width 65 height 10
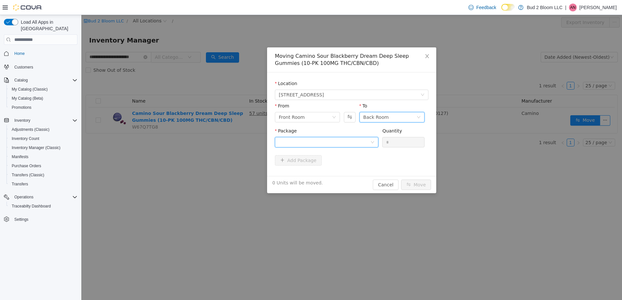
click at [330, 141] on div at bounding box center [324, 143] width 91 height 10
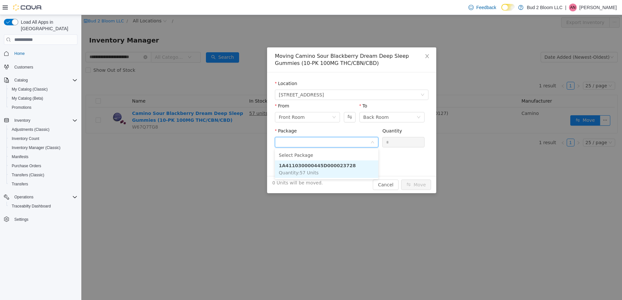
click at [330, 164] on strong "1A411030000445D000023728" at bounding box center [317, 165] width 77 height 5
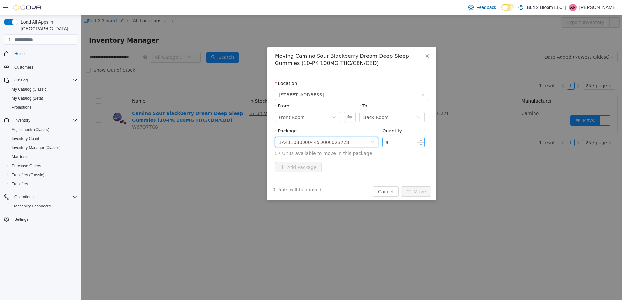
click at [394, 140] on input "*" at bounding box center [403, 143] width 42 height 10
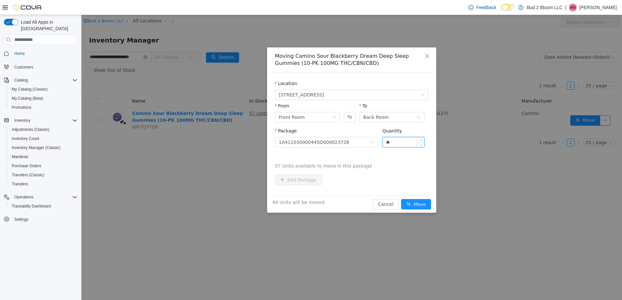
type input "**"
click at [401, 199] on button "Move" at bounding box center [416, 204] width 30 height 10
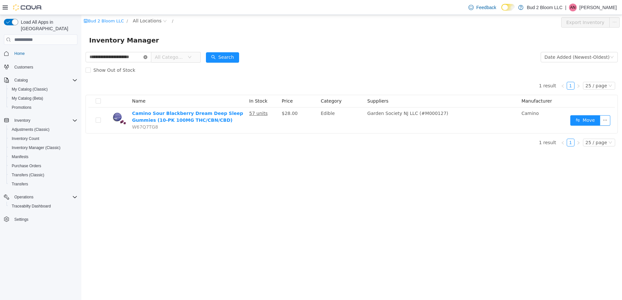
click at [145, 56] on icon "icon: close-circle" at bounding box center [145, 57] width 4 height 4
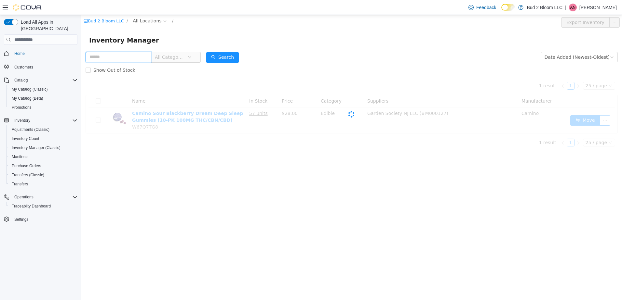
click at [125, 55] on input "text" at bounding box center [119, 57] width 66 height 10
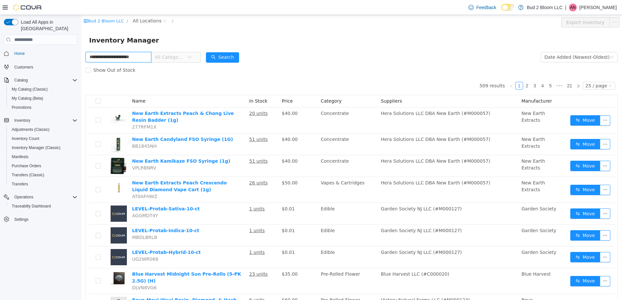
scroll to position [0, 8]
type input "**********"
click at [227, 56] on button "Search" at bounding box center [222, 57] width 33 height 10
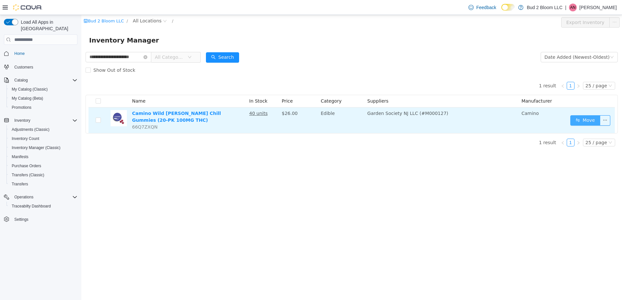
click at [582, 122] on button "Move" at bounding box center [585, 120] width 30 height 10
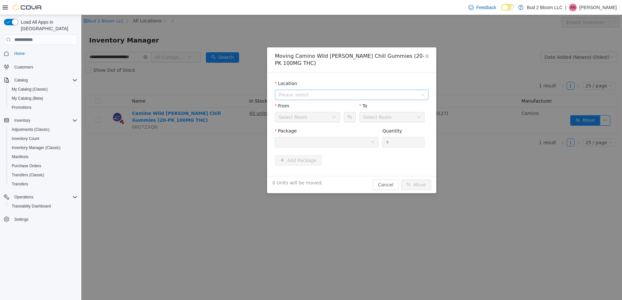
click at [303, 92] on span "Please select" at bounding box center [348, 95] width 139 height 7
click at [306, 113] on span "123 Ledgewood Ave" at bounding box center [313, 111] width 45 height 5
click at [315, 138] on div at bounding box center [324, 143] width 91 height 10
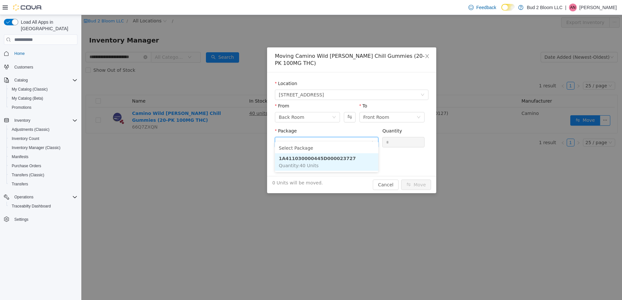
click at [310, 158] on strong "1A411030000445D000023727" at bounding box center [317, 158] width 77 height 5
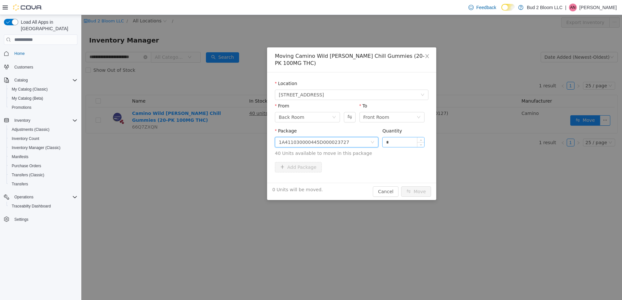
click at [394, 138] on input "*" at bounding box center [403, 143] width 42 height 10
type input "*"
click at [401, 187] on button "Move" at bounding box center [416, 192] width 30 height 10
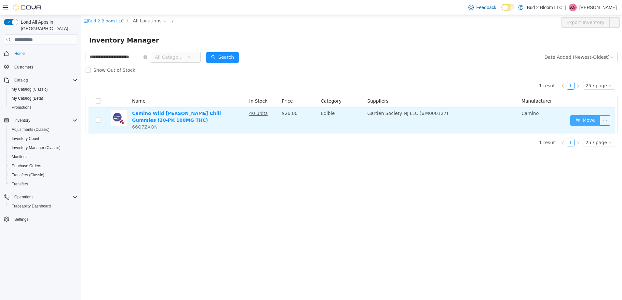
click at [589, 123] on button "Move" at bounding box center [585, 120] width 30 height 10
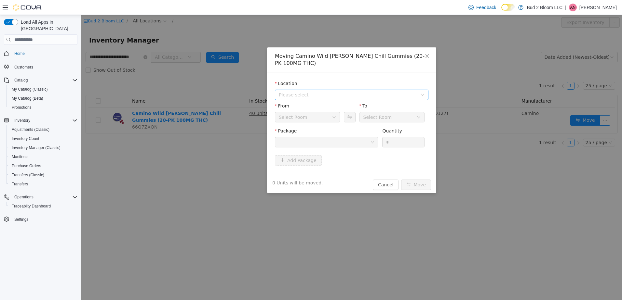
click at [297, 90] on span "Please select" at bounding box center [349, 95] width 141 height 10
click at [323, 111] on span "123 Ledgewood Ave" at bounding box center [313, 111] width 45 height 5
click at [311, 138] on div at bounding box center [324, 143] width 91 height 10
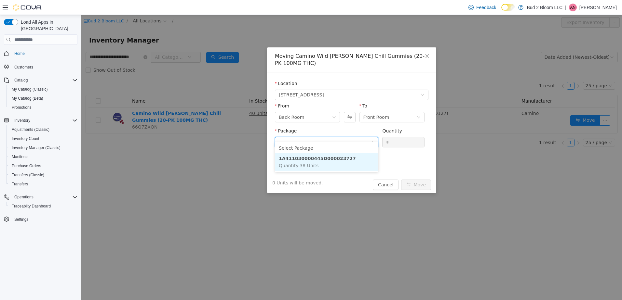
click at [335, 155] on li "1A411030000445D000023727 Quantity : 38 Units" at bounding box center [326, 162] width 103 height 18
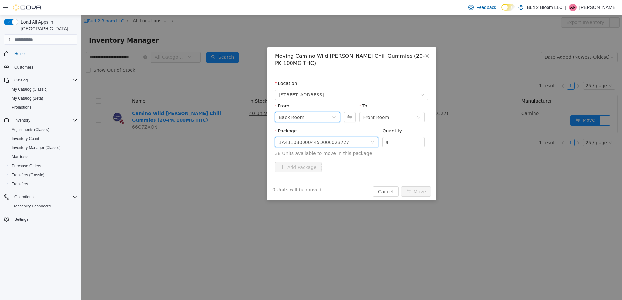
click at [323, 113] on div "Back Room" at bounding box center [305, 118] width 53 height 10
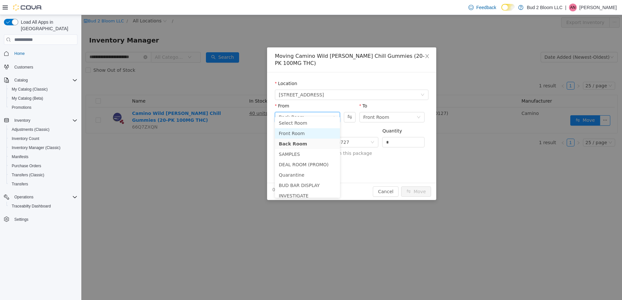
click at [308, 131] on li "Front Room" at bounding box center [307, 133] width 65 height 10
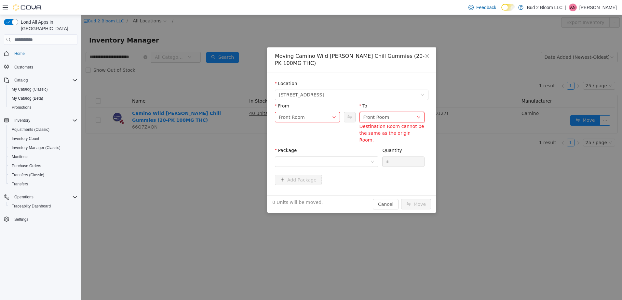
click at [380, 113] on div "Front Room" at bounding box center [376, 118] width 26 height 10
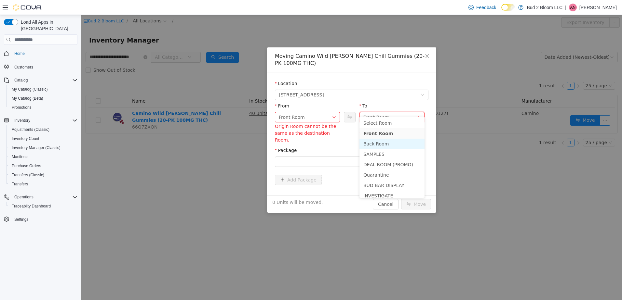
click at [373, 143] on li "Back Room" at bounding box center [391, 144] width 65 height 10
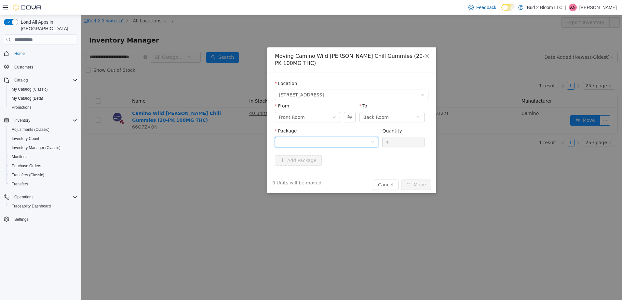
click at [364, 138] on div at bounding box center [324, 143] width 91 height 10
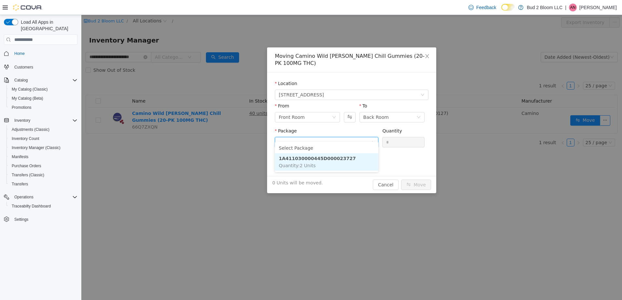
click at [337, 160] on strong "1A411030000445D000023727" at bounding box center [317, 158] width 77 height 5
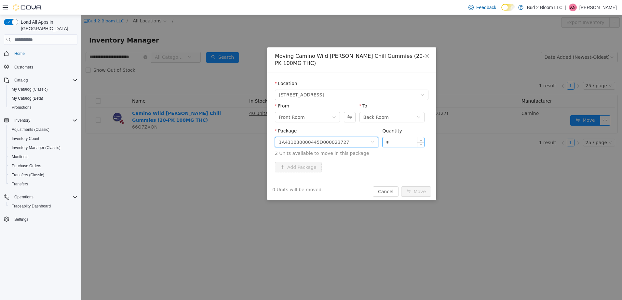
click at [393, 138] on input "*" at bounding box center [403, 143] width 42 height 10
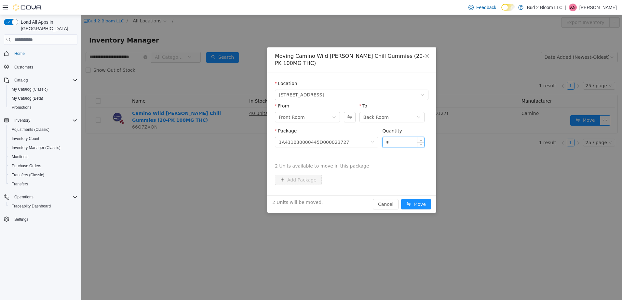
type input "*"
click at [401, 199] on button "Move" at bounding box center [416, 204] width 30 height 10
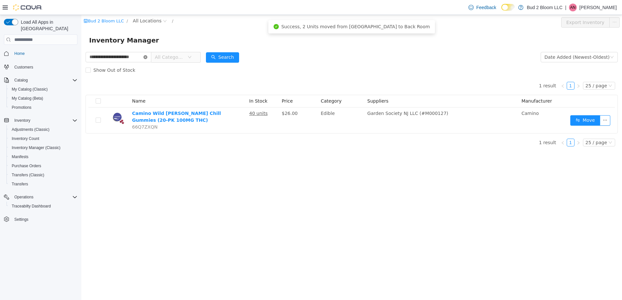
click at [144, 57] on icon "icon: close-circle" at bounding box center [145, 57] width 4 height 4
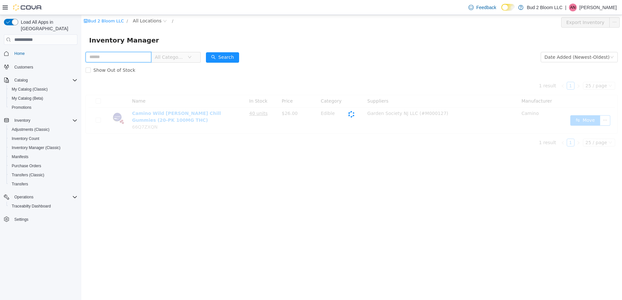
click at [127, 57] on input "text" at bounding box center [119, 57] width 66 height 10
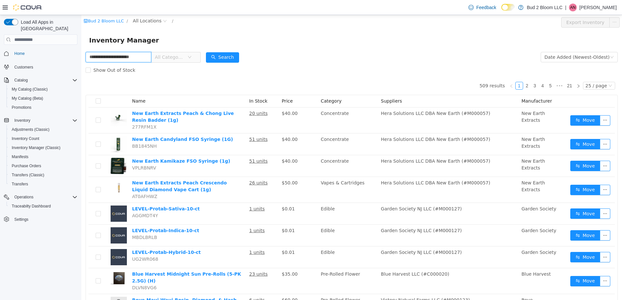
scroll to position [0, 8]
type input "**********"
click at [217, 55] on button "Search" at bounding box center [222, 57] width 33 height 10
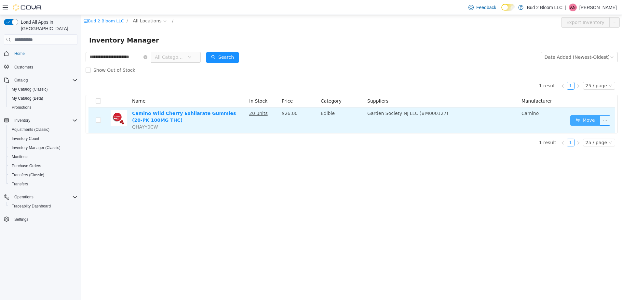
click at [592, 120] on button "Move" at bounding box center [585, 120] width 30 height 10
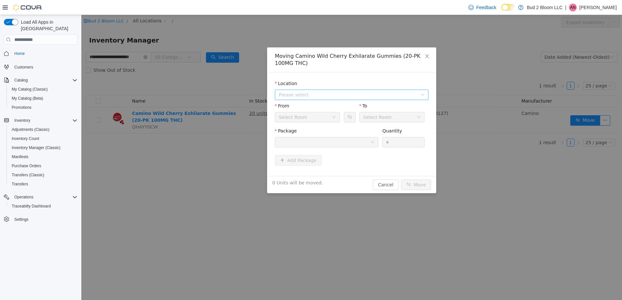
click at [304, 95] on span "Please select" at bounding box center [348, 95] width 139 height 7
click at [319, 117] on span "123 Ledgewood Ave" at bounding box center [313, 118] width 45 height 5
click at [323, 141] on div at bounding box center [324, 143] width 91 height 10
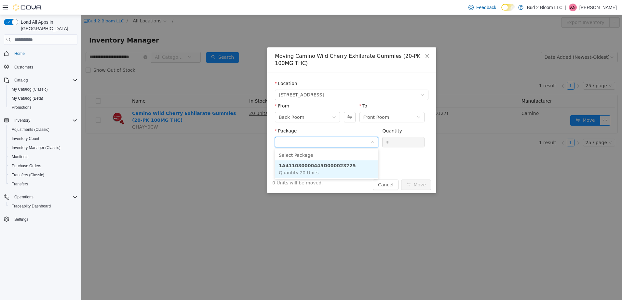
click at [327, 165] on strong "1A411030000445D000023725" at bounding box center [317, 165] width 77 height 5
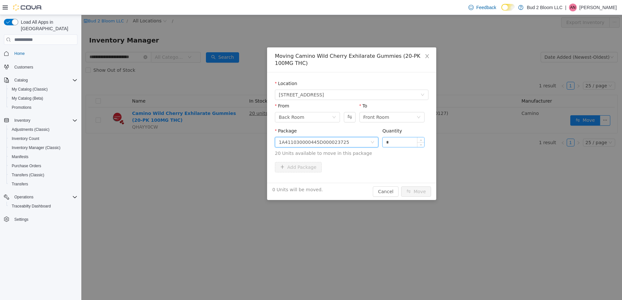
click at [406, 140] on input "*" at bounding box center [403, 143] width 42 height 10
type input "**"
click at [401, 187] on button "Move" at bounding box center [416, 192] width 30 height 10
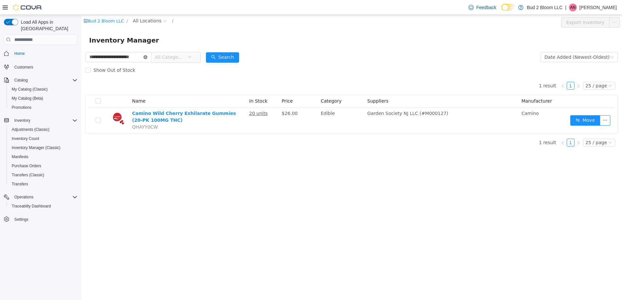
click at [145, 57] on icon "icon: close-circle" at bounding box center [145, 57] width 4 height 4
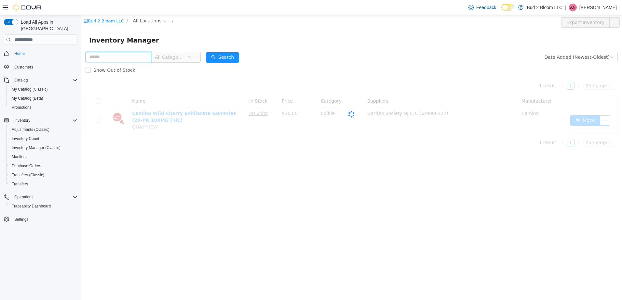
click at [130, 56] on input "text" at bounding box center [119, 57] width 66 height 10
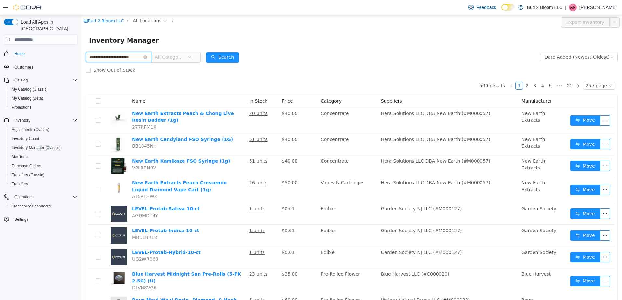
scroll to position [0, 8]
type input "**********"
click at [223, 54] on button "Search" at bounding box center [222, 57] width 33 height 10
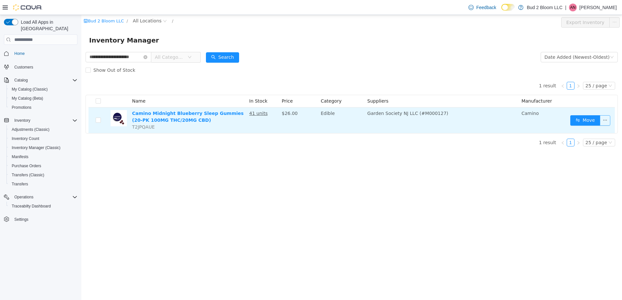
click at [605, 120] on button "button" at bounding box center [605, 120] width 10 height 10
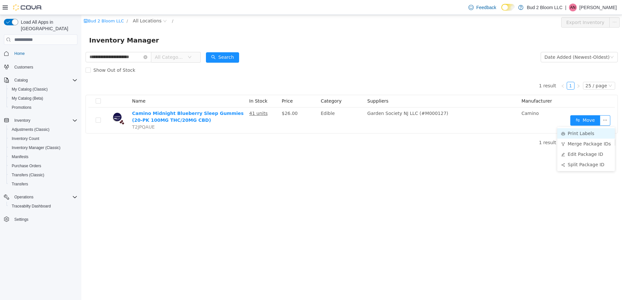
click at [575, 133] on li "Print Labels" at bounding box center [586, 133] width 58 height 10
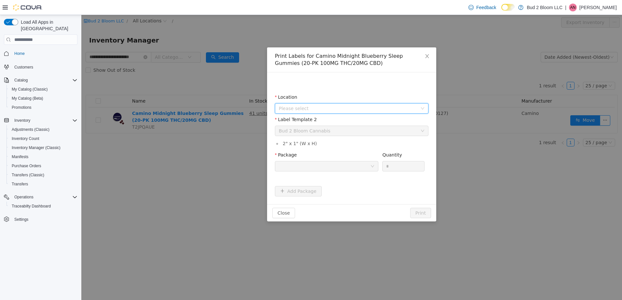
click at [347, 110] on span "Please select" at bounding box center [348, 108] width 139 height 7
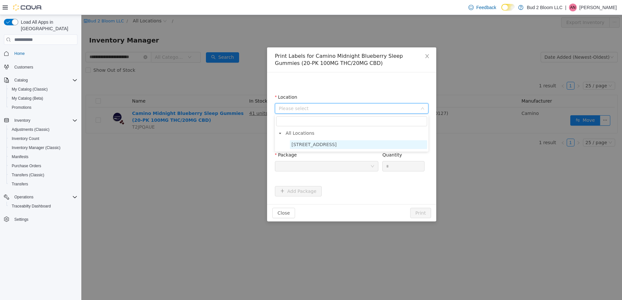
click at [336, 148] on span "123 Ledgewood Ave" at bounding box center [358, 144] width 137 height 9
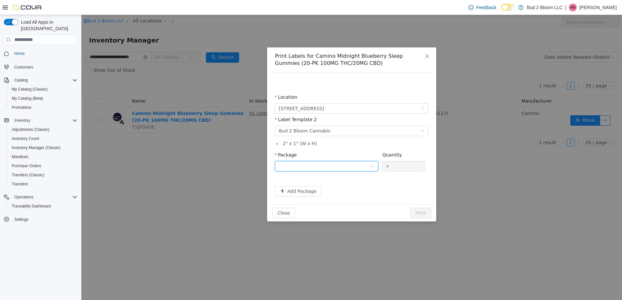
click at [329, 166] on div at bounding box center [324, 167] width 91 height 10
click at [338, 201] on strong "1A411030000445D000023723" at bounding box center [317, 200] width 77 height 5
click at [402, 165] on input "*" at bounding box center [403, 167] width 42 height 10
type input "**"
click at [410, 208] on button "Print" at bounding box center [420, 213] width 21 height 10
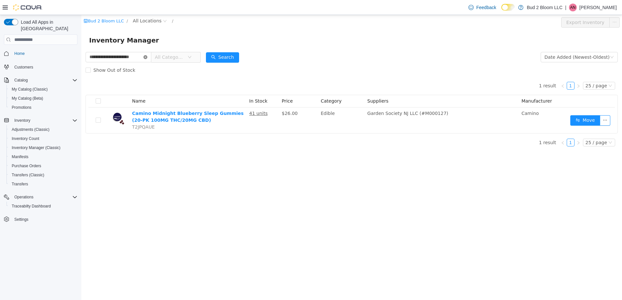
click at [144, 59] on icon "icon: close-circle" at bounding box center [145, 57] width 4 height 4
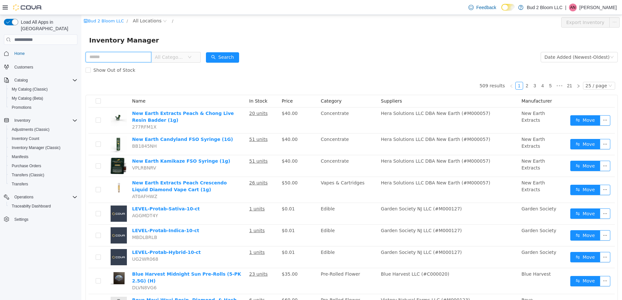
click at [134, 59] on input "text" at bounding box center [119, 57] width 66 height 10
type input "**********"
click at [220, 54] on button "Search" at bounding box center [222, 57] width 33 height 10
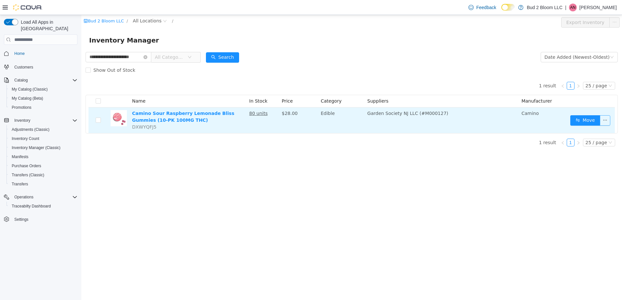
click at [605, 121] on button "button" at bounding box center [605, 120] width 10 height 10
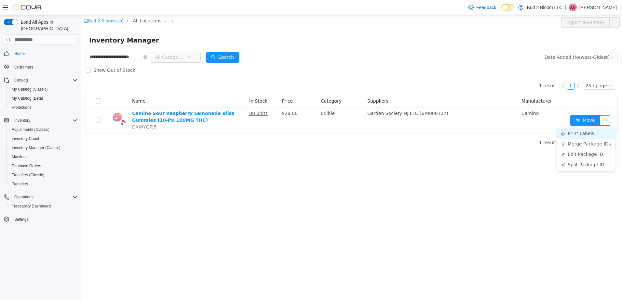
click at [583, 133] on li "Print Labels" at bounding box center [586, 133] width 58 height 10
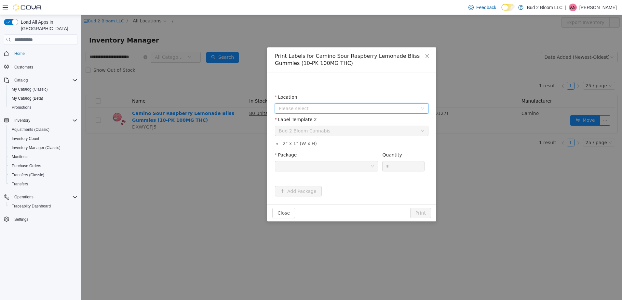
click at [312, 109] on span "Please select" at bounding box center [348, 108] width 139 height 7
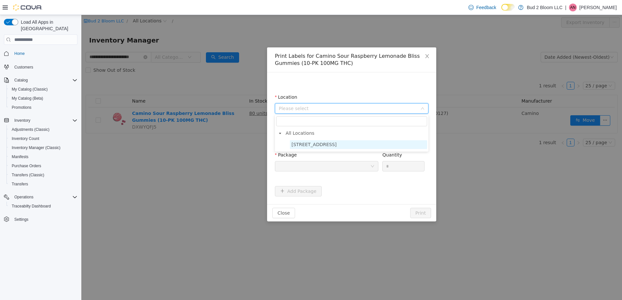
click at [314, 142] on span "123 Ledgewood Ave" at bounding box center [313, 144] width 45 height 5
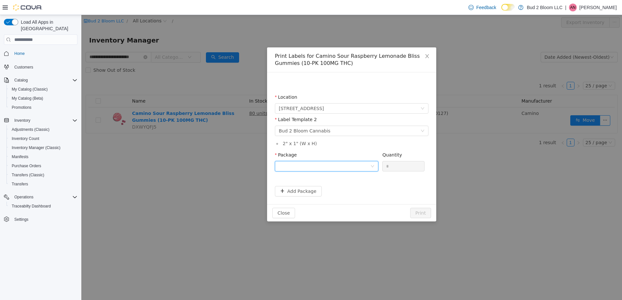
click at [370, 166] on div at bounding box center [324, 167] width 91 height 10
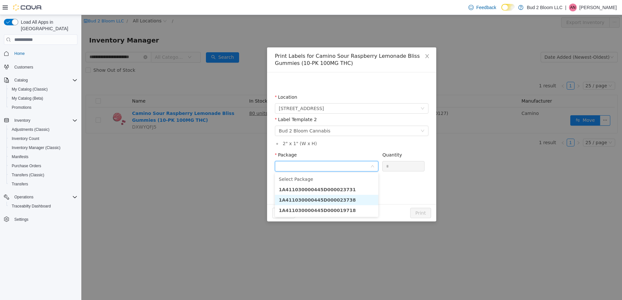
click at [338, 198] on strong "1A411030000445D000023738" at bounding box center [317, 200] width 77 height 5
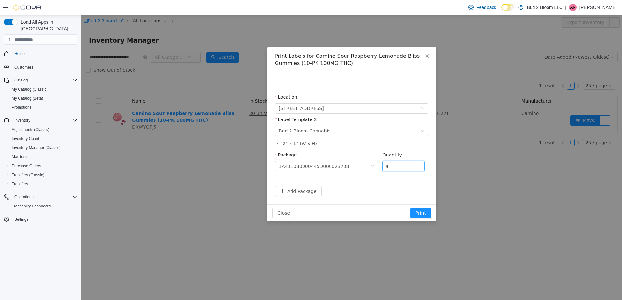
drag, startPoint x: 395, startPoint y: 168, endPoint x: 382, endPoint y: 165, distance: 14.0
click at [382, 165] on div "Package 1A411030000445D000023738 Quantity *" at bounding box center [351, 163] width 153 height 22
type input "**"
click at [410, 208] on button "Print" at bounding box center [420, 213] width 21 height 10
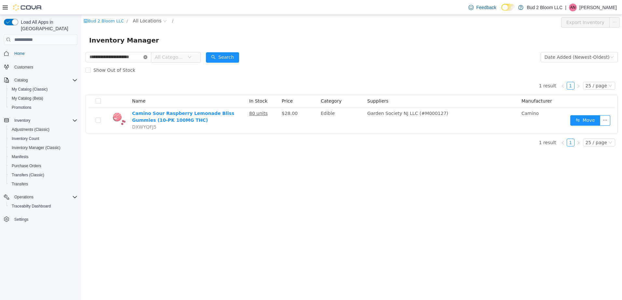
click at [144, 58] on icon "icon: close-circle" at bounding box center [145, 57] width 4 height 4
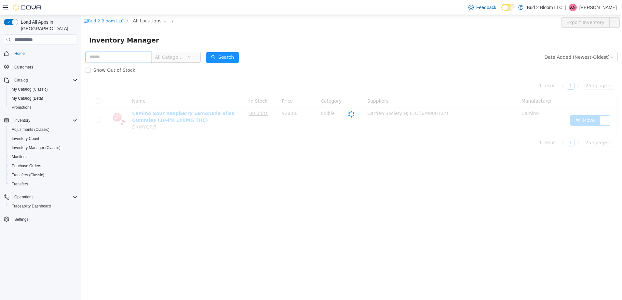
click at [121, 54] on input "text" at bounding box center [119, 57] width 66 height 10
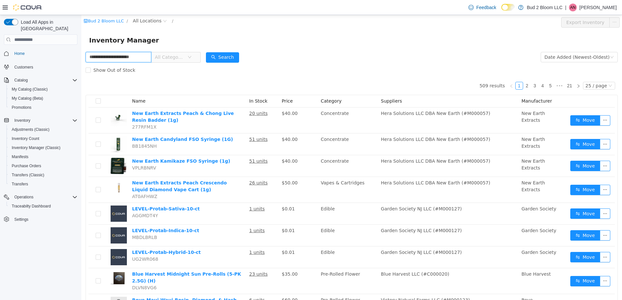
scroll to position [0, 8]
type input "**********"
click at [220, 59] on button "Search" at bounding box center [222, 57] width 33 height 10
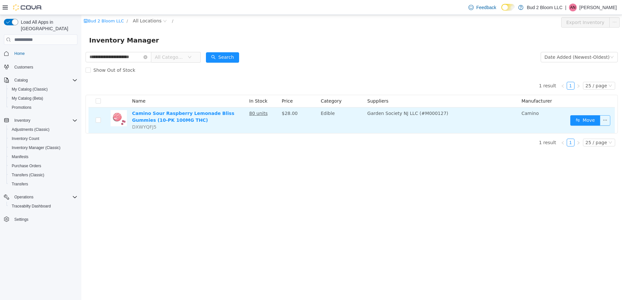
click at [605, 121] on button "button" at bounding box center [605, 120] width 10 height 10
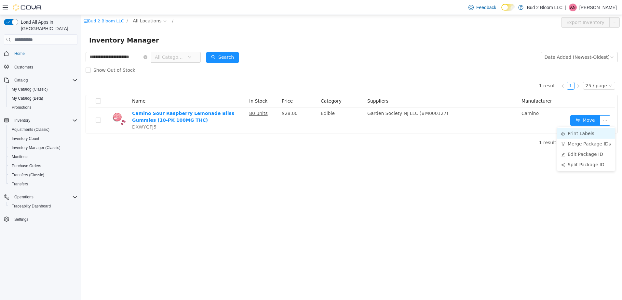
click at [582, 133] on li "Print Labels" at bounding box center [586, 133] width 58 height 10
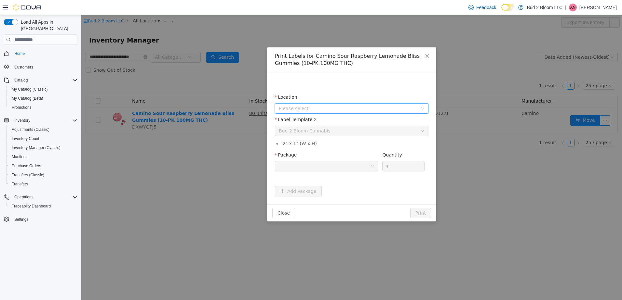
click at [308, 107] on span "Please select" at bounding box center [348, 108] width 139 height 7
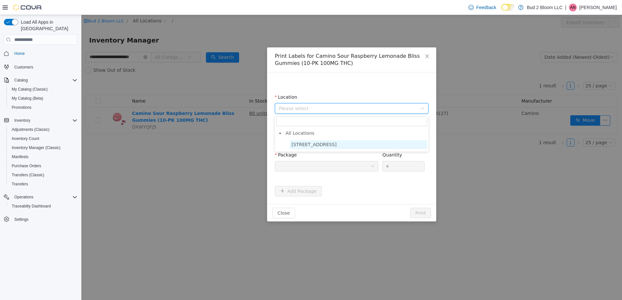
click at [309, 147] on span "123 Ledgewood Ave" at bounding box center [313, 144] width 45 height 5
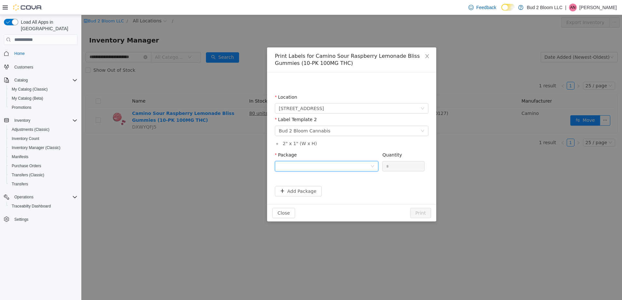
click at [311, 165] on div at bounding box center [324, 167] width 91 height 10
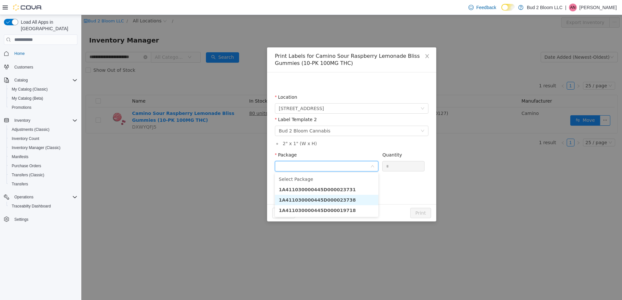
click at [318, 200] on strong "1A411030000445D000023738" at bounding box center [317, 200] width 77 height 5
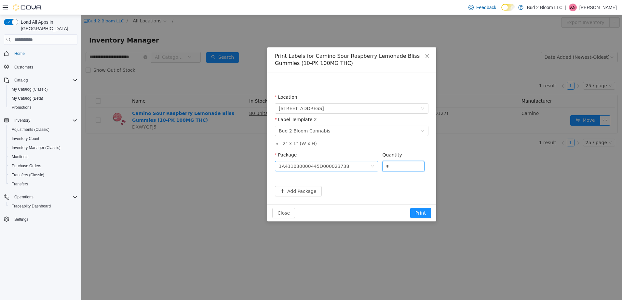
drag, startPoint x: 400, startPoint y: 167, endPoint x: 368, endPoint y: 163, distance: 32.1
click at [368, 158] on span "Package 1A411030000445D000023738 Quantity *" at bounding box center [350, 155] width 150 height 5
type input "**"
click at [410, 208] on button "Print" at bounding box center [420, 213] width 21 height 10
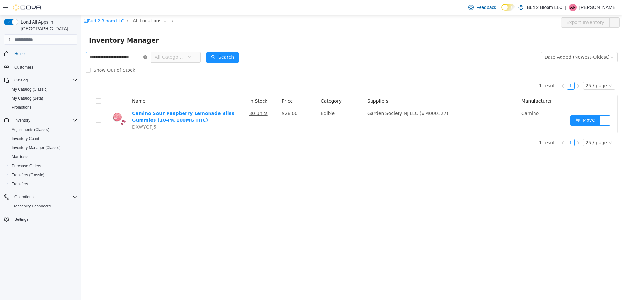
click at [144, 57] on icon "icon: close-circle" at bounding box center [145, 57] width 4 height 4
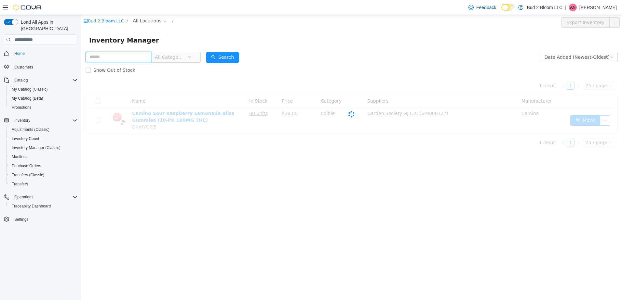
click at [138, 57] on input "text" at bounding box center [119, 57] width 66 height 10
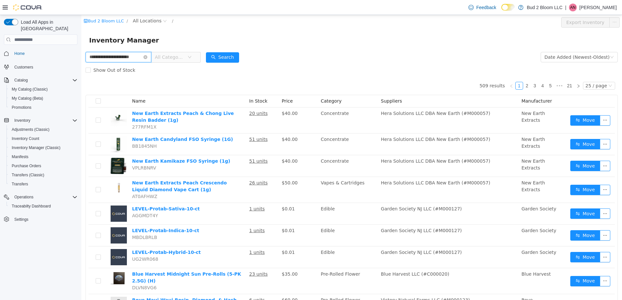
scroll to position [0, 8]
type input "**********"
click at [216, 58] on button "Search" at bounding box center [222, 57] width 33 height 10
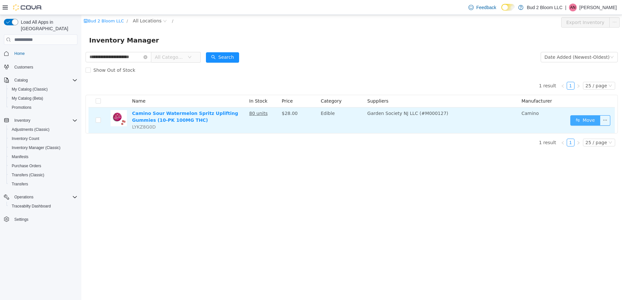
click at [591, 122] on button "Move" at bounding box center [585, 120] width 30 height 10
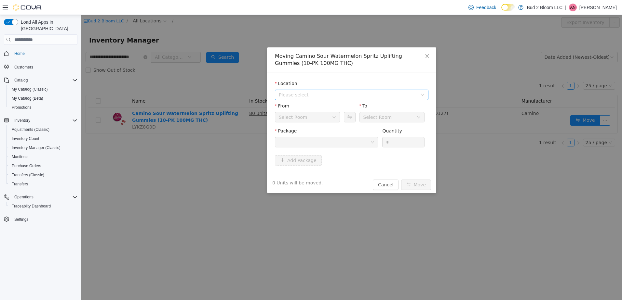
click at [329, 94] on span "Please select" at bounding box center [348, 95] width 139 height 7
click at [327, 114] on span "123 Ledgewood Ave" at bounding box center [358, 118] width 137 height 9
click at [327, 114] on div "Back Room" at bounding box center [305, 118] width 53 height 10
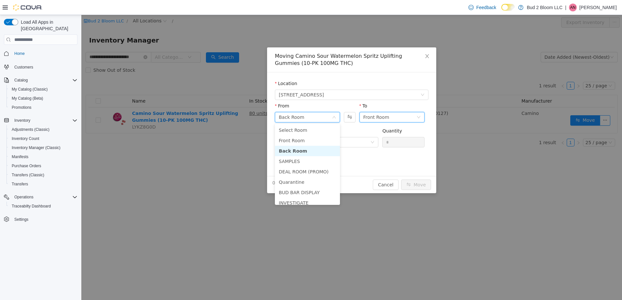
click at [380, 121] on div "Front Room" at bounding box center [376, 118] width 26 height 10
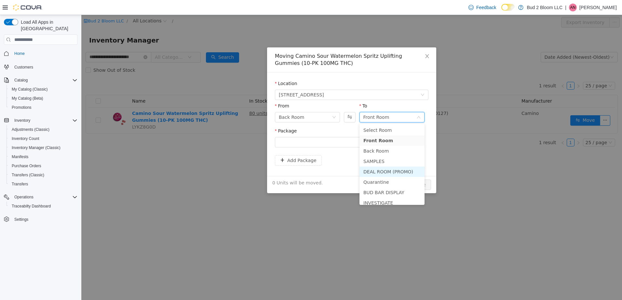
click at [379, 171] on li "DEAL ROOM (PROMO)" at bounding box center [391, 172] width 65 height 10
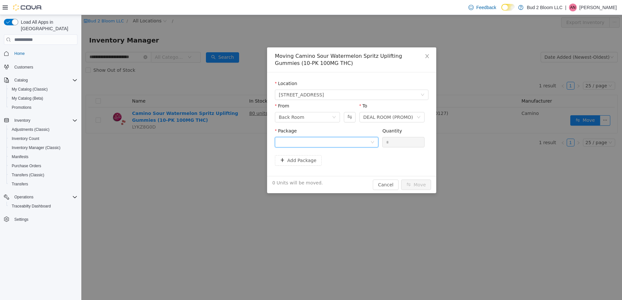
click at [315, 142] on div at bounding box center [324, 143] width 91 height 10
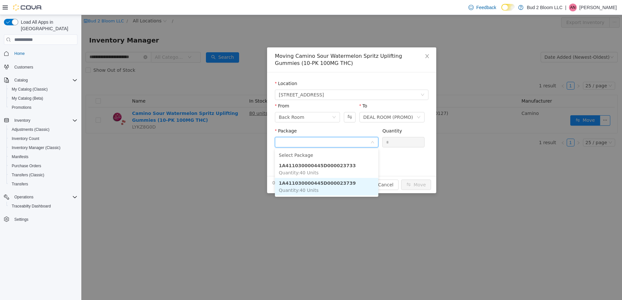
click at [325, 181] on strong "1A411030000445D000023739" at bounding box center [317, 183] width 77 height 5
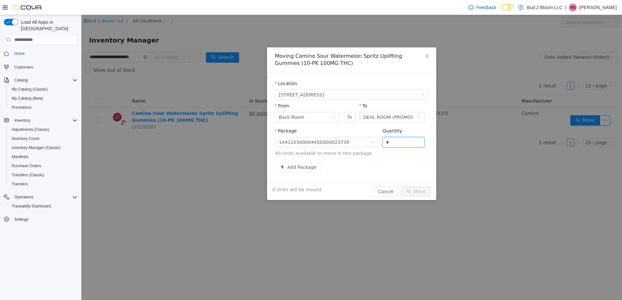
drag, startPoint x: 398, startPoint y: 144, endPoint x: 379, endPoint y: 141, distance: 19.4
click at [379, 141] on div "Package 1A411030000445D000023739 Quantity * 40 Units available to move in this …" at bounding box center [351, 142] width 153 height 29
type input "**"
click at [401, 187] on button "Move" at bounding box center [416, 192] width 30 height 10
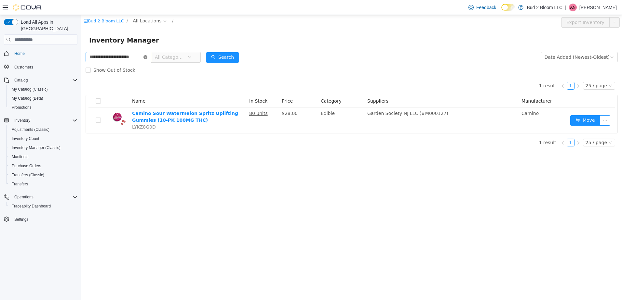
click at [145, 57] on icon "icon: close-circle" at bounding box center [145, 57] width 4 height 4
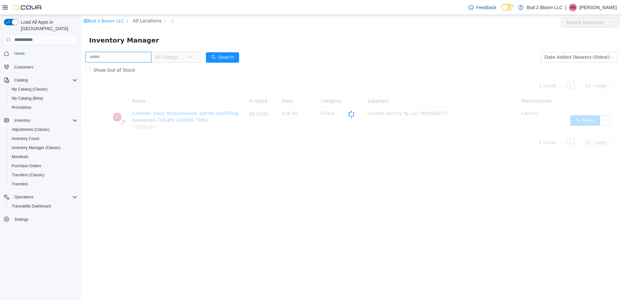
click at [136, 58] on input "text" at bounding box center [119, 57] width 66 height 10
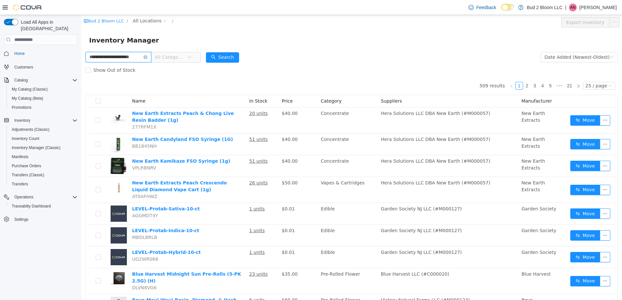
scroll to position [0, 8]
type input "**********"
click at [221, 56] on button "Search" at bounding box center [222, 57] width 33 height 10
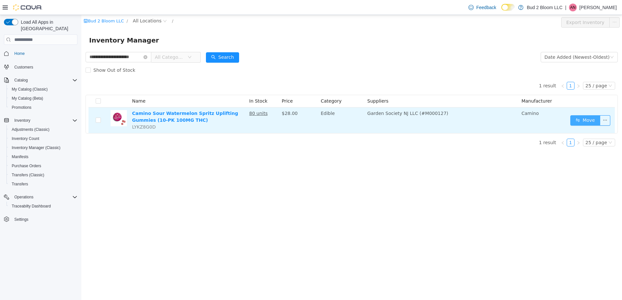
click at [585, 122] on button "Move" at bounding box center [585, 120] width 30 height 10
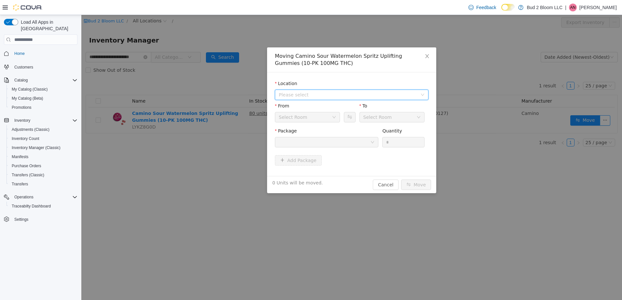
click at [303, 94] on span "Please select" at bounding box center [348, 95] width 139 height 7
click at [319, 84] on div "Location" at bounding box center [351, 84] width 153 height 9
click at [332, 120] on div "Select Room" at bounding box center [307, 117] width 65 height 10
click at [346, 77] on div "Location Please select From Select Room To Select Room Package Quantity * Add P…" at bounding box center [351, 125] width 169 height 104
click at [305, 97] on span "Please select" at bounding box center [348, 95] width 139 height 7
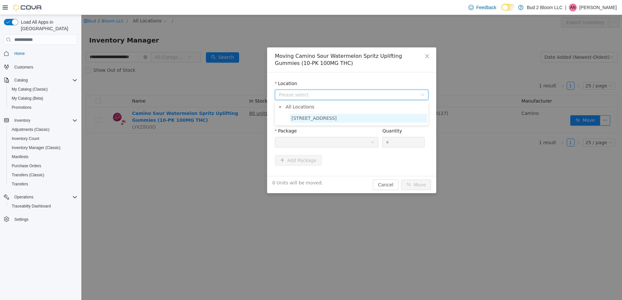
click at [307, 120] on span "123 Ledgewood Ave" at bounding box center [313, 118] width 45 height 5
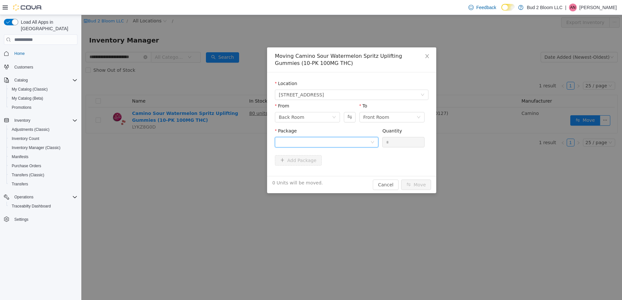
click at [308, 140] on div at bounding box center [324, 143] width 91 height 10
click at [333, 164] on strong "1A411030000445D000023733" at bounding box center [317, 165] width 77 height 5
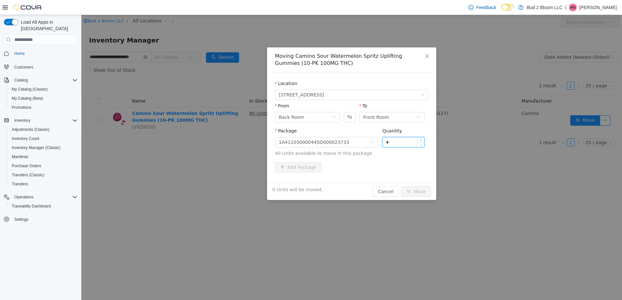
click at [403, 144] on input "*" at bounding box center [403, 143] width 42 height 10
type input "**"
click at [401, 187] on button "Move" at bounding box center [416, 192] width 30 height 10
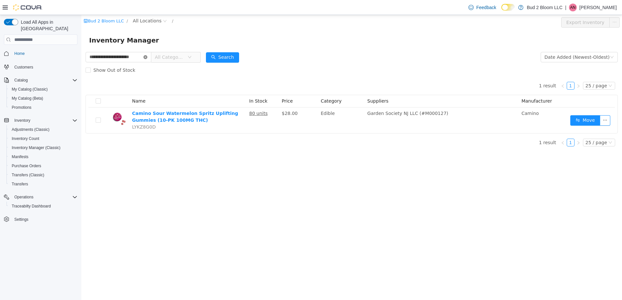
click at [145, 55] on icon "icon: close-circle" at bounding box center [145, 57] width 4 height 4
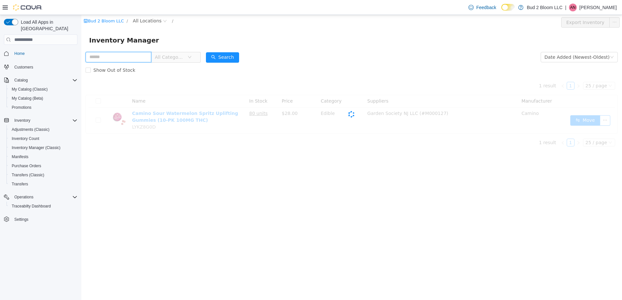
click at [136, 54] on input "text" at bounding box center [119, 57] width 66 height 10
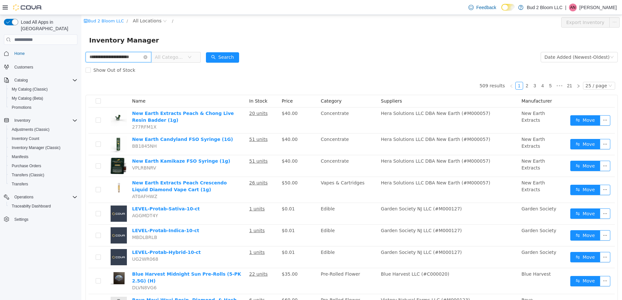
scroll to position [0, 8]
type input "**********"
click at [223, 55] on button "Search" at bounding box center [222, 57] width 33 height 10
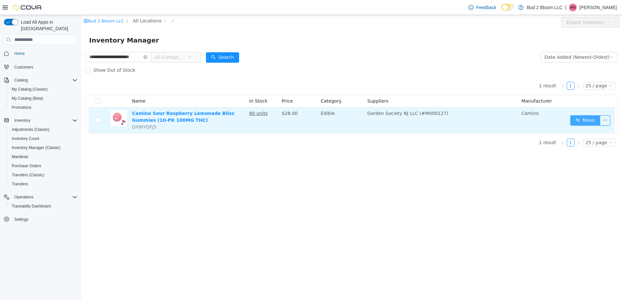
click at [594, 121] on button "Move" at bounding box center [585, 120] width 30 height 10
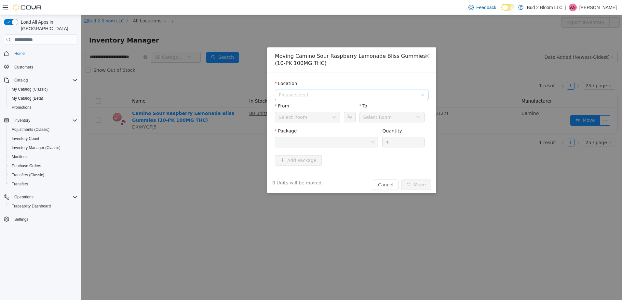
click at [329, 93] on span "Please select" at bounding box center [348, 95] width 139 height 7
click at [328, 121] on span "123 Ledgewood Ave" at bounding box center [313, 118] width 45 height 5
click at [377, 120] on div "Front Room" at bounding box center [376, 118] width 26 height 10
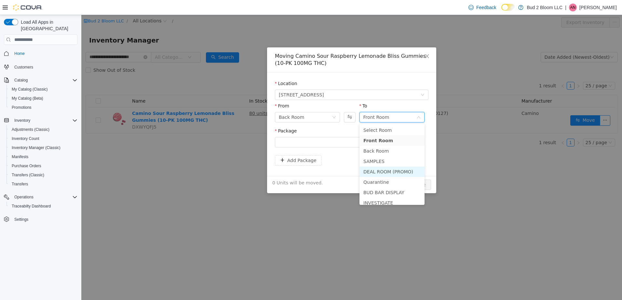
click at [376, 170] on li "DEAL ROOM (PROMO)" at bounding box center [391, 172] width 65 height 10
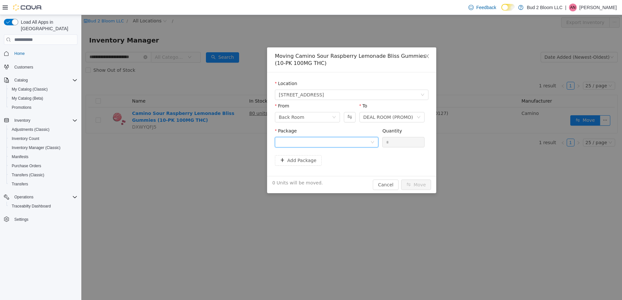
click at [342, 140] on div at bounding box center [324, 143] width 91 height 10
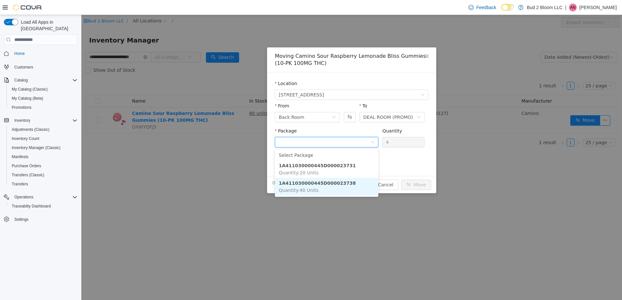
click at [332, 182] on strong "1A411030000445D000023738" at bounding box center [317, 183] width 77 height 5
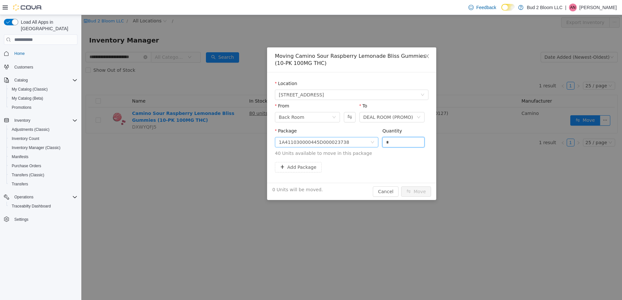
drag, startPoint x: 401, startPoint y: 142, endPoint x: 373, endPoint y: 139, distance: 27.8
click at [373, 139] on span "Package 1A411030000445D000023738 Quantity * 40 Units available to move in this …" at bounding box center [351, 142] width 153 height 29
type input "**"
click at [401, 187] on button "Move" at bounding box center [416, 192] width 30 height 10
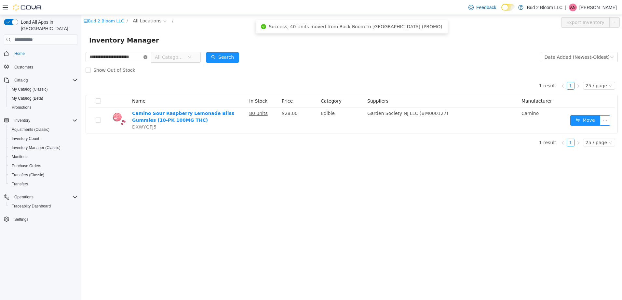
click at [144, 57] on icon "icon: close-circle" at bounding box center [145, 57] width 4 height 4
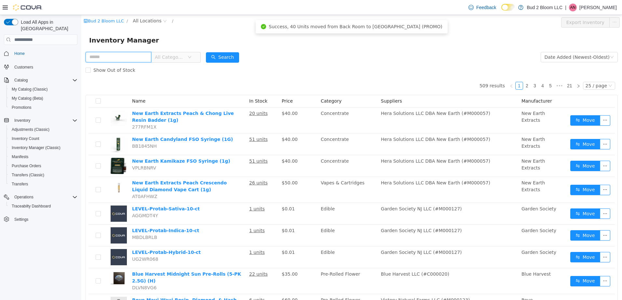
click at [130, 54] on input "text" at bounding box center [119, 57] width 66 height 10
click at [115, 60] on input "text" at bounding box center [119, 57] width 66 height 10
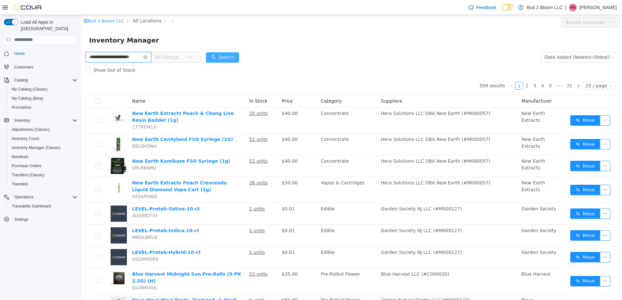
type input "**********"
click at [219, 56] on button "Search" at bounding box center [222, 57] width 33 height 10
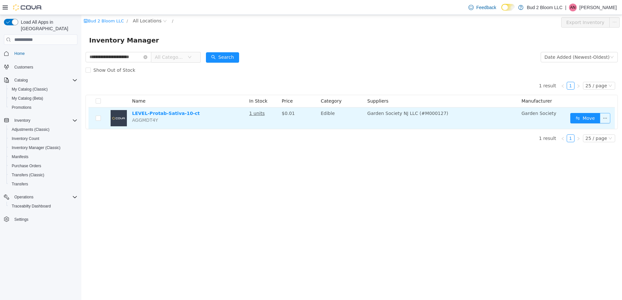
click at [605, 120] on button "button" at bounding box center [605, 118] width 10 height 10
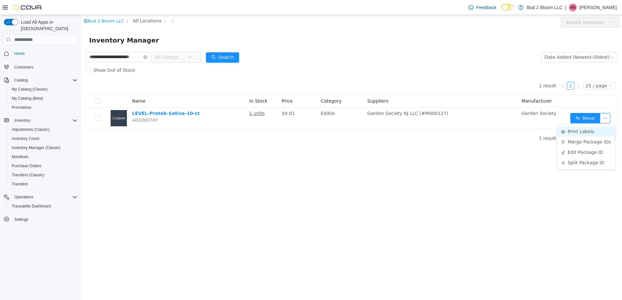
click at [587, 131] on li "Print Labels" at bounding box center [586, 131] width 58 height 10
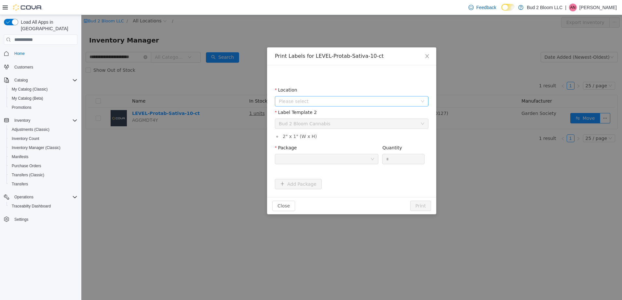
click at [324, 103] on span "Please select" at bounding box center [348, 101] width 139 height 7
click at [334, 137] on span "123 Ledgewood Ave" at bounding box center [358, 137] width 137 height 9
click at [334, 125] on div "Please select a label template Bud 2 Bloom Cannabis" at bounding box center [349, 124] width 141 height 10
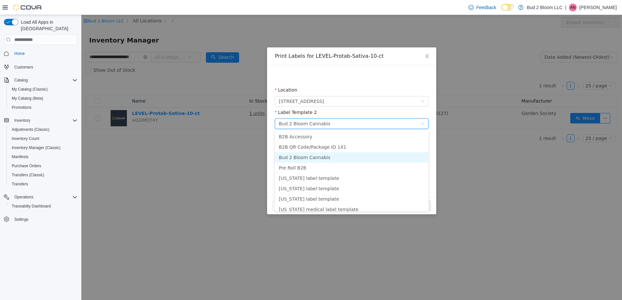
click at [341, 159] on li "Bud 2 Bloom Cannabis" at bounding box center [351, 158] width 153 height 10
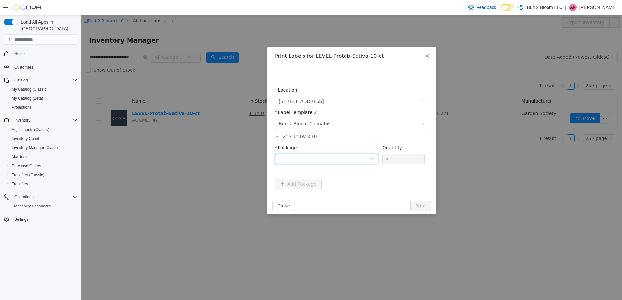
click at [340, 157] on div at bounding box center [324, 159] width 91 height 10
click at [340, 181] on strong "1A411030000445D000023777" at bounding box center [317, 182] width 77 height 5
click at [418, 207] on button "Print" at bounding box center [420, 206] width 21 height 10
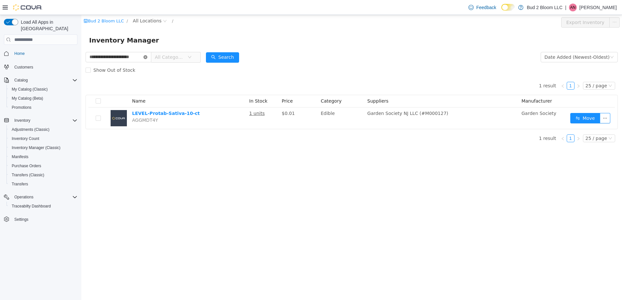
click at [145, 58] on icon "icon: close-circle" at bounding box center [145, 57] width 4 height 4
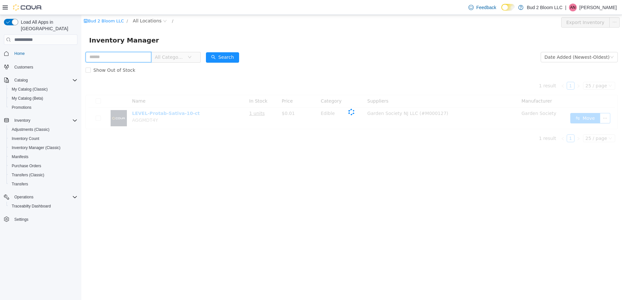
click at [125, 57] on input "text" at bounding box center [119, 57] width 66 height 10
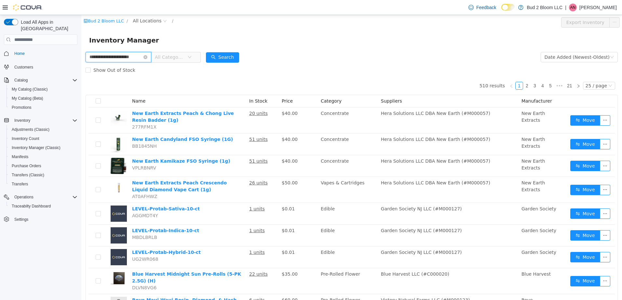
scroll to position [0, 8]
type input "**********"
click at [219, 60] on button "Search" at bounding box center [222, 57] width 33 height 10
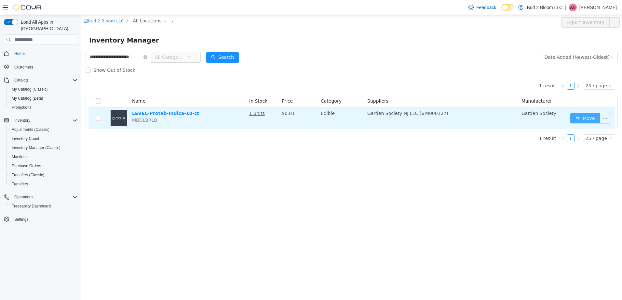
click at [588, 119] on button "Move" at bounding box center [585, 118] width 30 height 10
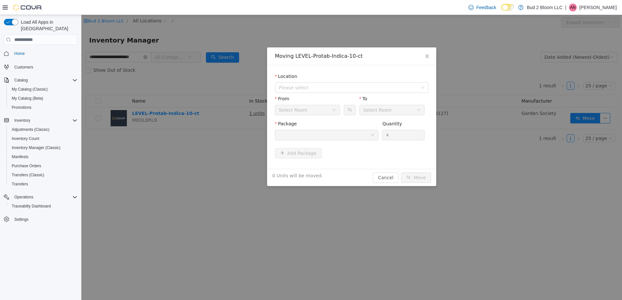
click at [531, 96] on div "Moving LEVEL-Protab-Indica-10-ct Location Please select From Select Room To Sel…" at bounding box center [351, 158] width 540 height 286
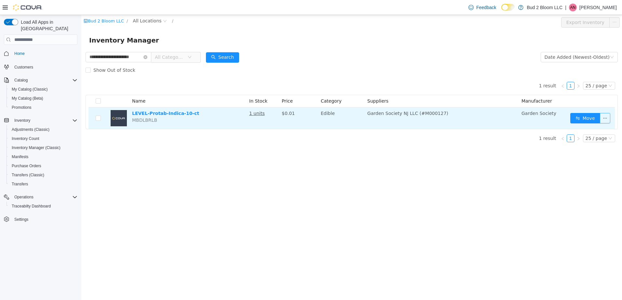
click at [606, 117] on button "button" at bounding box center [605, 118] width 10 height 10
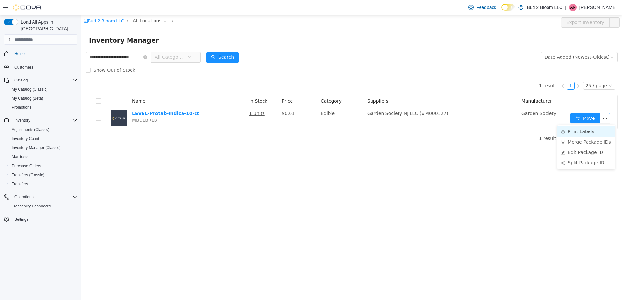
click at [591, 131] on li "Print Labels" at bounding box center [586, 131] width 58 height 10
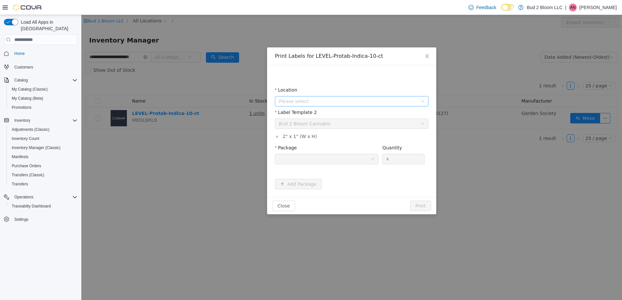
click at [339, 100] on span "Please select" at bounding box center [348, 101] width 139 height 7
click at [341, 139] on span "123 Ledgewood Ave" at bounding box center [358, 137] width 137 height 9
click at [334, 158] on div at bounding box center [324, 159] width 91 height 10
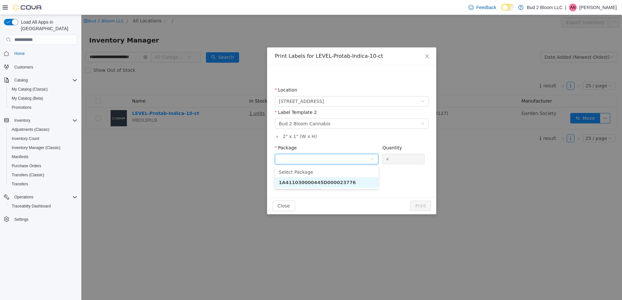
click at [342, 183] on li "1A411030000445D000023776" at bounding box center [326, 183] width 103 height 10
click at [399, 161] on input "*" at bounding box center [403, 159] width 42 height 10
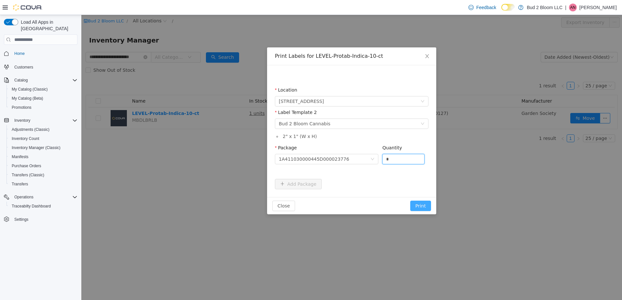
click at [420, 208] on button "Print" at bounding box center [420, 206] width 21 height 10
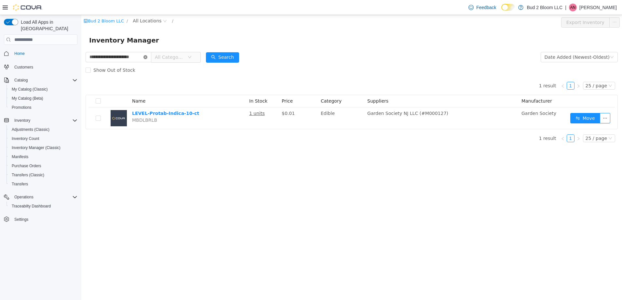
click at [145, 58] on icon "icon: close-circle" at bounding box center [145, 57] width 4 height 4
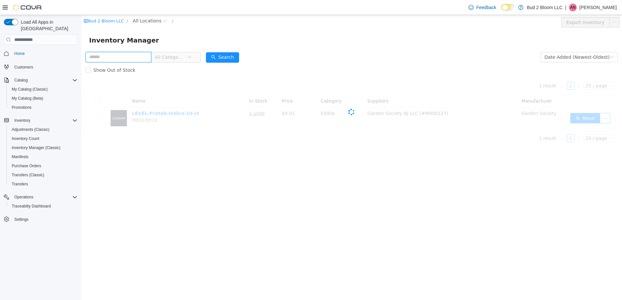
click at [127, 57] on input "text" at bounding box center [119, 57] width 66 height 10
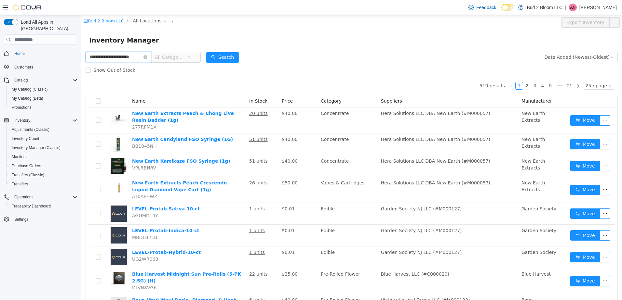
scroll to position [0, 8]
type input "**********"
click at [219, 59] on button "Search" at bounding box center [222, 57] width 33 height 10
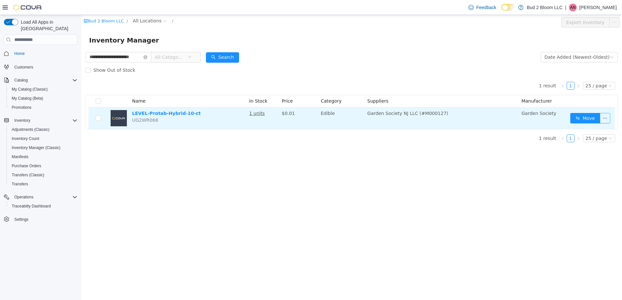
click at [604, 119] on button "button" at bounding box center [605, 118] width 10 height 10
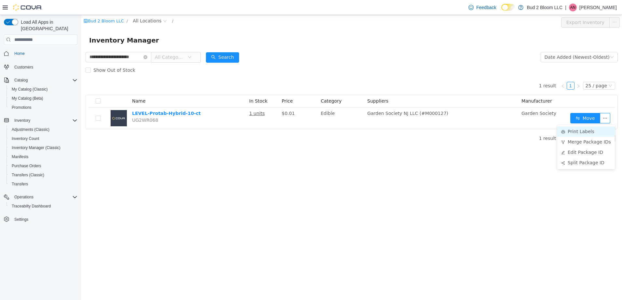
click at [575, 133] on li "Print Labels" at bounding box center [586, 131] width 58 height 10
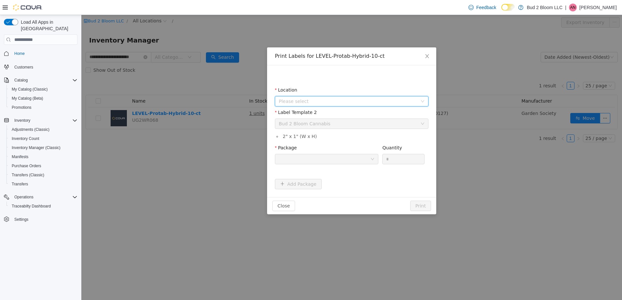
click at [302, 102] on span "Please select" at bounding box center [348, 101] width 139 height 7
click at [314, 137] on span "123 Ledgewood Ave" at bounding box center [313, 137] width 45 height 5
click at [315, 159] on div at bounding box center [324, 159] width 91 height 10
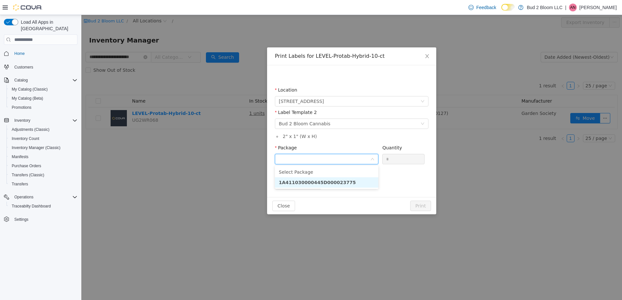
click at [328, 184] on strong "1A411030000445D000023775" at bounding box center [317, 182] width 77 height 5
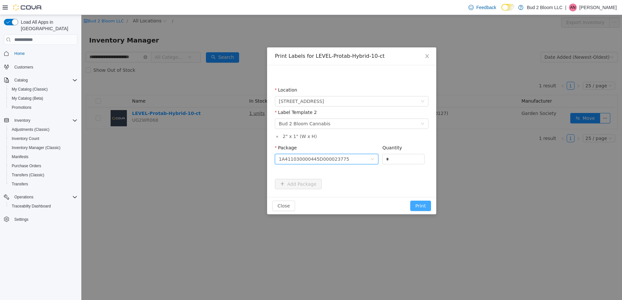
click at [419, 203] on button "Print" at bounding box center [420, 206] width 21 height 10
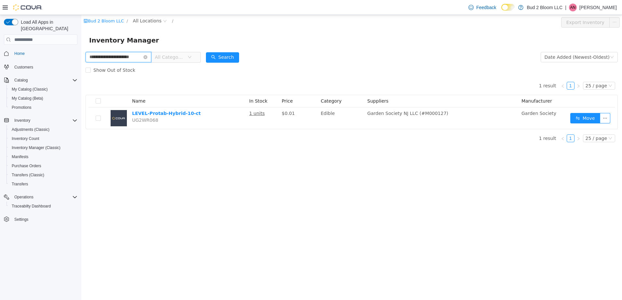
click at [148, 58] on input "**********" at bounding box center [119, 57] width 66 height 10
click at [145, 57] on icon "icon: close-circle" at bounding box center [145, 57] width 4 height 4
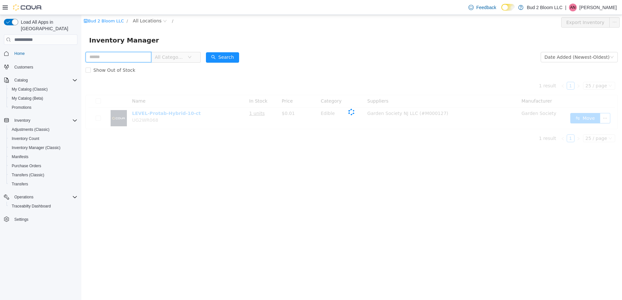
click at [134, 58] on input "text" at bounding box center [119, 57] width 66 height 10
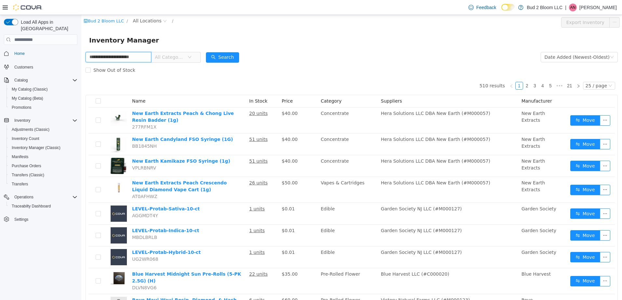
scroll to position [0, 8]
type input "**********"
click at [217, 58] on button "Search" at bounding box center [222, 57] width 33 height 10
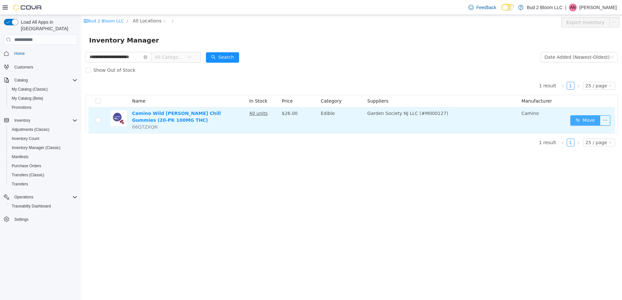
click at [582, 121] on button "Move" at bounding box center [585, 120] width 30 height 10
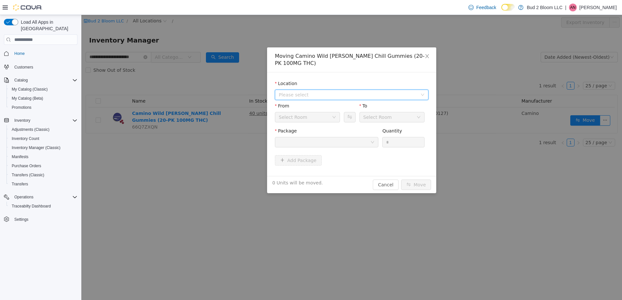
click at [295, 92] on span "Please select" at bounding box center [348, 95] width 139 height 7
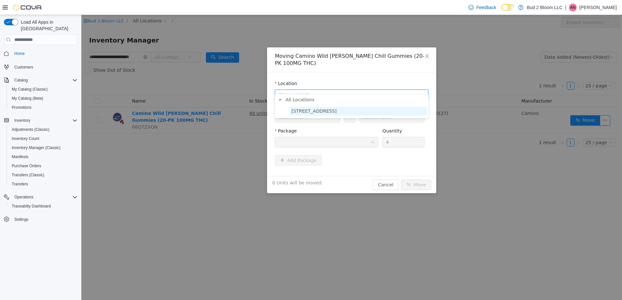
click at [306, 113] on span "123 Ledgewood Ave" at bounding box center [313, 111] width 45 height 5
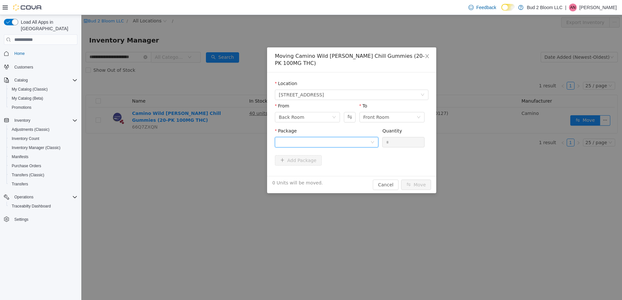
click at [309, 138] on div at bounding box center [324, 143] width 91 height 10
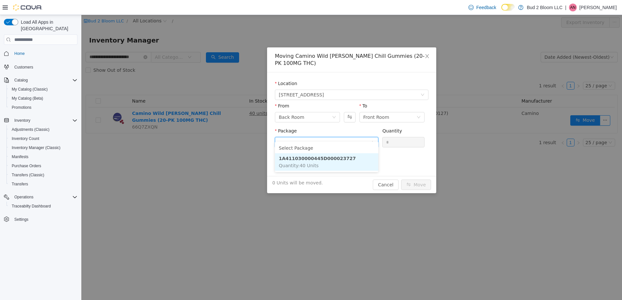
click at [315, 160] on strong "1A411030000445D000023727" at bounding box center [317, 158] width 77 height 5
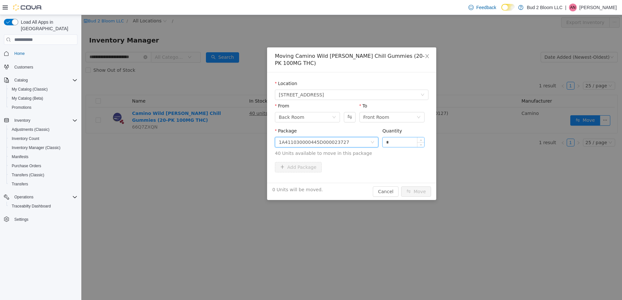
click at [401, 138] on input "*" at bounding box center [403, 143] width 42 height 10
type input "***"
click at [401, 187] on button "Move" at bounding box center [416, 192] width 30 height 10
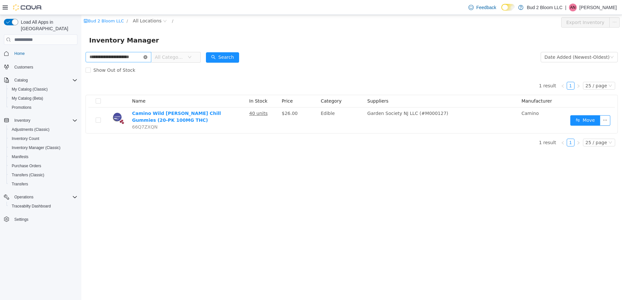
click at [146, 59] on icon "icon: close-circle" at bounding box center [145, 57] width 4 height 4
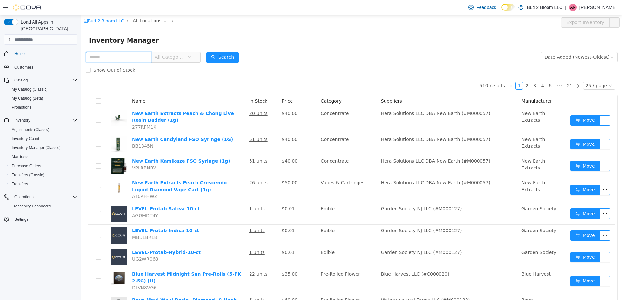
click at [135, 55] on input "text" at bounding box center [119, 57] width 66 height 10
type input "**********"
click at [225, 58] on button "Search" at bounding box center [222, 57] width 33 height 10
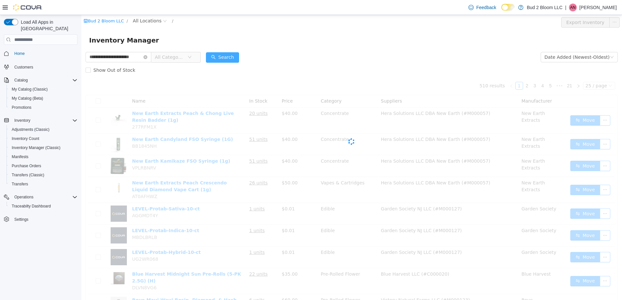
scroll to position [0, 0]
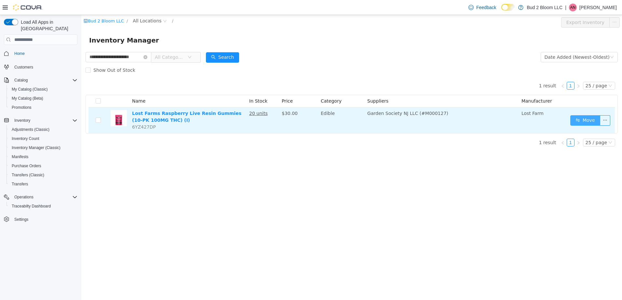
click at [593, 123] on button "Move" at bounding box center [585, 120] width 30 height 10
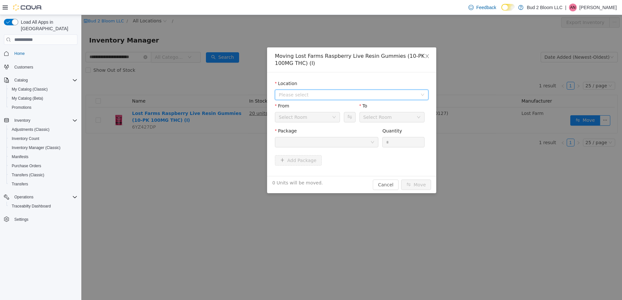
click at [312, 94] on span "Please select" at bounding box center [348, 95] width 139 height 7
click at [317, 120] on span "123 Ledgewood Ave" at bounding box center [313, 118] width 45 height 5
click at [320, 144] on div at bounding box center [324, 143] width 91 height 10
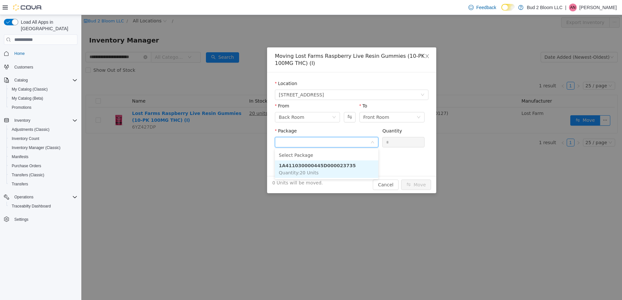
click at [320, 166] on strong "1A411030000445D000023735" at bounding box center [317, 165] width 77 height 5
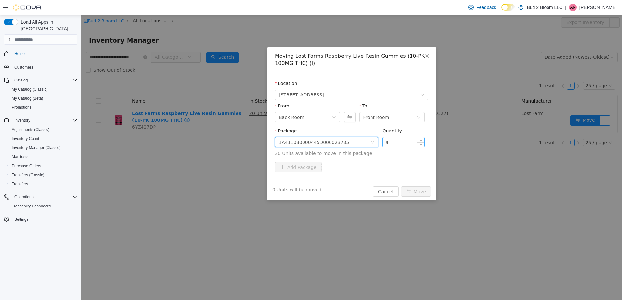
click at [399, 145] on input "*" at bounding box center [403, 143] width 42 height 10
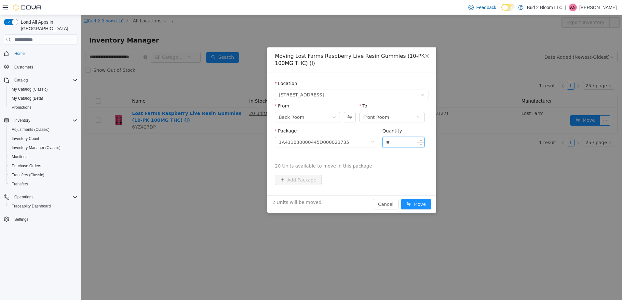
type input "**"
click at [401, 199] on button "Move" at bounding box center [416, 204] width 30 height 10
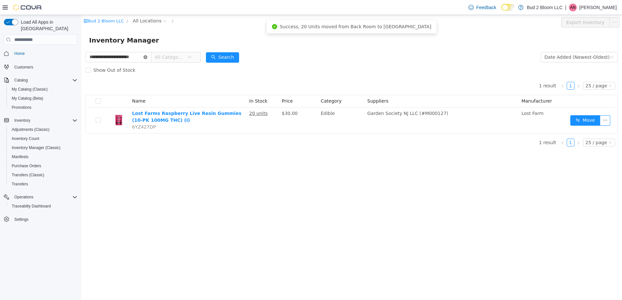
click at [144, 58] on icon "icon: close-circle" at bounding box center [145, 57] width 4 height 4
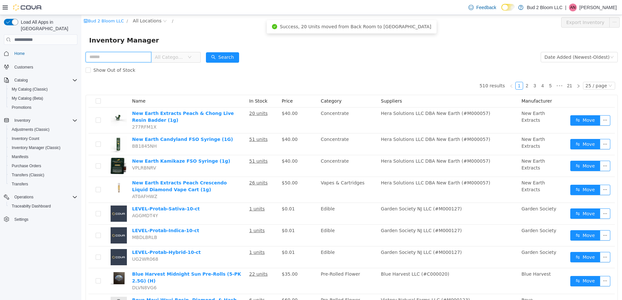
click at [128, 60] on input "text" at bounding box center [119, 57] width 66 height 10
type input "**********"
click at [224, 58] on button "Search" at bounding box center [222, 57] width 33 height 10
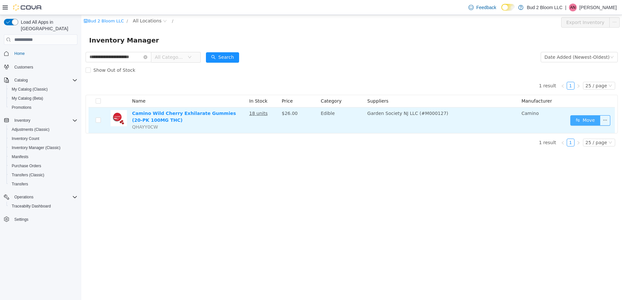
click at [593, 123] on button "Move" at bounding box center [585, 120] width 30 height 10
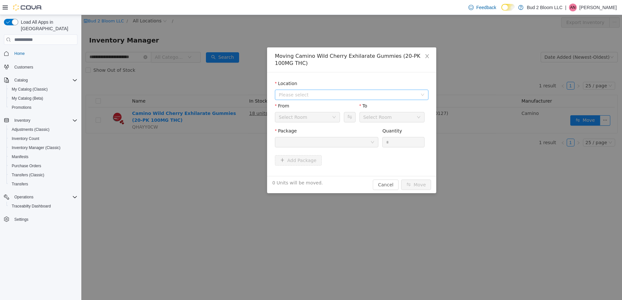
click at [309, 95] on span "Please select" at bounding box center [348, 95] width 139 height 7
click at [318, 119] on span "123 Ledgewood Ave" at bounding box center [313, 118] width 45 height 5
click at [306, 145] on div at bounding box center [324, 143] width 91 height 10
click at [258, 75] on div "Moving Camino Wild Cherry Exhilarate Gummies (20-PK 100MG THC) Location 123 Led…" at bounding box center [351, 158] width 540 height 286
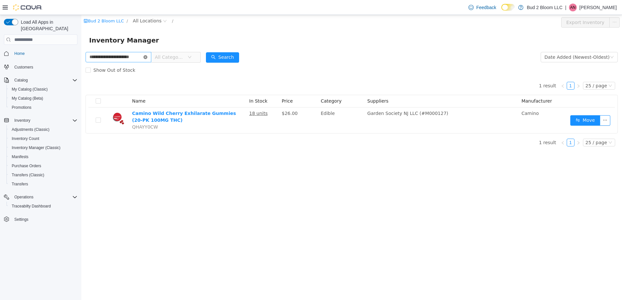
click at [146, 58] on icon "icon: close-circle" at bounding box center [145, 57] width 4 height 4
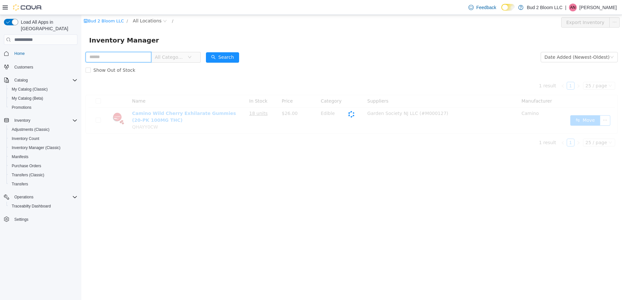
click at [120, 56] on input "text" at bounding box center [119, 57] width 66 height 10
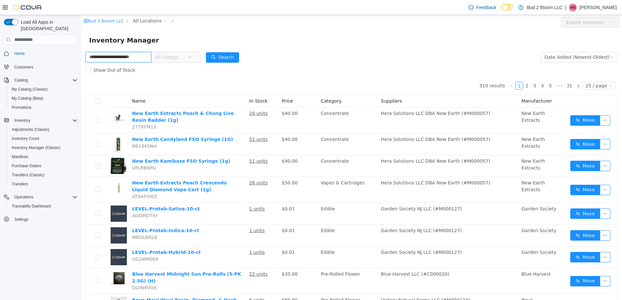
scroll to position [0, 8]
type input "**********"
click at [217, 57] on button "Search" at bounding box center [222, 57] width 33 height 10
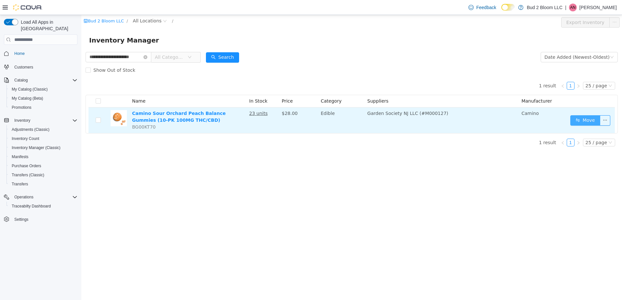
click at [578, 119] on button "Move" at bounding box center [585, 120] width 30 height 10
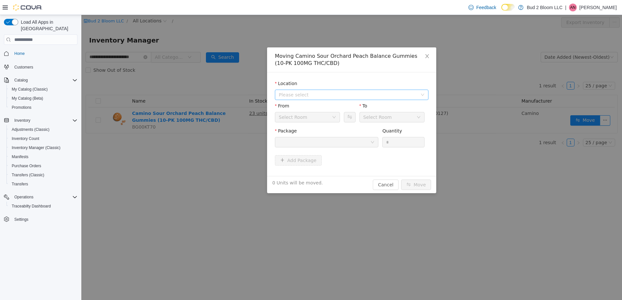
click at [405, 96] on span "Please select" at bounding box center [348, 95] width 139 height 7
click at [342, 120] on span "123 Ledgewood Ave" at bounding box center [358, 118] width 137 height 9
click at [336, 142] on div at bounding box center [324, 143] width 91 height 10
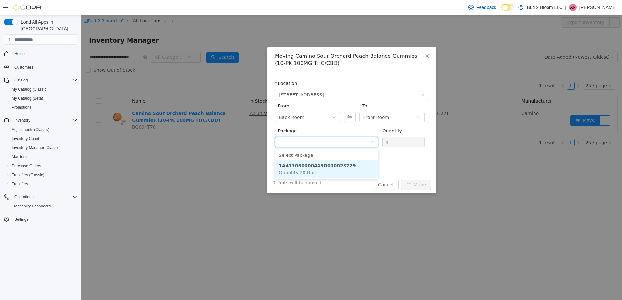
click at [339, 164] on strong "1A411030000445D000023729" at bounding box center [317, 165] width 77 height 5
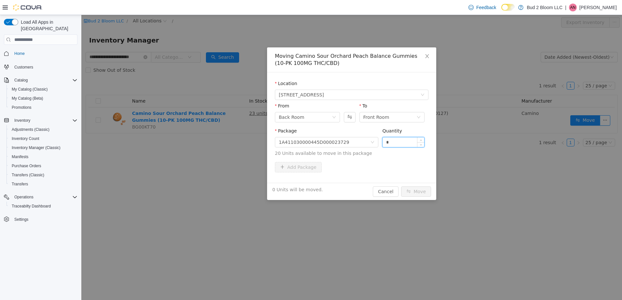
click at [398, 144] on input "*" at bounding box center [403, 143] width 42 height 10
type input "**"
click at [401, 187] on button "Move" at bounding box center [416, 192] width 30 height 10
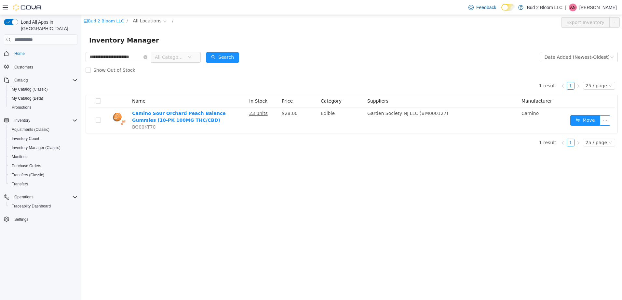
click at [576, 8] on span "AN" at bounding box center [573, 8] width 6 height 8
drag, startPoint x: 578, startPoint y: 67, endPoint x: 574, endPoint y: 66, distance: 3.6
click at [578, 66] on span "Sign Out" at bounding box center [575, 63] width 18 height 7
